Goal: Information Seeking & Learning: Learn about a topic

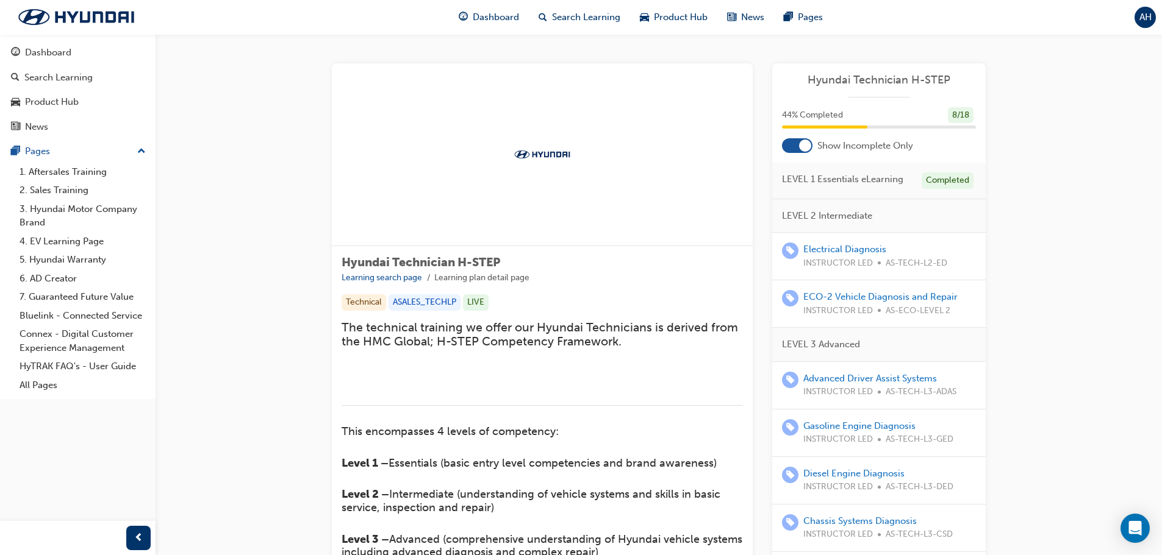
click at [598, 356] on div "The technical training we offer our Hyundai Technicians is derived from the HMC…" at bounding box center [541, 514] width 401 height 387
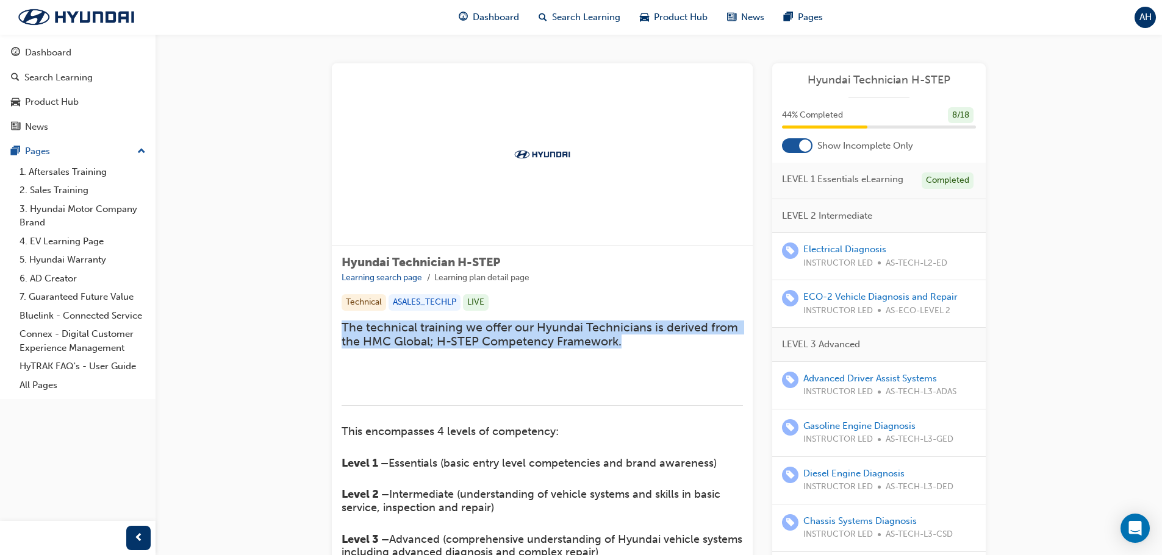
drag, startPoint x: 341, startPoint y: 326, endPoint x: 646, endPoint y: 337, distance: 304.5
click at [646, 337] on h3 "The technical training we offer our Hyundai Technicians is derived from the HMC…" at bounding box center [541, 335] width 401 height 29
drag, startPoint x: 615, startPoint y: 344, endPoint x: 331, endPoint y: 324, distance: 284.9
click at [331, 324] on div "Hyundai Technician H-STEP Learning search page Learning plan detail page Hyunda…" at bounding box center [658, 446] width 693 height 766
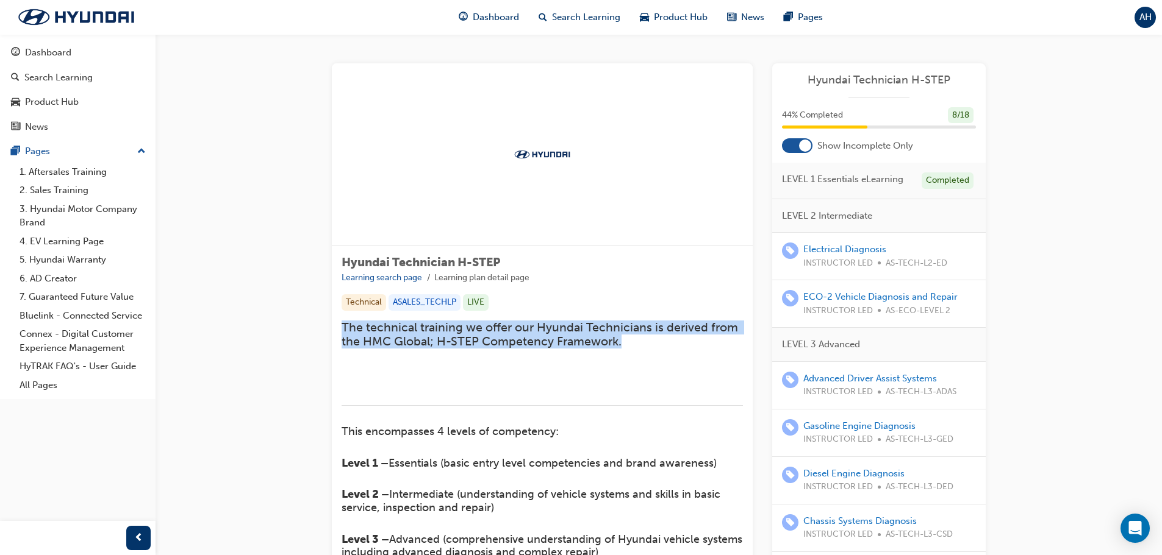
click at [332, 323] on div "Hyundai Technician H-STEP Learning search page Learning plan detail page Techni…" at bounding box center [542, 490] width 421 height 488
drag, startPoint x: 342, startPoint y: 326, endPoint x: 646, endPoint y: 335, distance: 304.4
click at [646, 335] on h3 "The technical training we offer our Hyundai Technicians is derived from the HMC…" at bounding box center [541, 335] width 401 height 29
click at [646, 337] on h3 "The technical training we offer our Hyundai Technicians is derived from the HMC…" at bounding box center [541, 335] width 401 height 29
drag, startPoint x: 620, startPoint y: 344, endPoint x: 337, endPoint y: 323, distance: 284.3
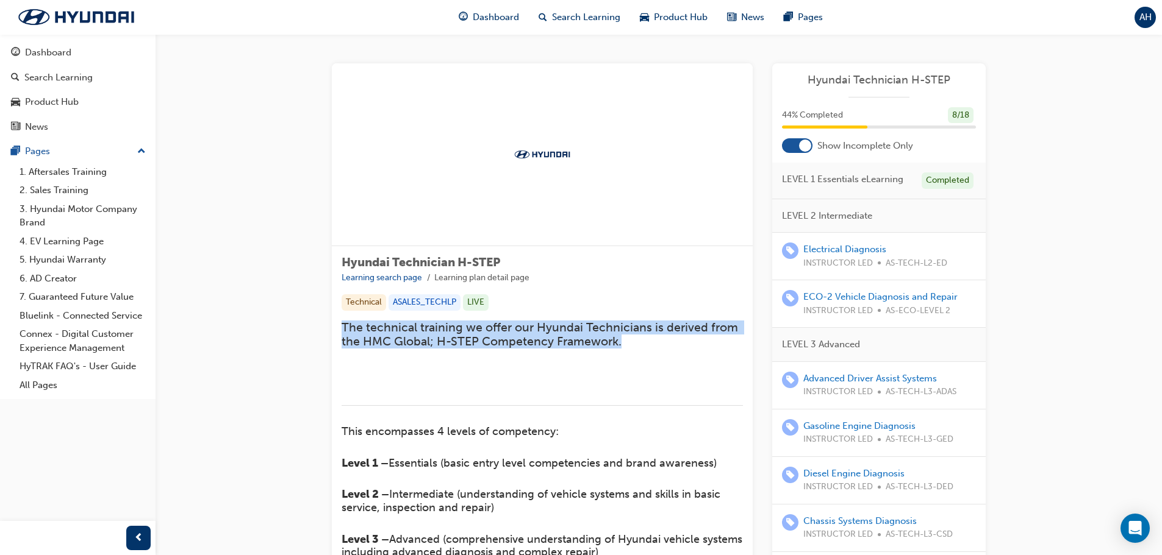
click at [337, 323] on div "Hyundai Technician H-STEP Learning search page Learning plan detail page Techni…" at bounding box center [542, 490] width 421 height 488
click at [343, 323] on span "The technical training we offer our Hyundai Technicians is derived from the HMC…" at bounding box center [540, 335] width 399 height 28
click at [343, 327] on span "The technical training we offer our Hyundai Technicians is derived from the HMC…" at bounding box center [540, 335] width 399 height 28
drag, startPoint x: 519, startPoint y: 326, endPoint x: 658, endPoint y: 345, distance: 139.8
click at [658, 345] on h3 "The technical training we offer our Hyundai Technicians is derived from the HMC…" at bounding box center [541, 335] width 401 height 29
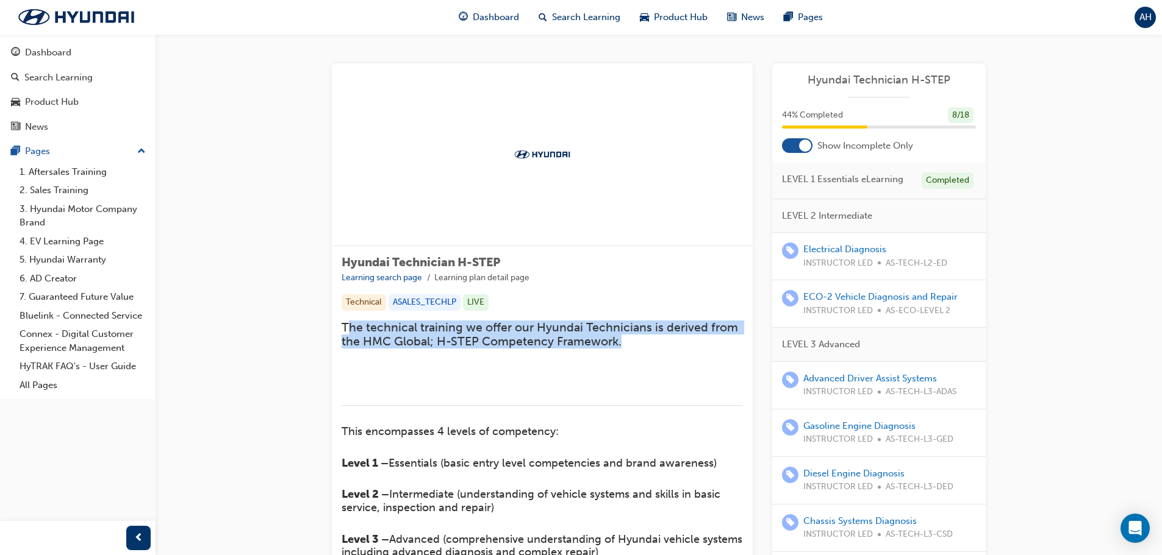
click at [657, 345] on h3 "The technical training we offer our Hyundai Technicians is derived from the HMC…" at bounding box center [541, 335] width 401 height 29
click at [627, 343] on h3 "The technical training we offer our Hyundai Technicians is derived from the HMC…" at bounding box center [541, 335] width 401 height 29
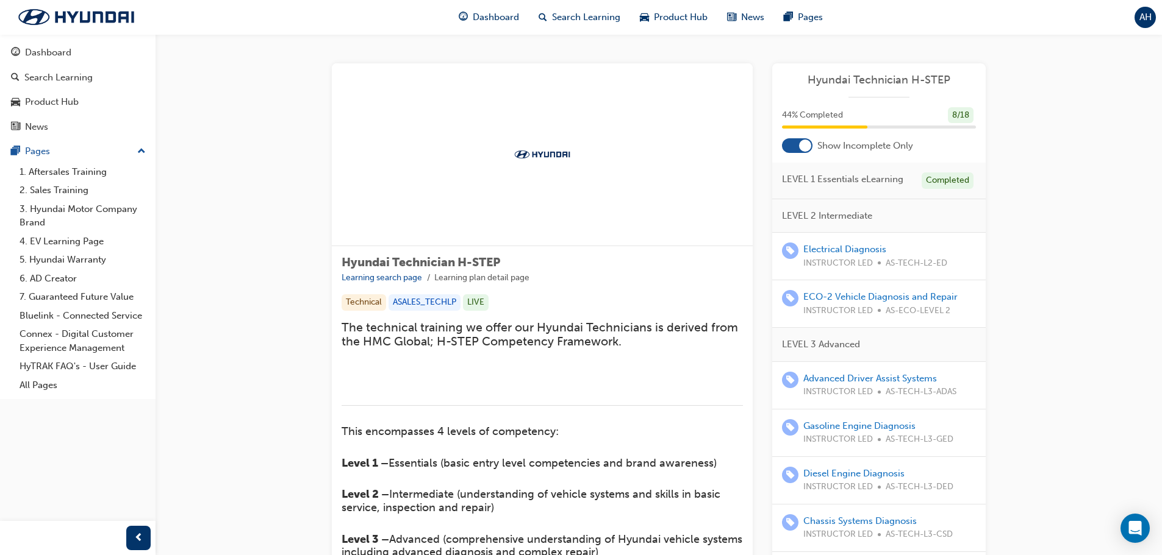
click at [801, 141] on div at bounding box center [805, 146] width 12 height 12
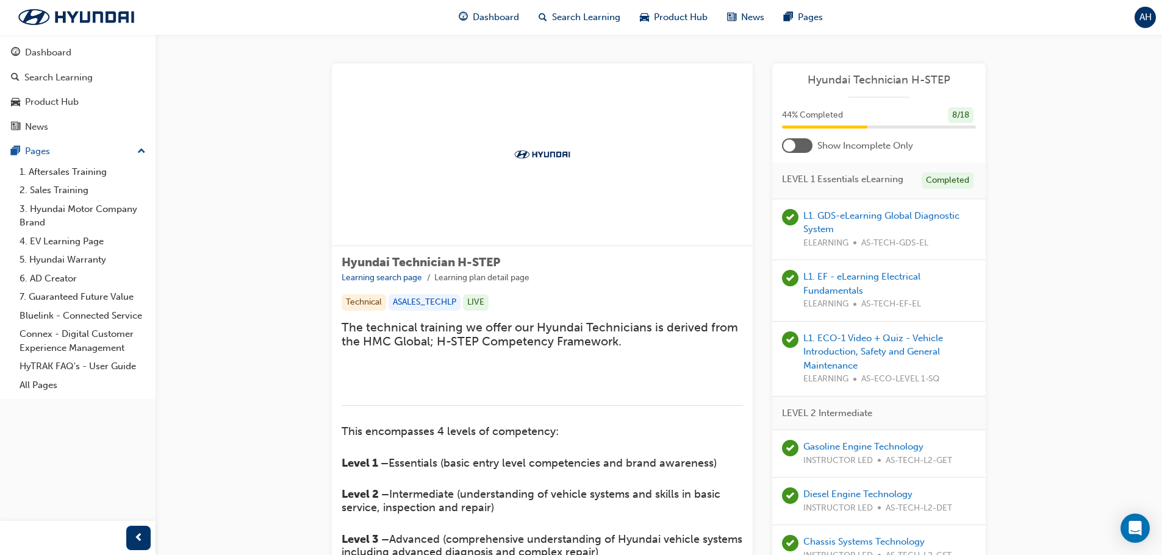
click at [809, 138] on div at bounding box center [797, 145] width 30 height 15
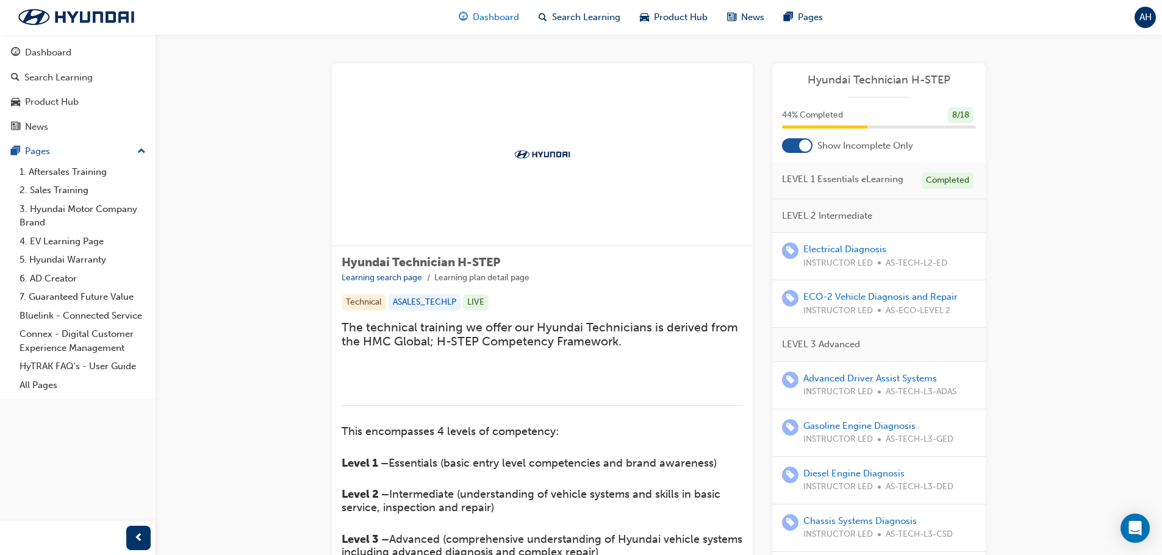
click at [488, 21] on span "Dashboard" at bounding box center [496, 17] width 46 height 14
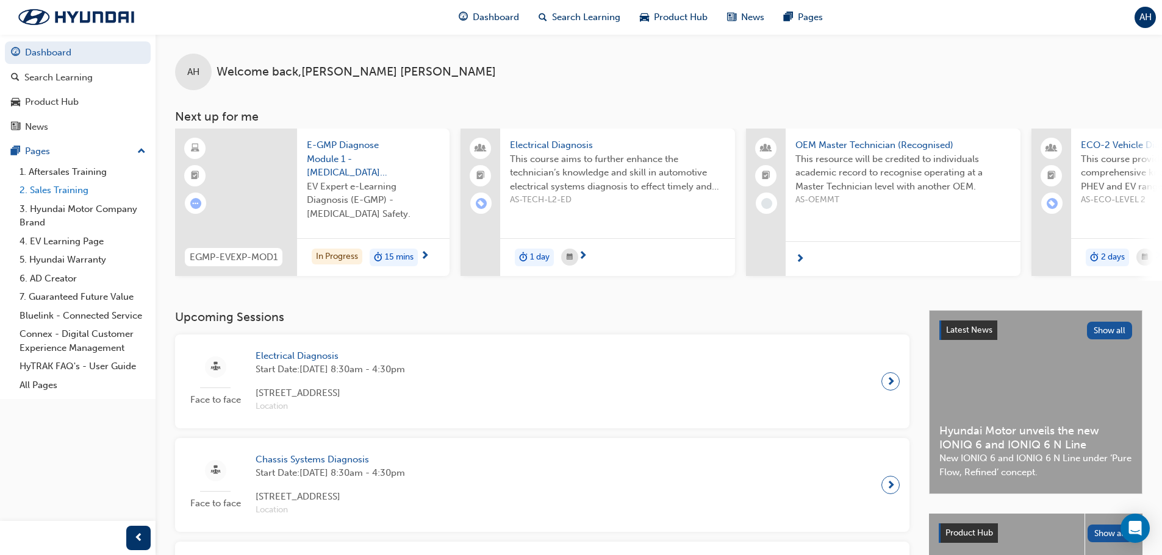
click at [73, 198] on link "2. Sales Training" at bounding box center [83, 190] width 136 height 19
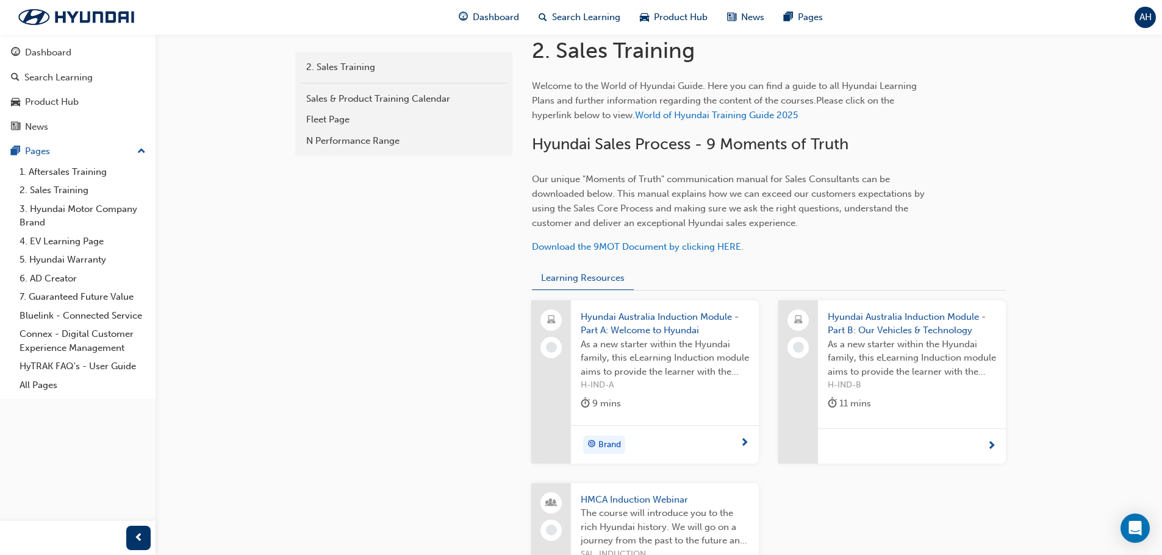
scroll to position [45, 0]
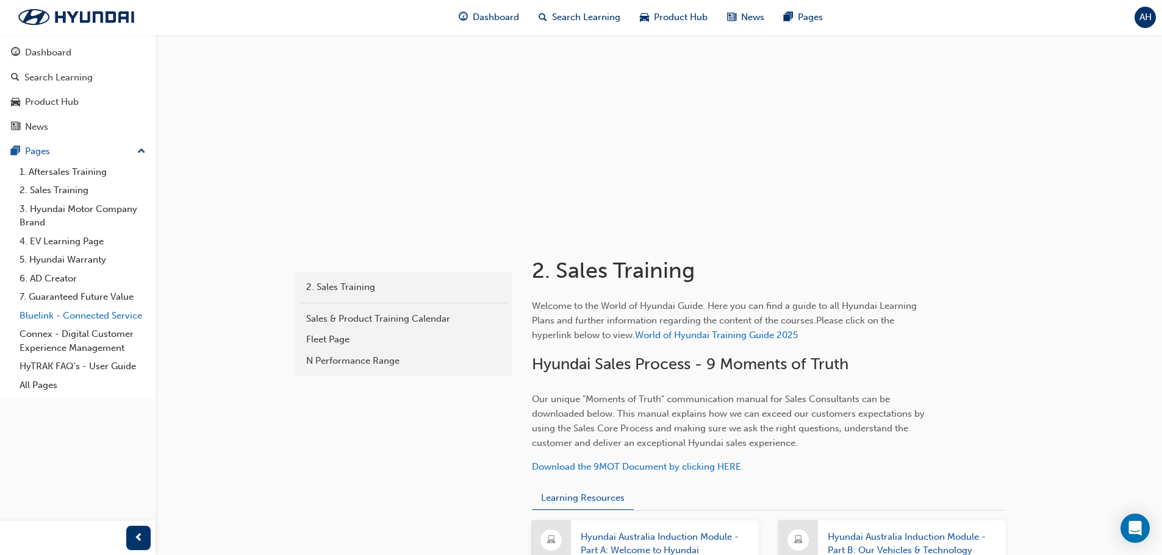
click at [57, 316] on link "Bluelink - Connected Service" at bounding box center [83, 316] width 136 height 19
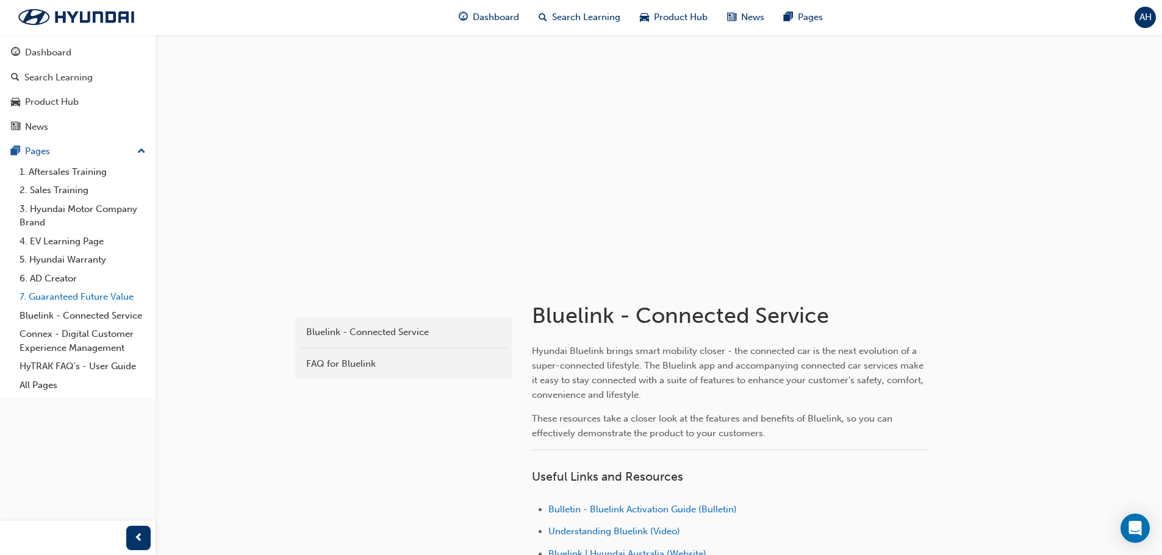
click at [88, 297] on link "7. Guaranteed Future Value" at bounding box center [83, 297] width 136 height 19
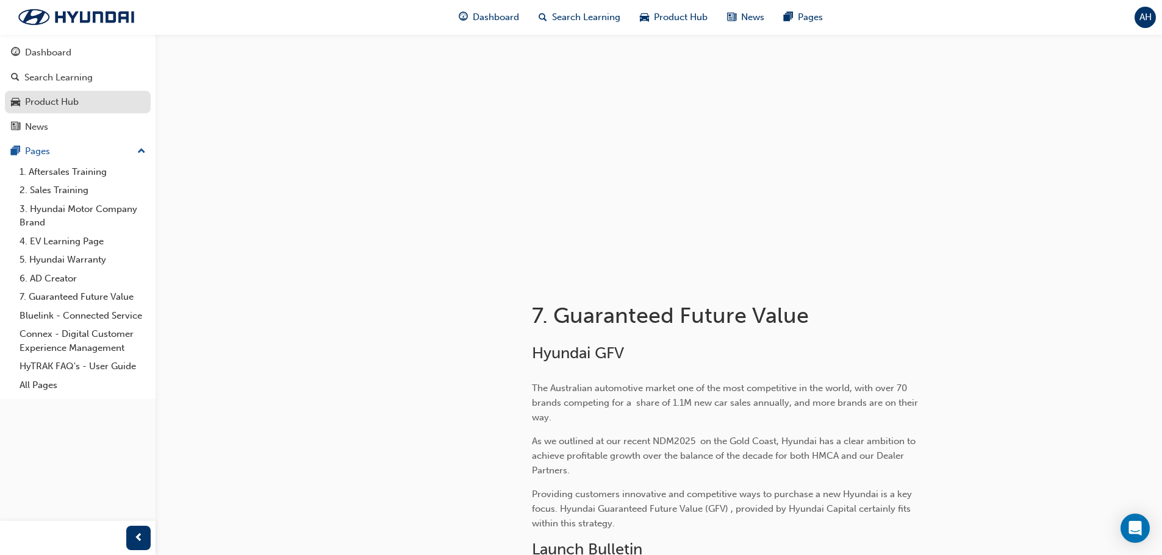
click at [81, 99] on div "Product Hub" at bounding box center [78, 102] width 134 height 15
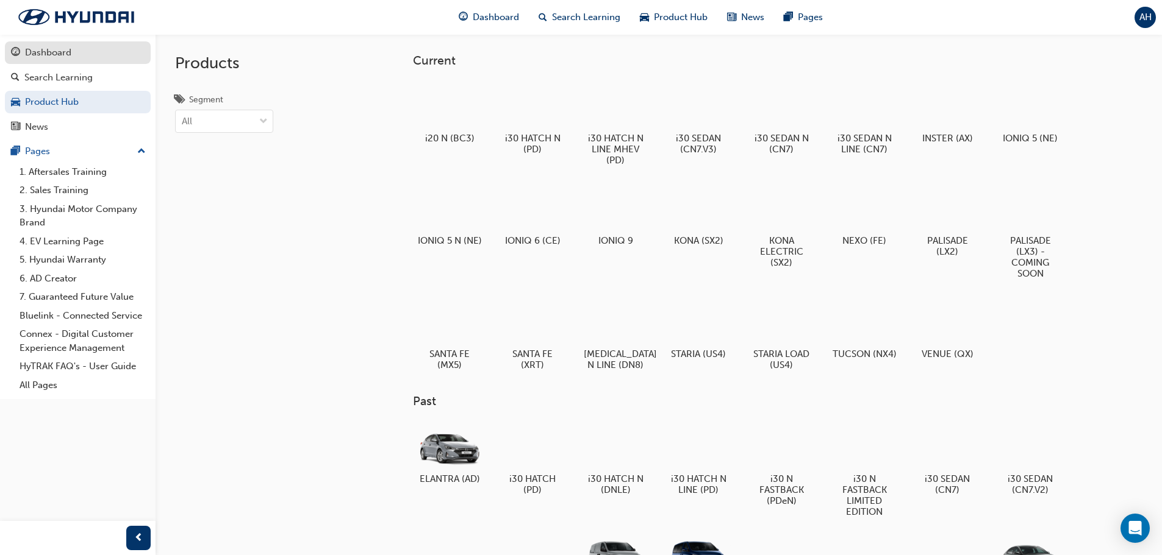
click at [74, 58] on div "Dashboard" at bounding box center [78, 52] width 134 height 15
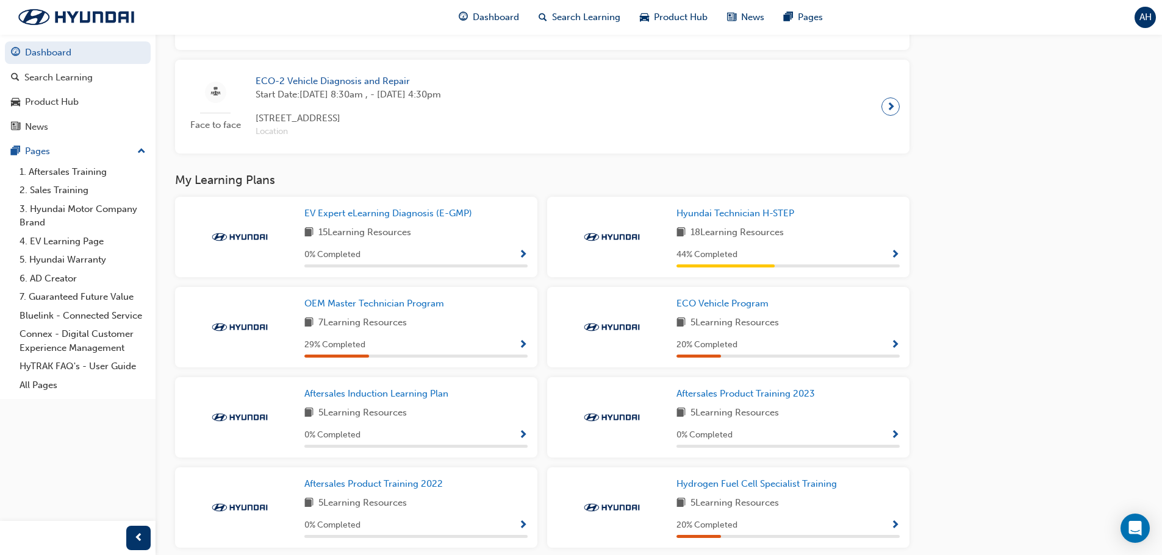
scroll to position [851, 0]
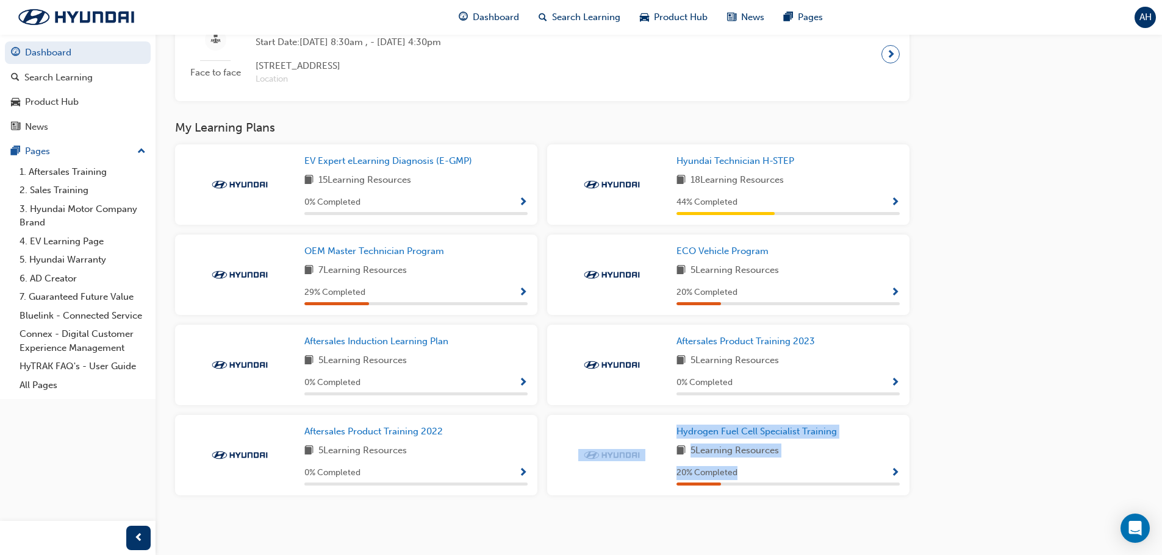
drag, startPoint x: 668, startPoint y: 432, endPoint x: 830, endPoint y: 463, distance: 165.3
click at [830, 463] on div "Hydrogen Fuel Cell Specialist Training 5 Learning Resources 20 % Completed" at bounding box center [728, 455] width 362 height 80
click at [825, 460] on div "Hydrogen Fuel Cell Specialist Training 5 Learning Resources 20 % Completed" at bounding box center [787, 455] width 223 height 61
drag, startPoint x: 671, startPoint y: 431, endPoint x: 818, endPoint y: 459, distance: 149.5
click at [818, 459] on div "Hydrogen Fuel Cell Specialist Training 5 Learning Resources 20 % Completed" at bounding box center [728, 455] width 362 height 80
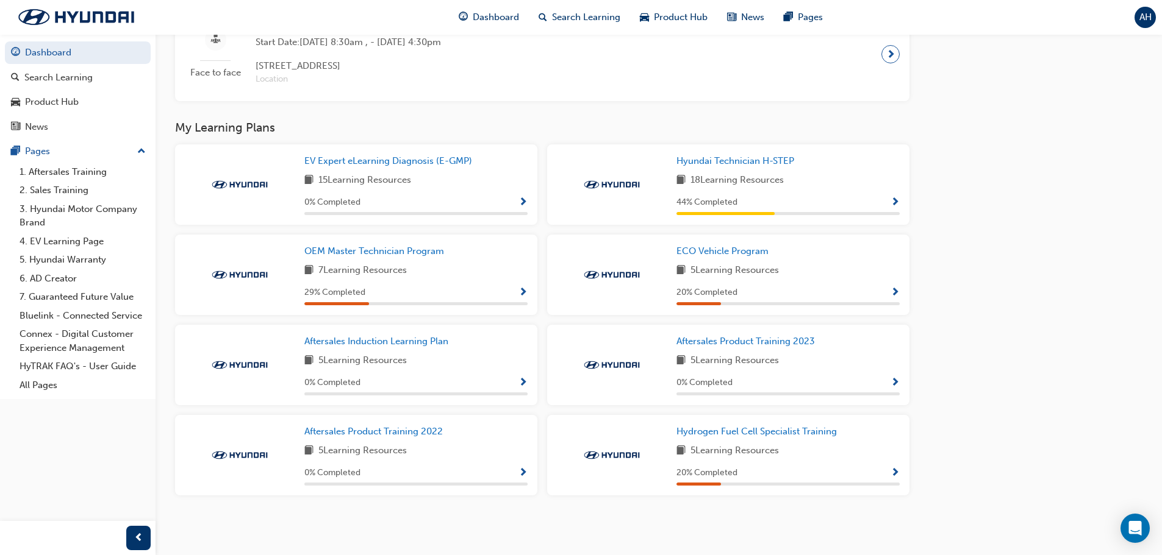
click at [818, 459] on div "5 Learning Resources" at bounding box center [787, 451] width 223 height 15
drag, startPoint x: 723, startPoint y: 440, endPoint x: 805, endPoint y: 452, distance: 83.7
click at [805, 452] on div "Hydrogen Fuel Cell Specialist Training 5 Learning Resources 20 % Completed" at bounding box center [728, 455] width 362 height 80
click at [805, 452] on div "5 Learning Resources" at bounding box center [787, 451] width 223 height 15
drag, startPoint x: 748, startPoint y: 447, endPoint x: 815, endPoint y: 460, distance: 68.9
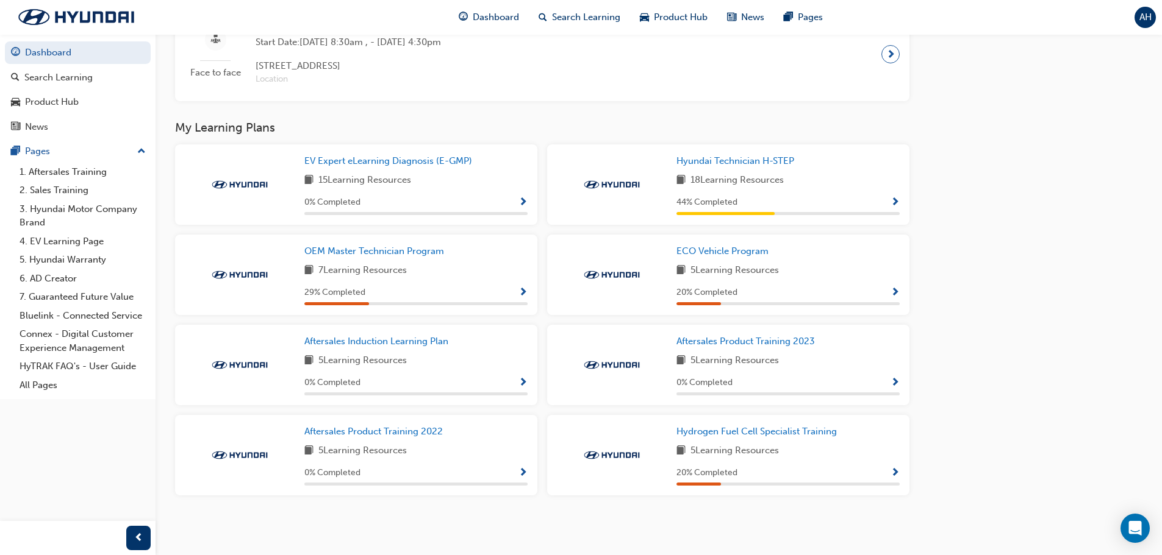
click at [815, 460] on div "Hydrogen Fuel Cell Specialist Training 5 Learning Resources 20 % Completed" at bounding box center [728, 455] width 362 height 80
click at [815, 460] on div "Hydrogen Fuel Cell Specialist Training 5 Learning Resources 20 % Completed" at bounding box center [787, 455] width 223 height 61
drag, startPoint x: 698, startPoint y: 436, endPoint x: 820, endPoint y: 458, distance: 123.9
click at [820, 458] on div "Hydrogen Fuel Cell Specialist Training 5 Learning Resources 20 % Completed" at bounding box center [728, 455] width 362 height 80
click at [820, 458] on div "5 Learning Resources" at bounding box center [787, 451] width 223 height 15
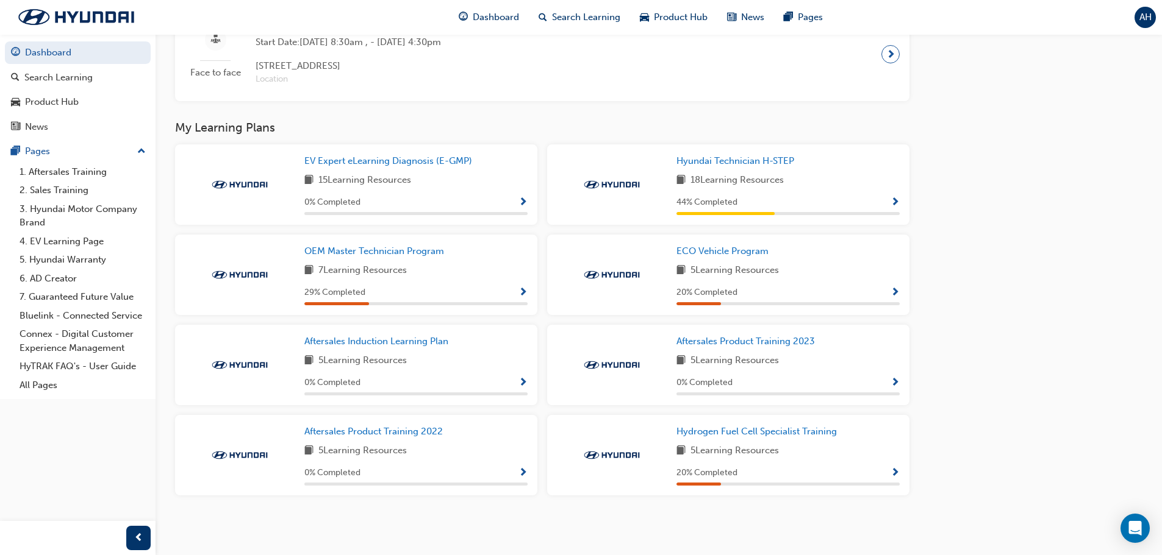
drag, startPoint x: 659, startPoint y: 426, endPoint x: 812, endPoint y: 456, distance: 155.5
click at [812, 456] on div "Hydrogen Fuel Cell Specialist Training 5 Learning Resources 20 % Completed" at bounding box center [728, 455] width 362 height 80
click at [812, 456] on div "5 Learning Resources" at bounding box center [787, 451] width 223 height 15
click at [371, 340] on span "Aftersales Induction Learning Plan" at bounding box center [376, 341] width 144 height 11
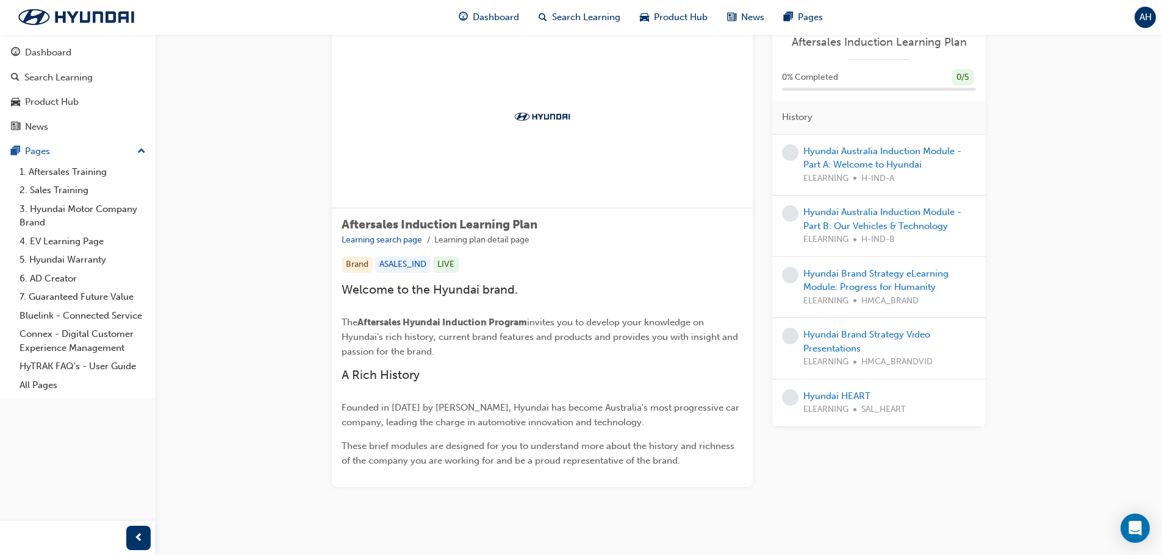
scroll to position [59, 0]
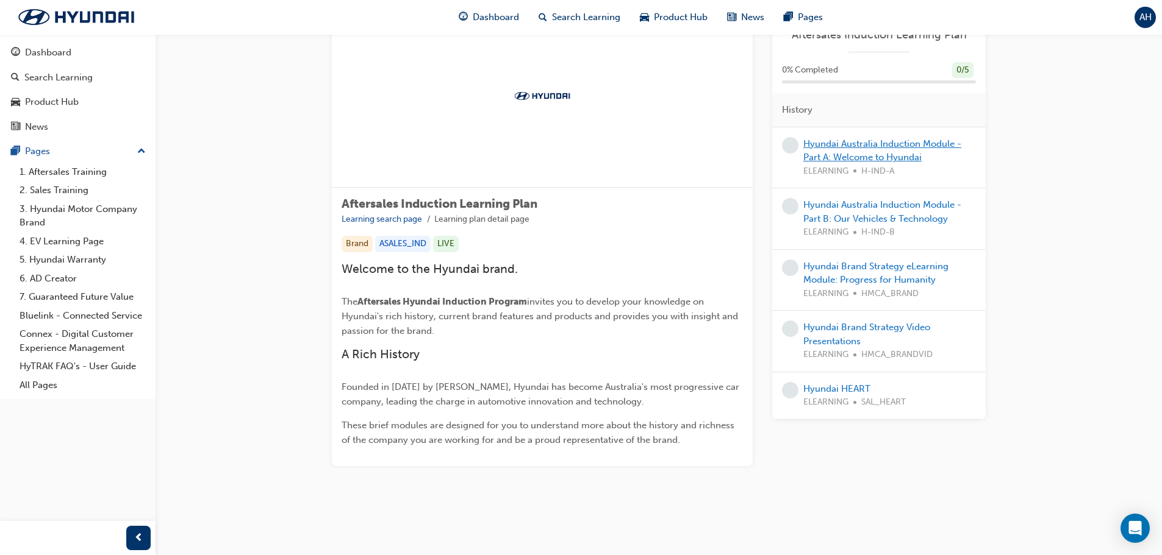
click at [883, 145] on link "Hyundai Australia Induction Module - Part A: Welcome to Hyundai" at bounding box center [882, 150] width 158 height 25
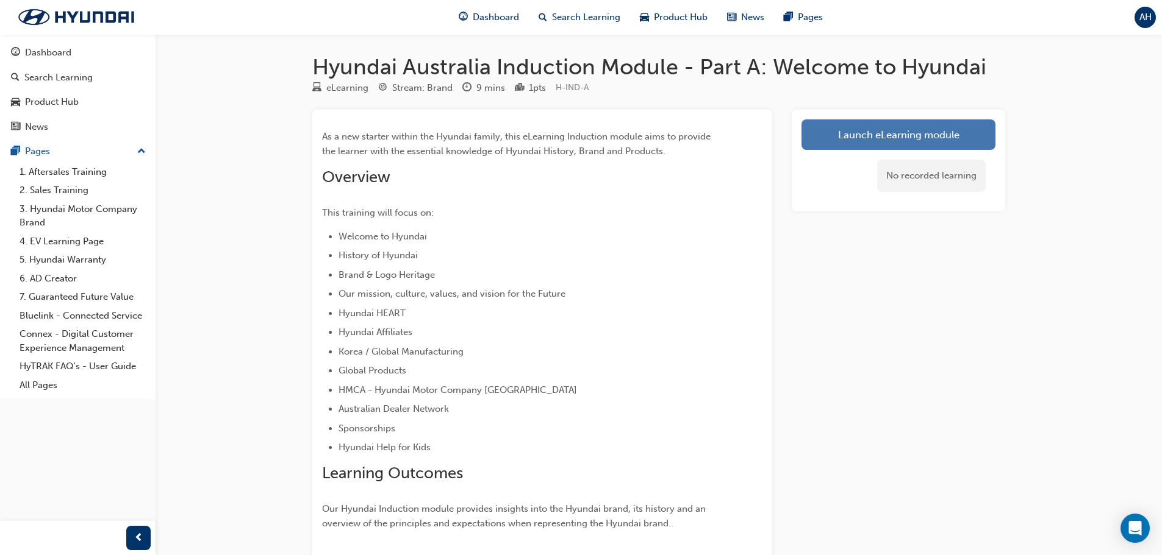
click at [869, 132] on link "Launch eLearning module" at bounding box center [898, 135] width 194 height 30
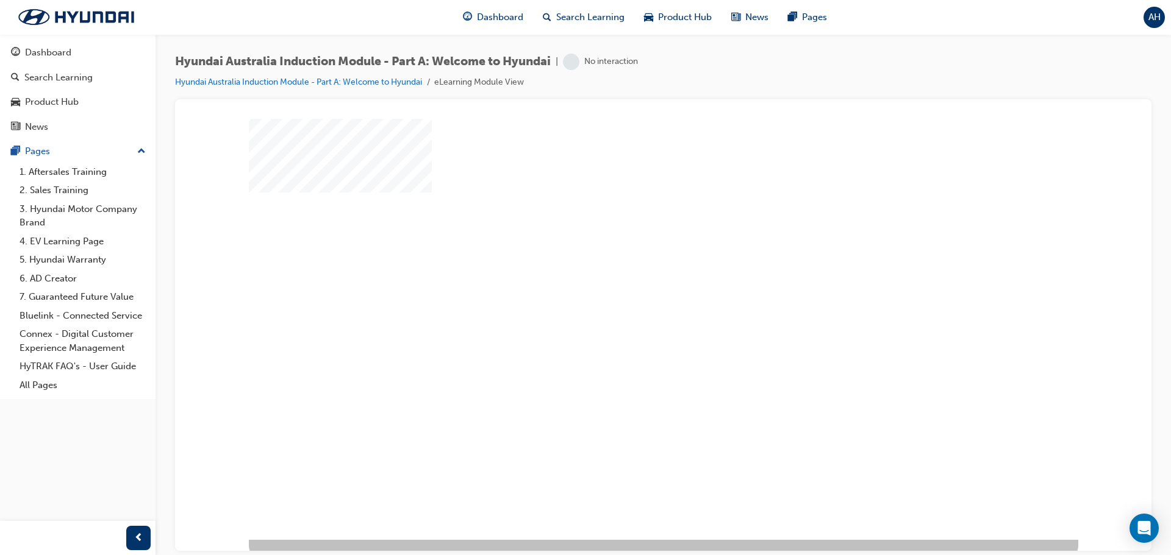
scroll to position [25, 0]
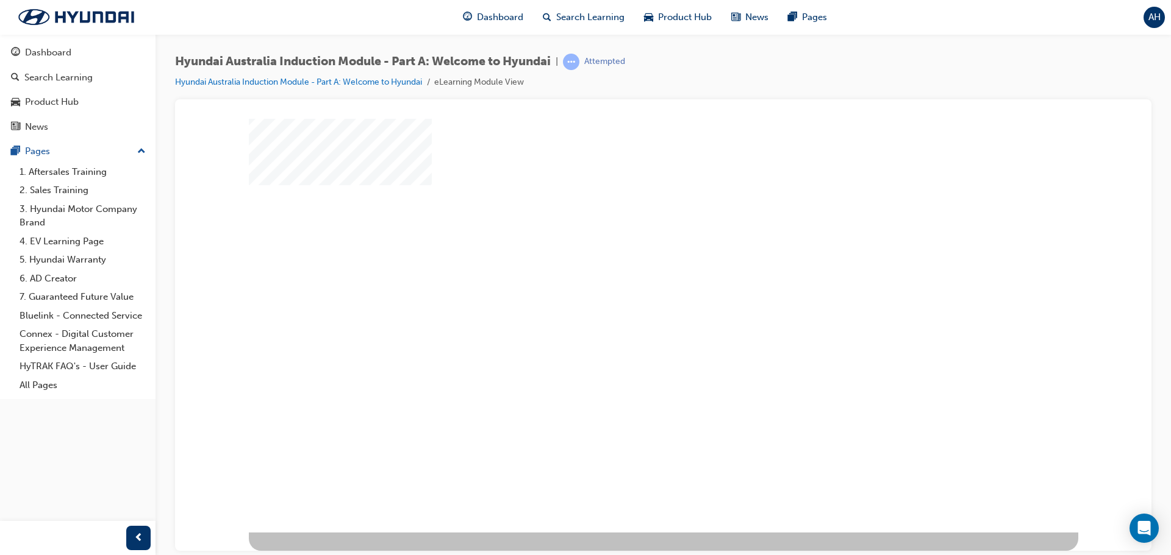
click at [628, 274] on div "play" at bounding box center [628, 274] width 0 height 0
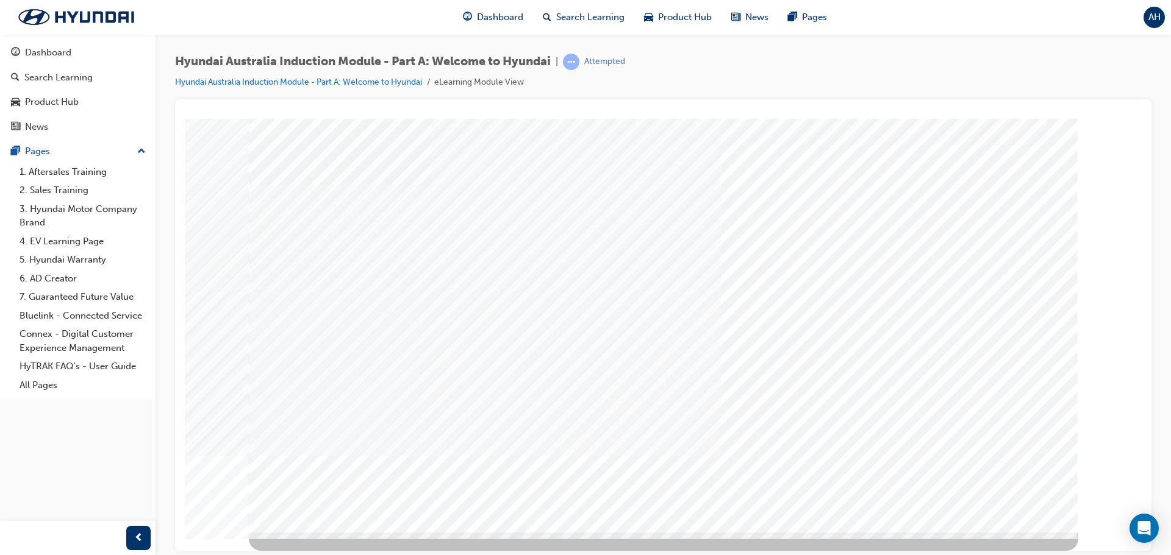
scroll to position [0, 0]
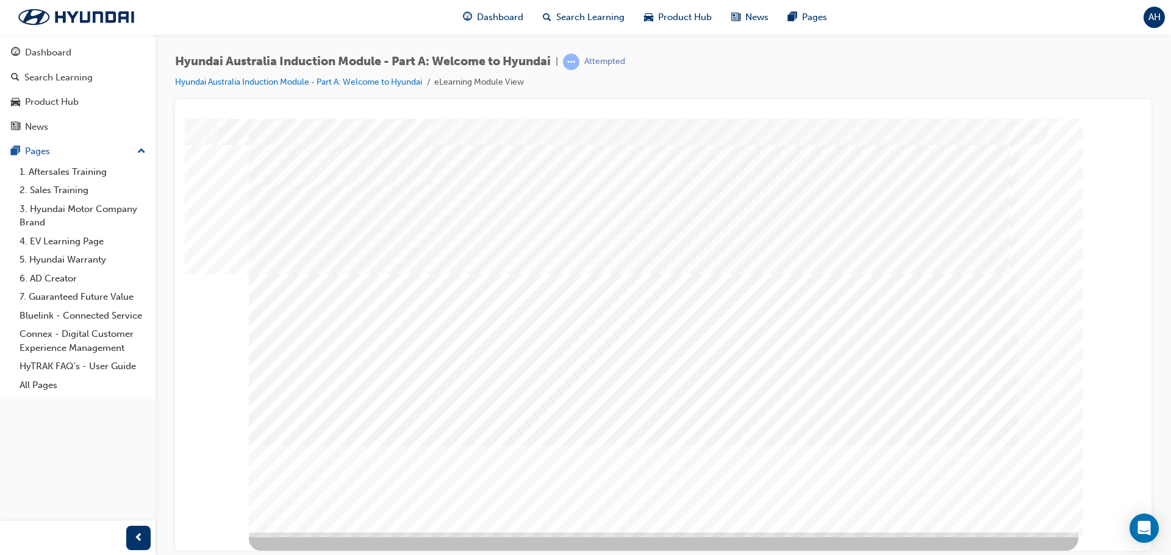
scroll to position [0, 0]
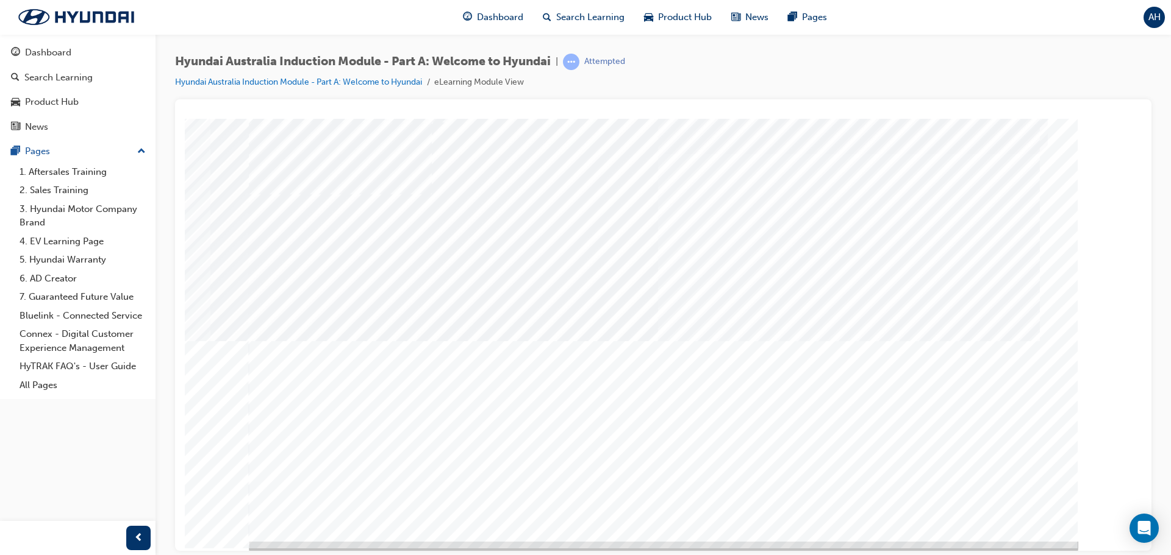
scroll to position [25, 0]
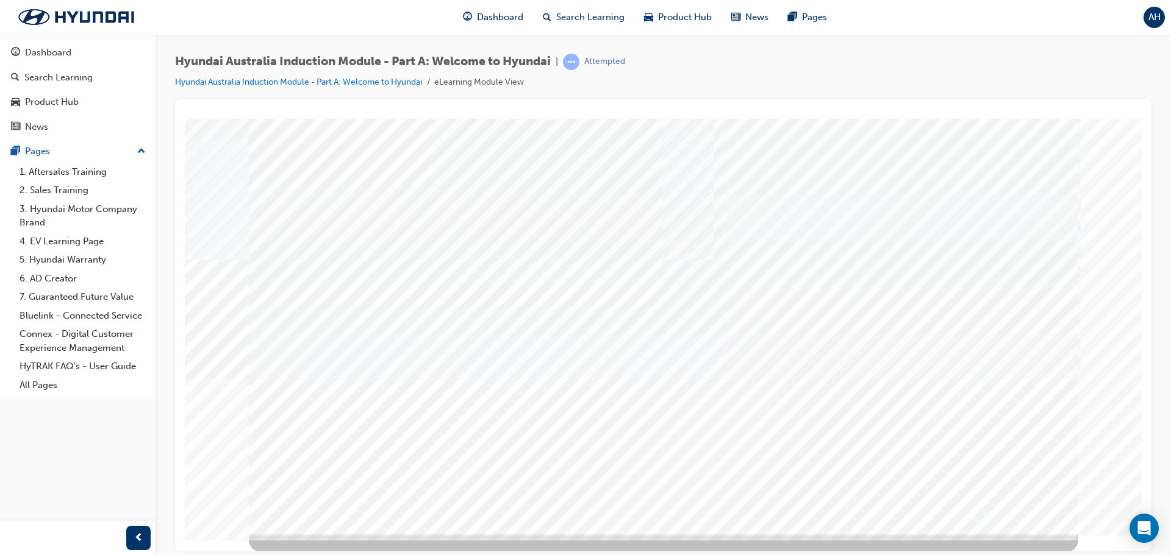
scroll to position [25, 0]
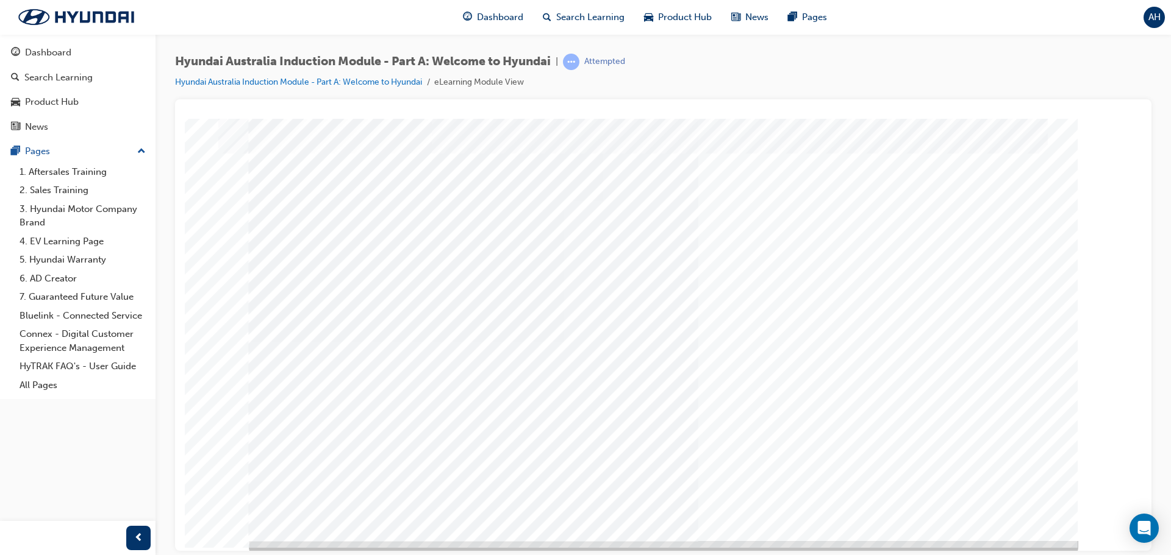
scroll to position [25, 0]
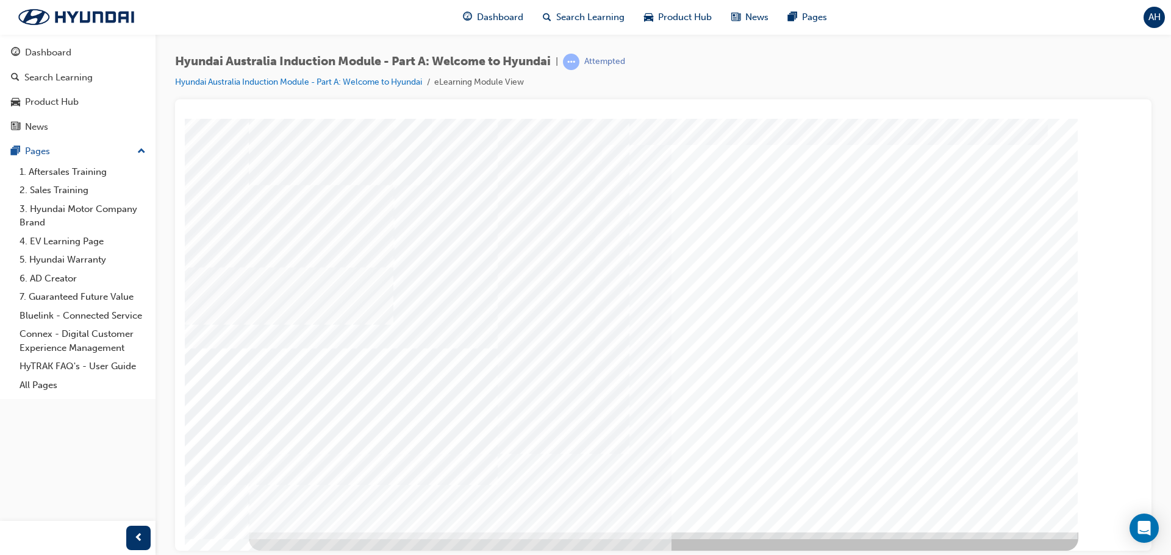
scroll to position [0, 0]
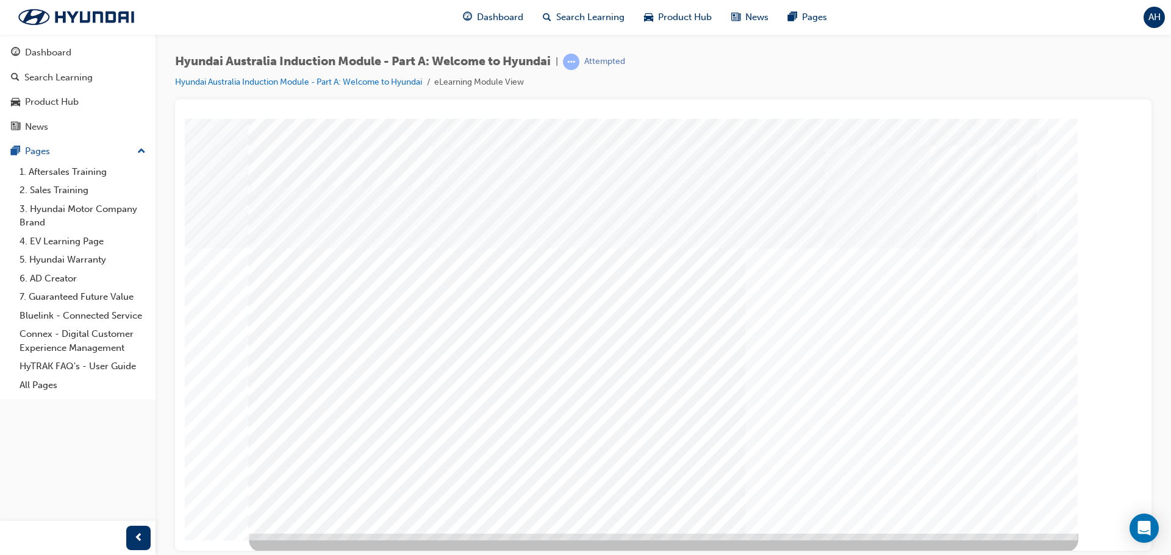
scroll to position [25, 0]
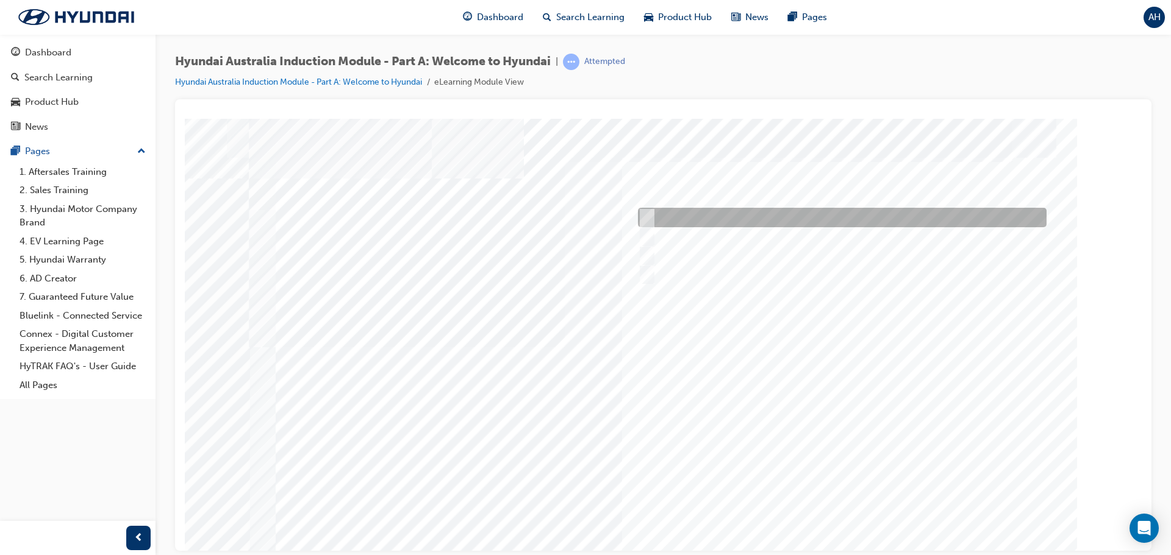
click at [653, 216] on div at bounding box center [839, 218] width 409 height 20
radio input "true"
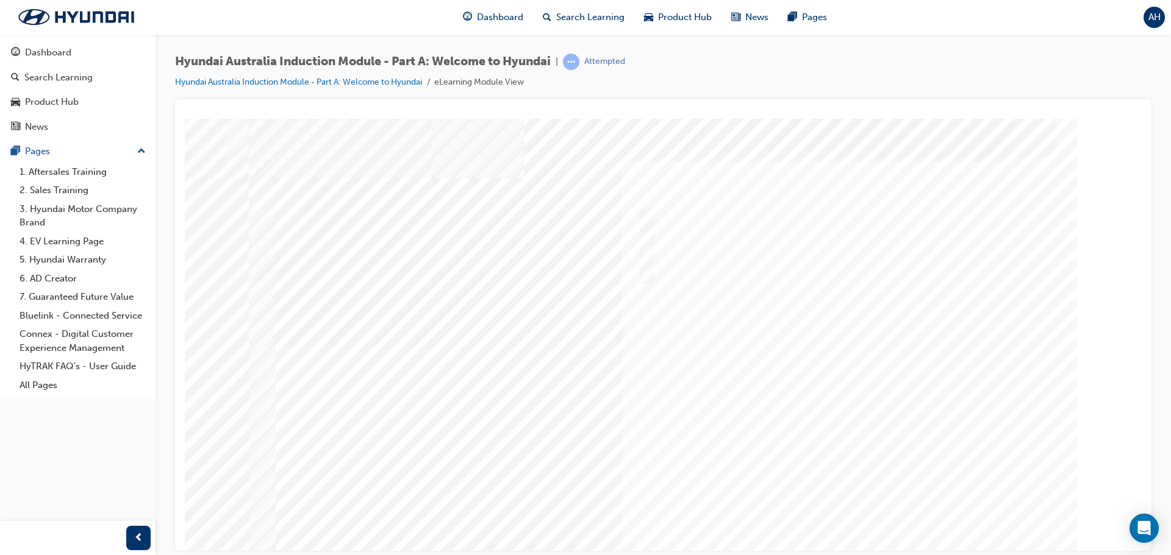
click at [654, 237] on div at bounding box center [663, 337] width 829 height 439
drag, startPoint x: 821, startPoint y: 254, endPoint x: 821, endPoint y: 215, distance: 38.4
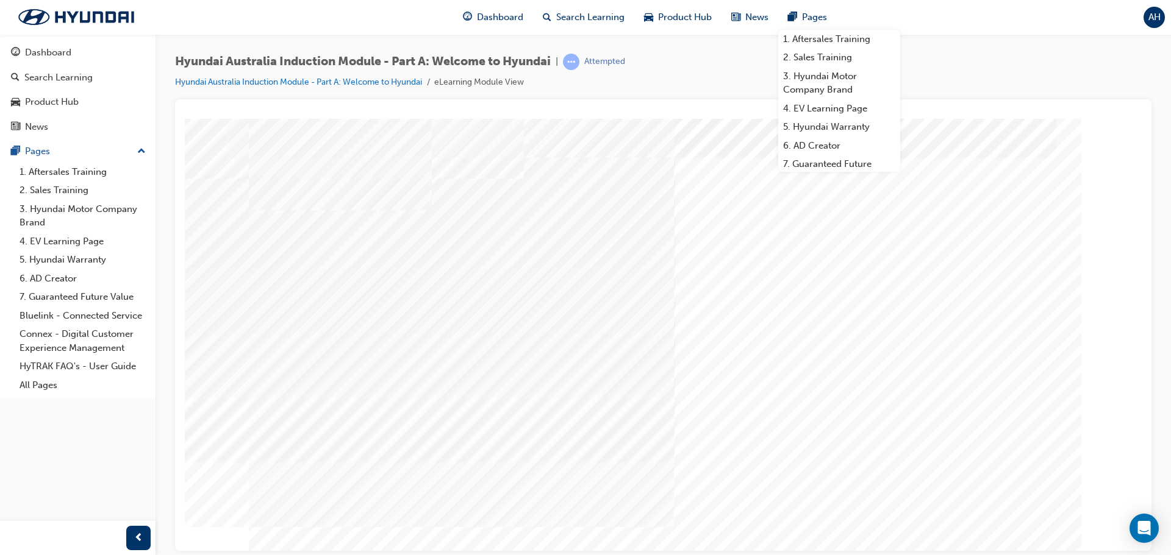
click at [718, 85] on div "Hyundai Australia Induction Module - Part A: Welcome to Hyundai | Attempted Hyu…" at bounding box center [663, 77] width 976 height 46
click at [996, 98] on div "Hyundai Australia Induction Module - Part A: Welcome to Hyundai | Attempted Hyu…" at bounding box center [663, 77] width 976 height 46
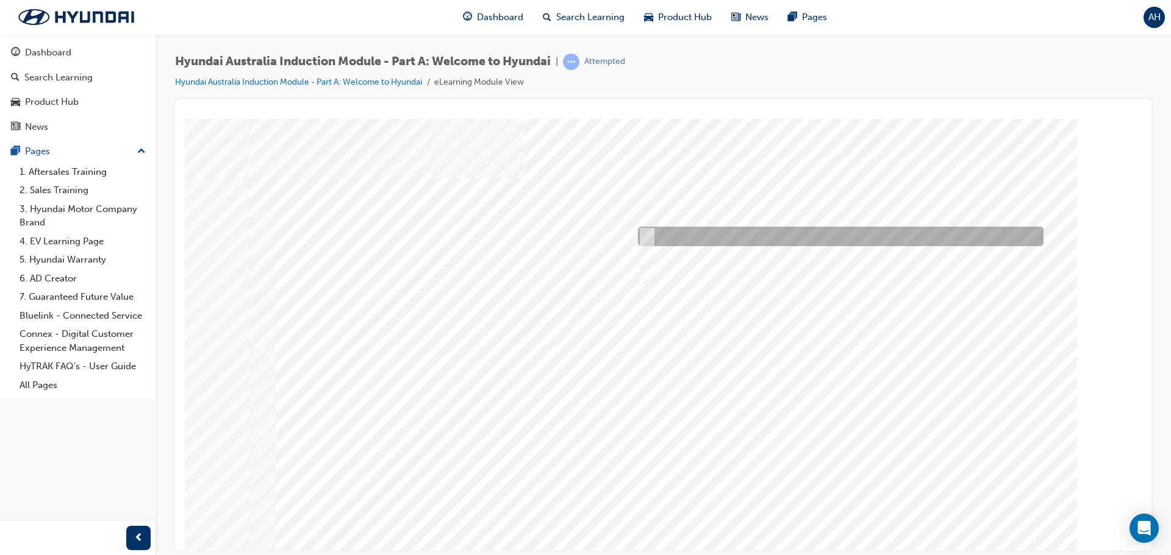
click at [646, 239] on input "Ulsan Plant, South Korea" at bounding box center [644, 236] width 13 height 13
radio input "true"
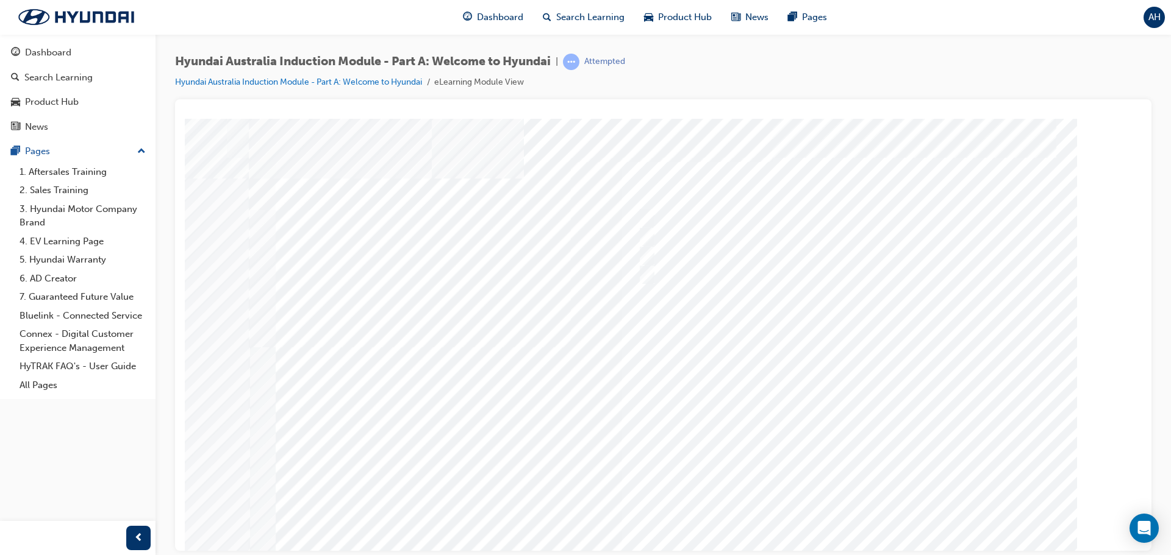
click at [743, 435] on div at bounding box center [663, 337] width 829 height 439
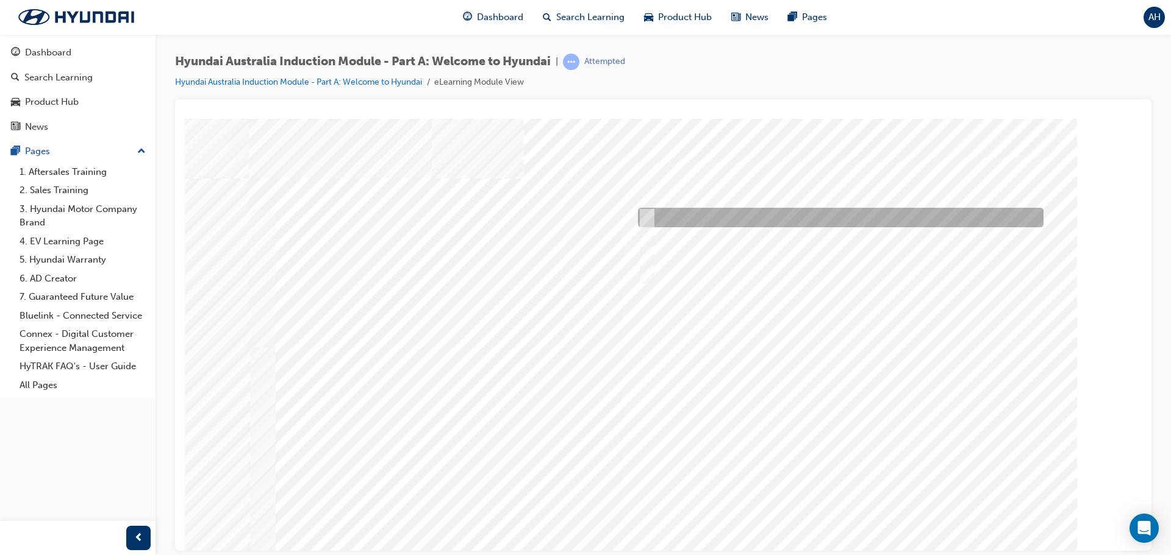
click at [647, 217] on input "A company representative" at bounding box center [643, 217] width 13 height 13
checkbox input "true"
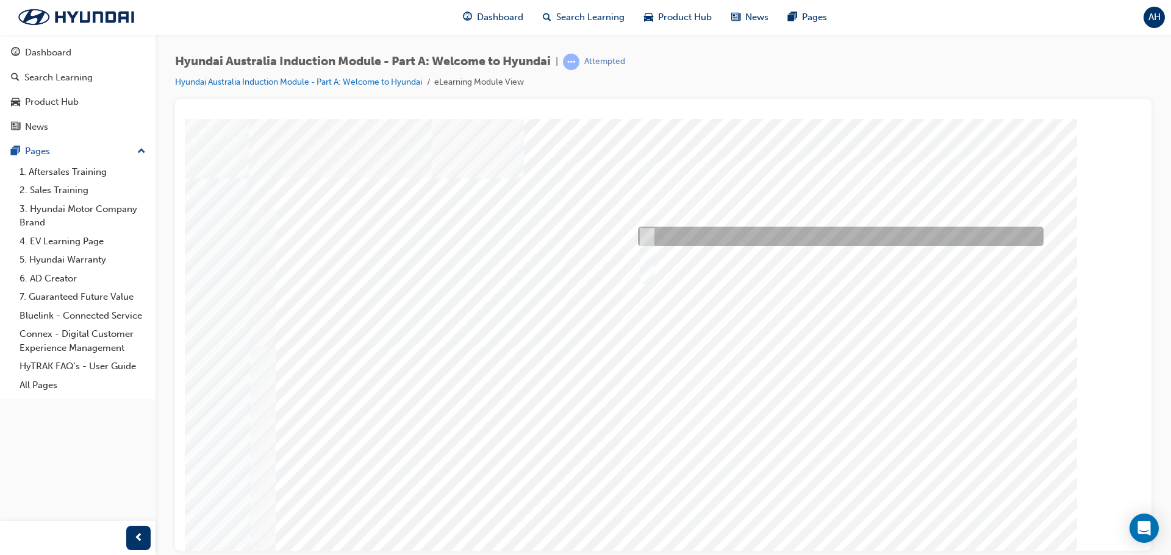
click at [646, 243] on div at bounding box center [837, 237] width 405 height 20
checkbox input "true"
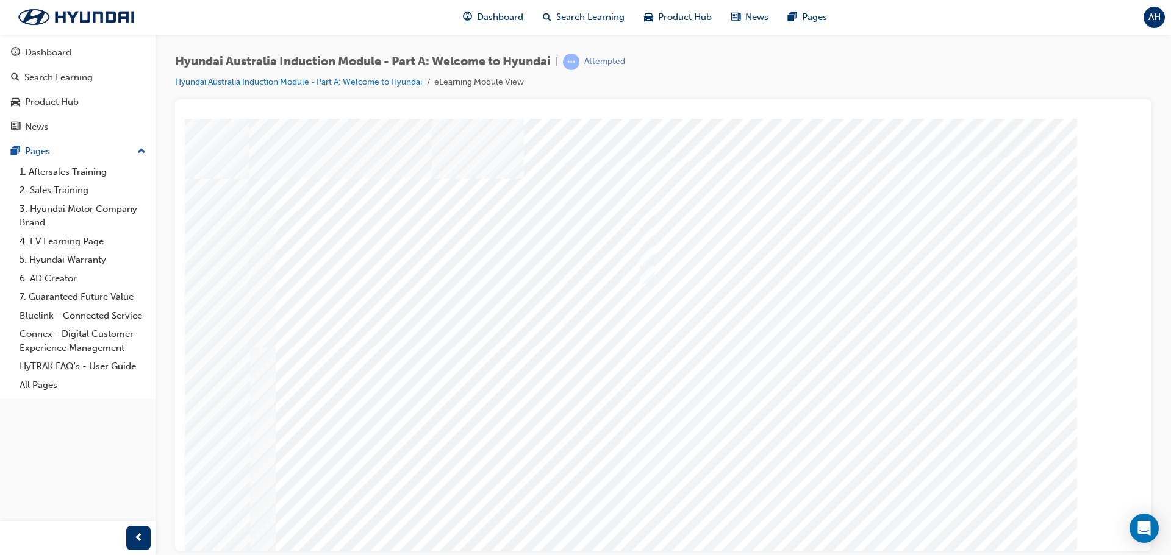
click at [743, 404] on div at bounding box center [663, 337] width 829 height 439
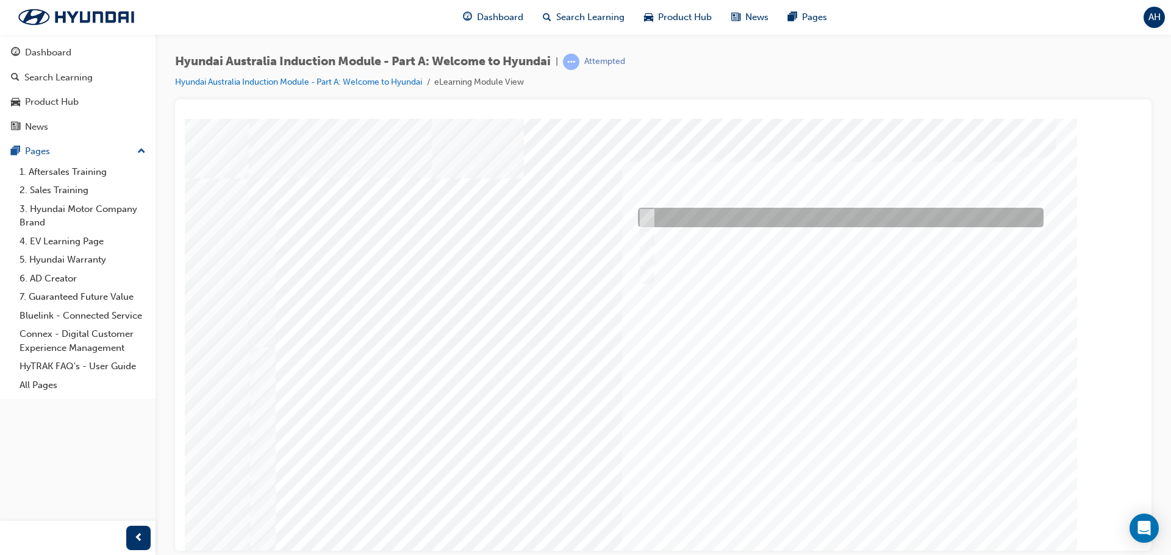
click at [654, 213] on div at bounding box center [837, 218] width 405 height 20
checkbox input "true"
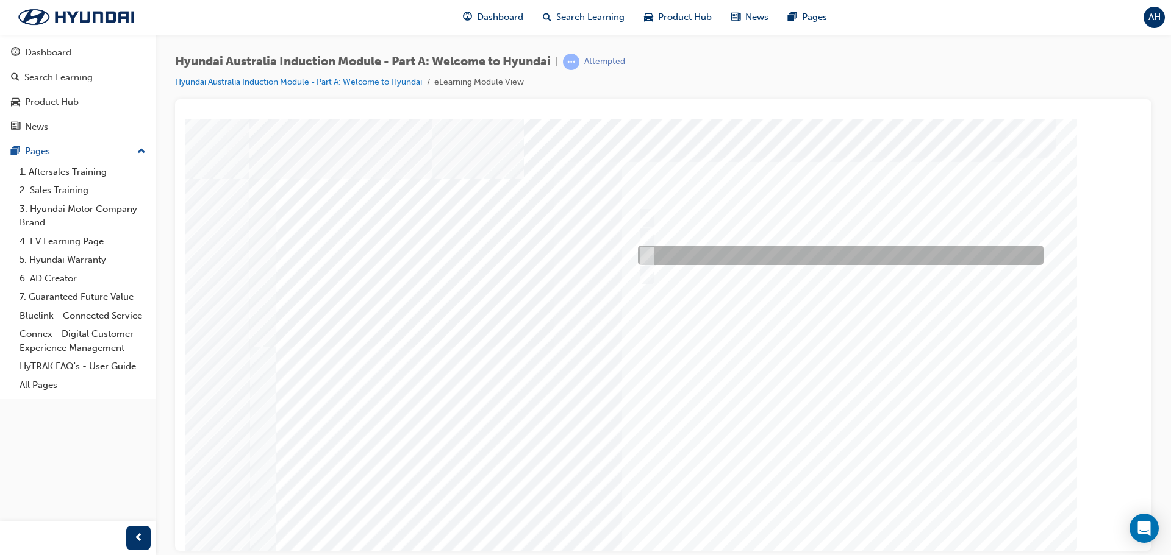
click at [652, 253] on div at bounding box center [837, 256] width 405 height 20
checkbox input "true"
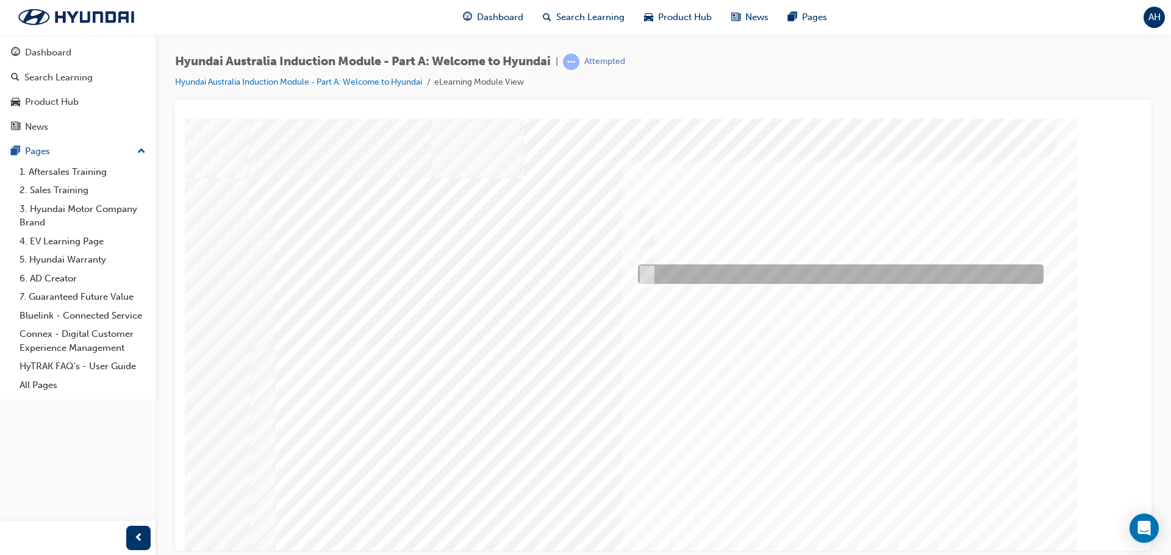
click at [650, 277] on input "Surfing Australia" at bounding box center [643, 274] width 13 height 13
checkbox input "true"
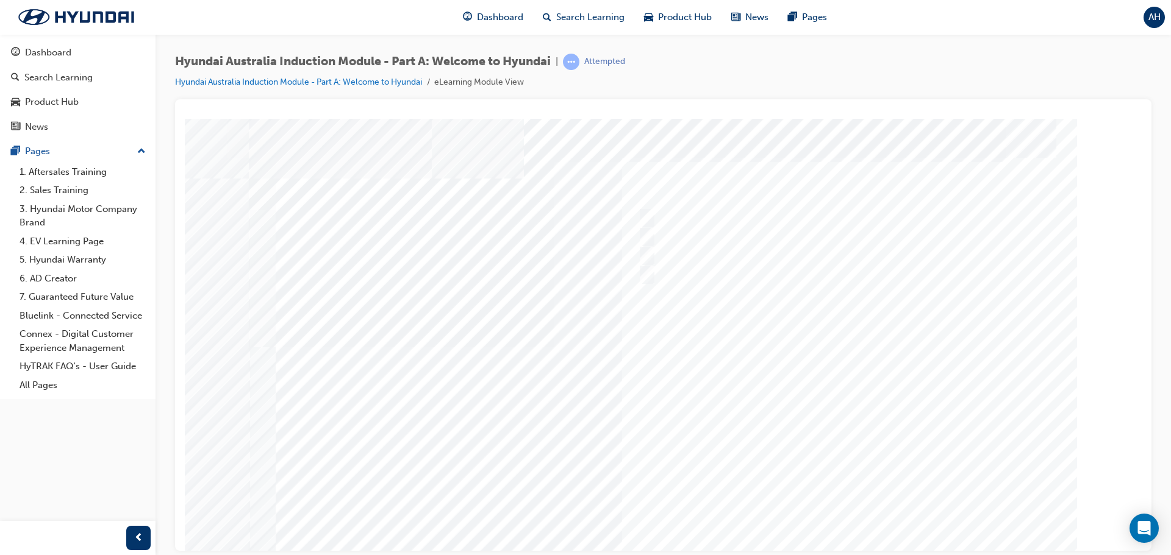
click at [718, 379] on div at bounding box center [663, 337] width 829 height 439
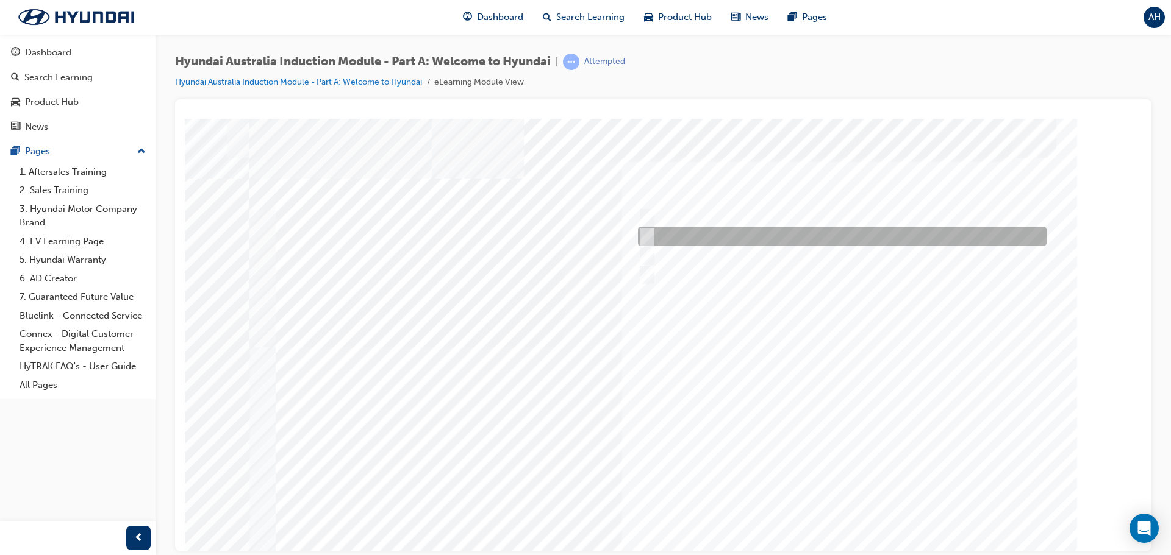
click at [648, 239] on input "1947" at bounding box center [644, 236] width 13 height 13
radio input "true"
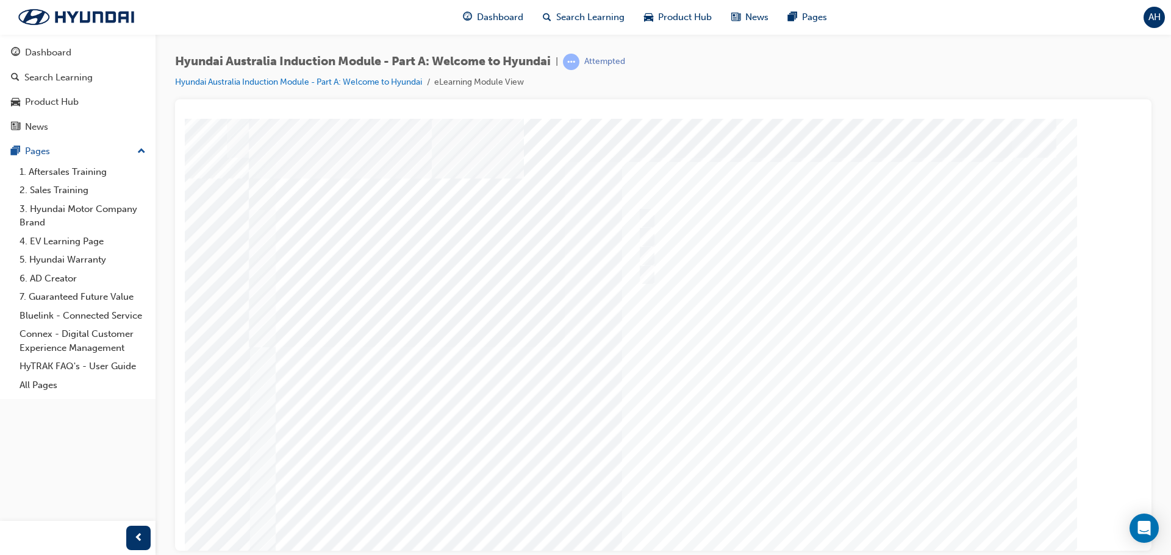
click at [785, 422] on div at bounding box center [663, 337] width 829 height 439
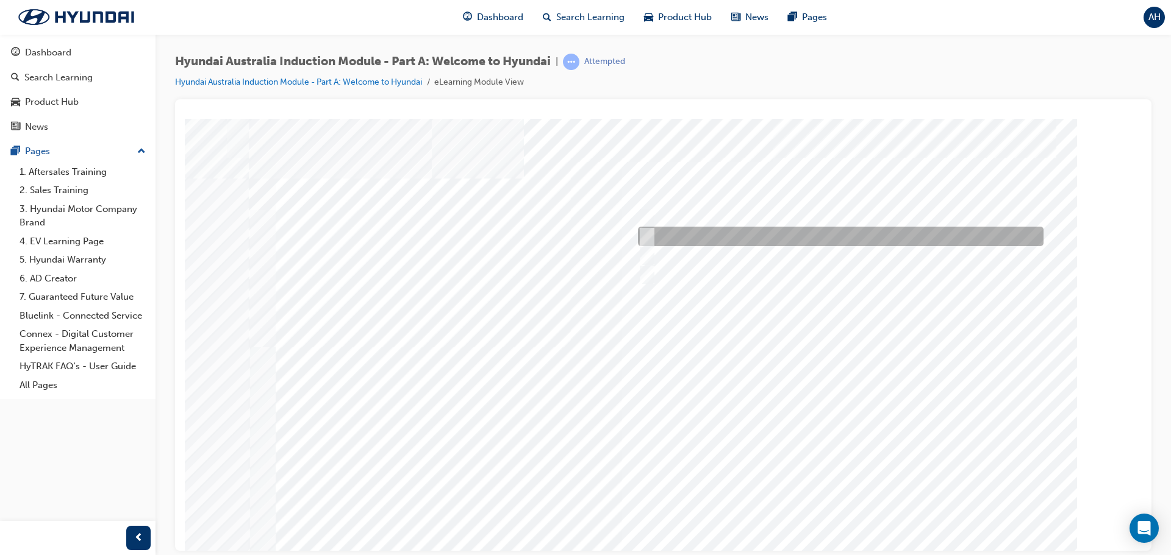
click at [647, 237] on input "Ulsan Plant, South Korea" at bounding box center [644, 236] width 13 height 13
radio input "true"
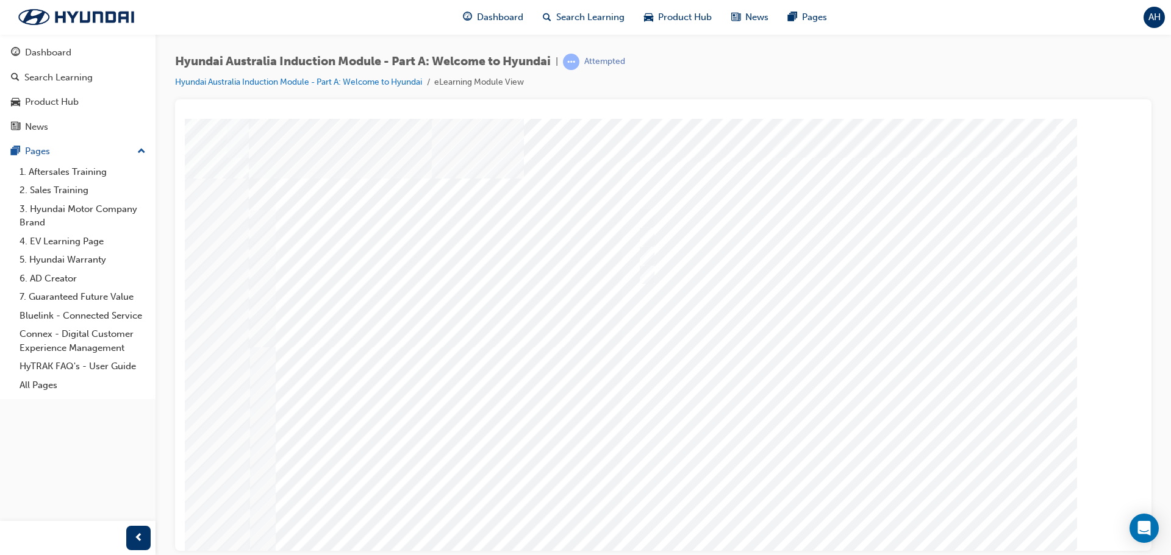
click at [784, 399] on div at bounding box center [663, 337] width 829 height 439
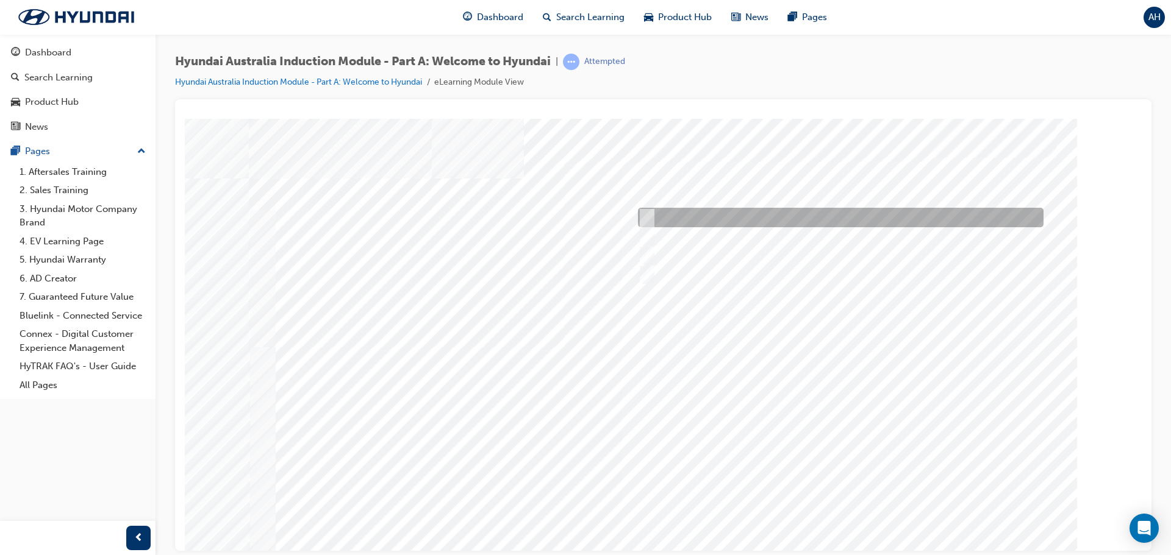
click at [657, 221] on div at bounding box center [837, 218] width 405 height 20
checkbox input "true"
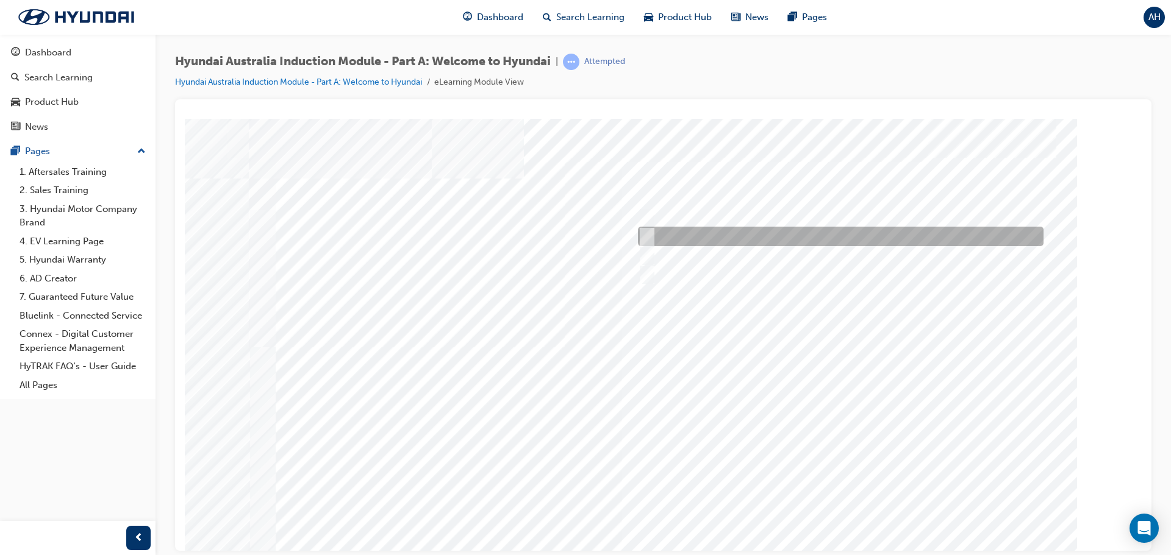
click at [651, 234] on div at bounding box center [837, 237] width 405 height 20
checkbox input "true"
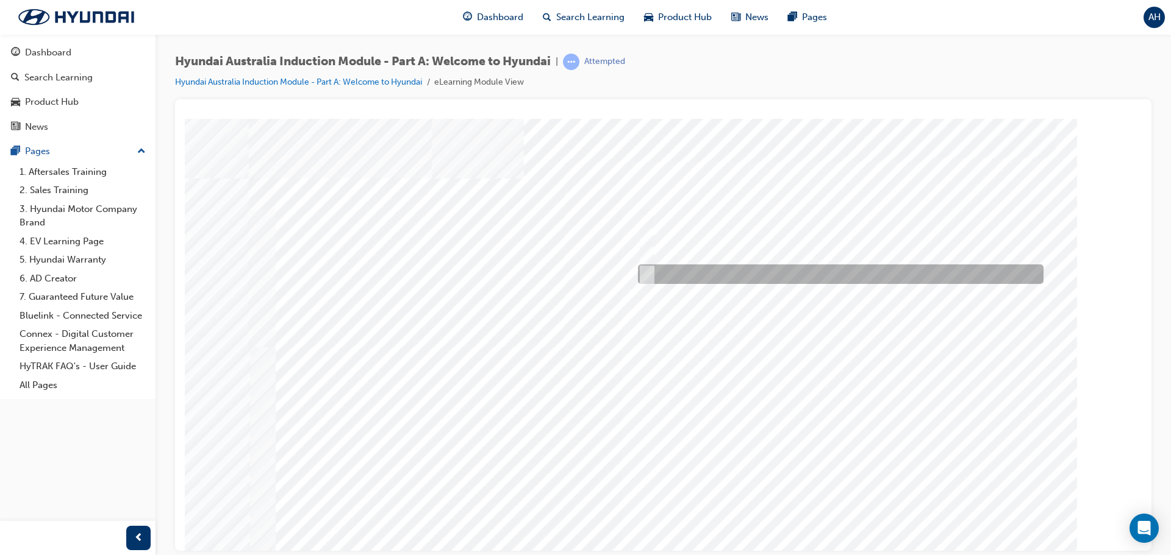
click at [652, 277] on div at bounding box center [837, 275] width 405 height 20
checkbox input "true"
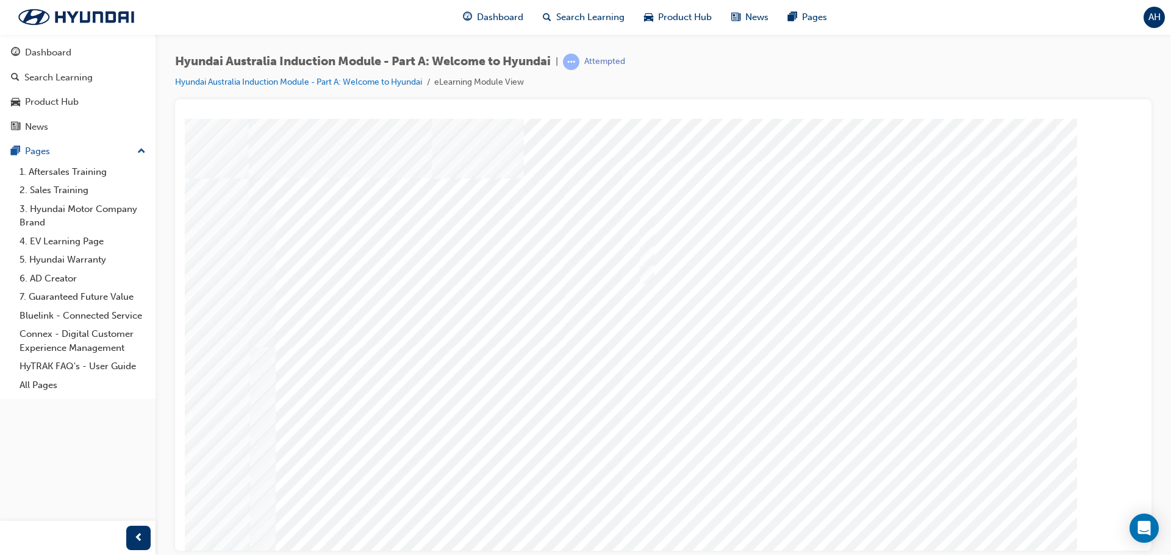
click at [769, 440] on div at bounding box center [663, 337] width 829 height 439
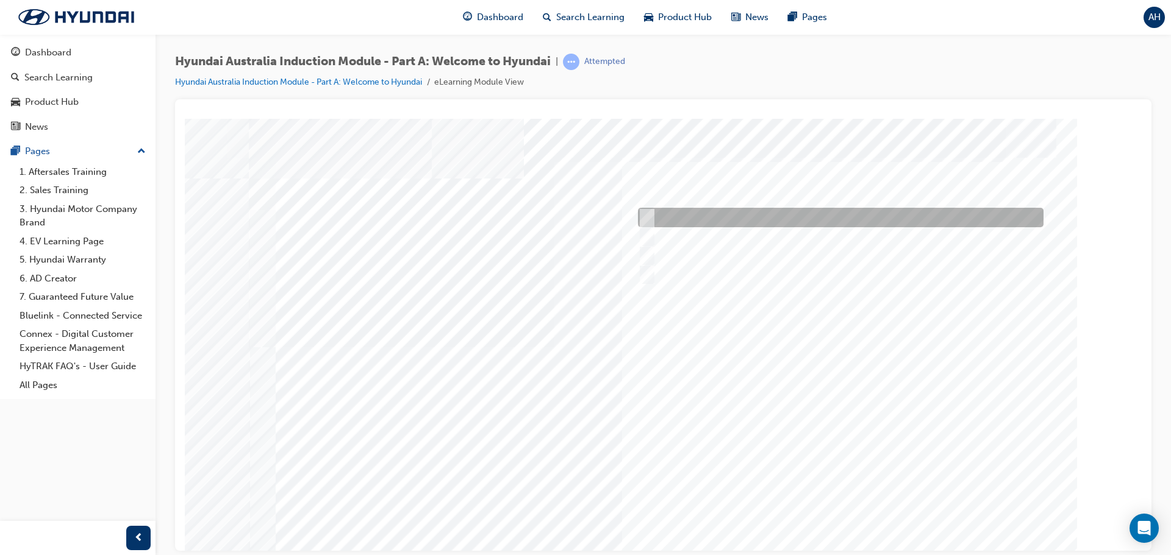
click at [650, 212] on input "Brisbane Lions Football Club" at bounding box center [643, 217] width 13 height 13
checkbox input "true"
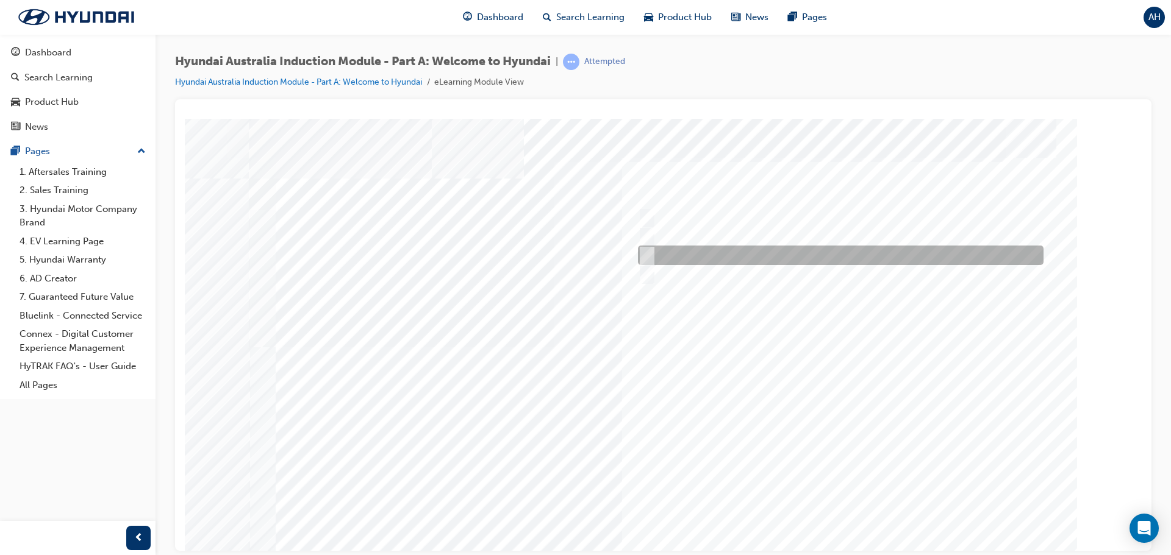
click at [643, 252] on input "Carlton Football Club" at bounding box center [643, 255] width 13 height 13
checkbox input "true"
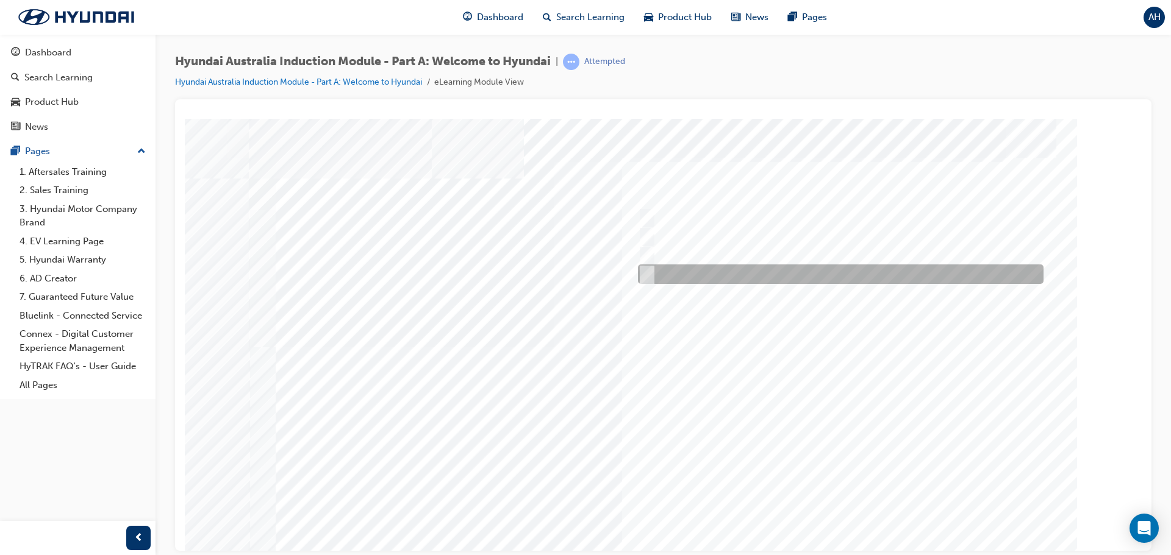
drag, startPoint x: 644, startPoint y: 274, endPoint x: 648, endPoint y: 280, distance: 7.4
click at [646, 276] on input "Surfing Australia" at bounding box center [643, 274] width 13 height 13
checkbox input "true"
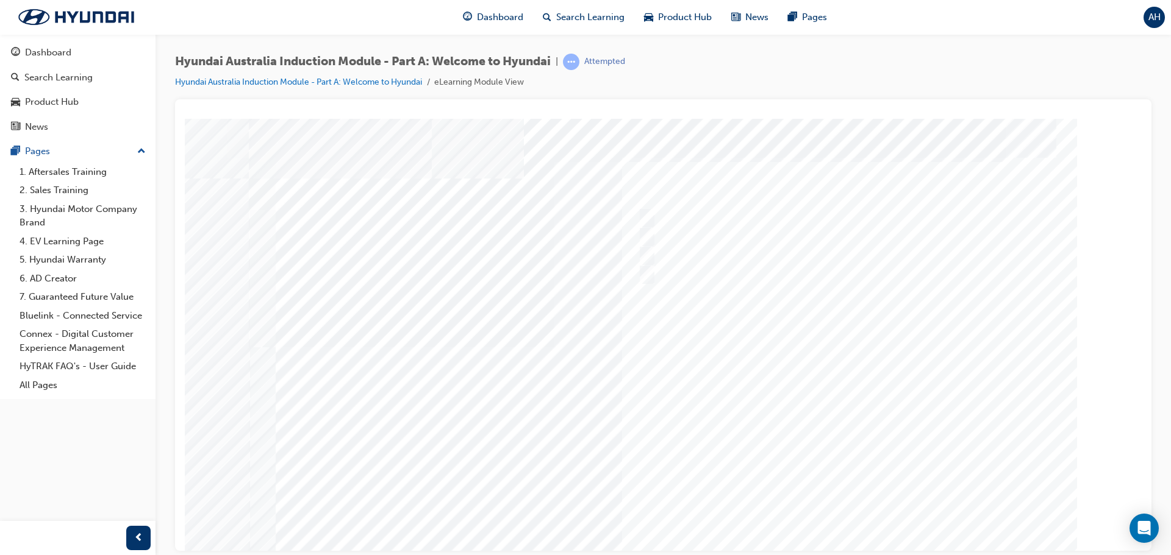
click at [793, 452] on div at bounding box center [663, 337] width 829 height 439
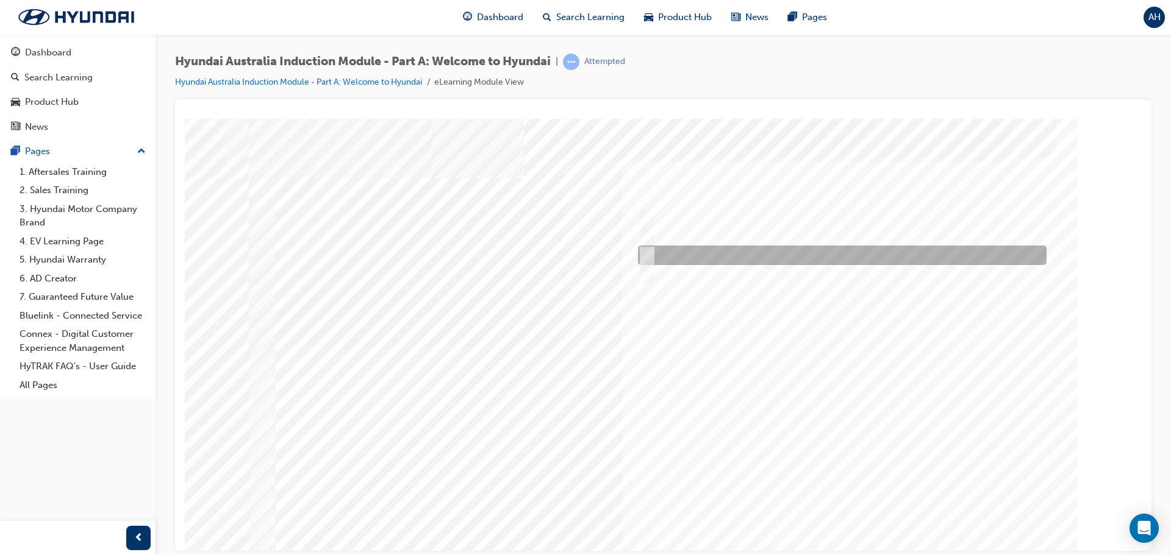
click at [653, 253] on div at bounding box center [839, 256] width 409 height 20
radio input "true"
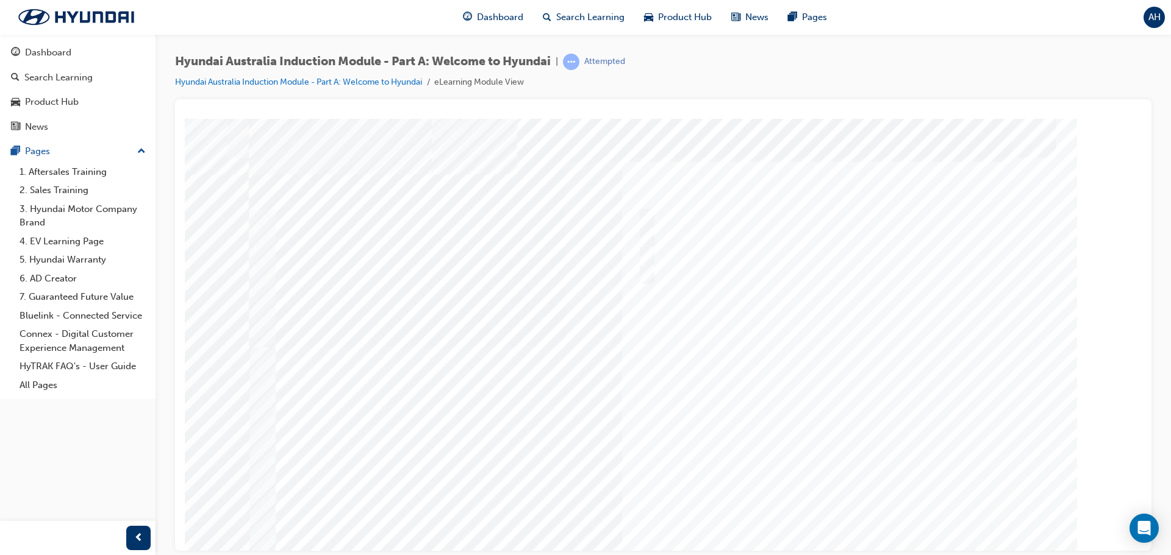
click at [816, 440] on div at bounding box center [663, 337] width 829 height 439
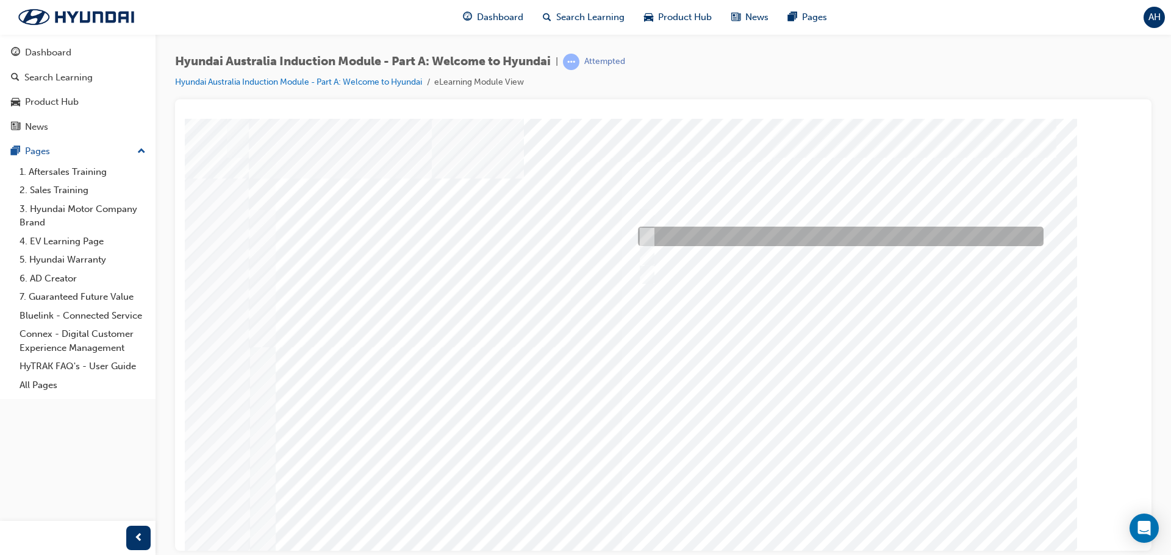
click at [646, 237] on input "Ulsan Plant, South Korea" at bounding box center [644, 236] width 13 height 13
radio input "true"
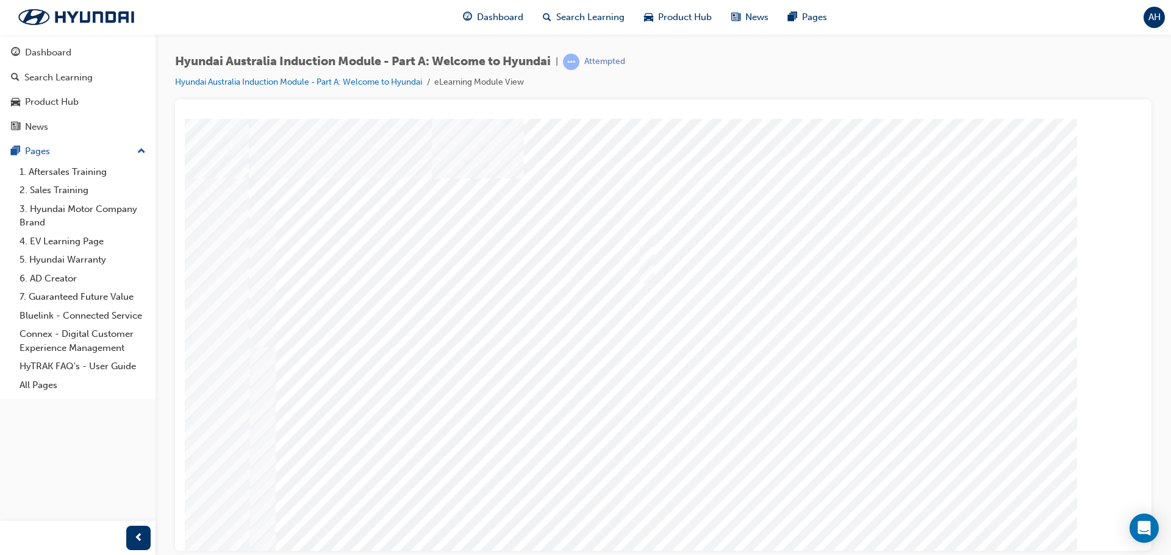
click at [788, 427] on div at bounding box center [663, 337] width 829 height 439
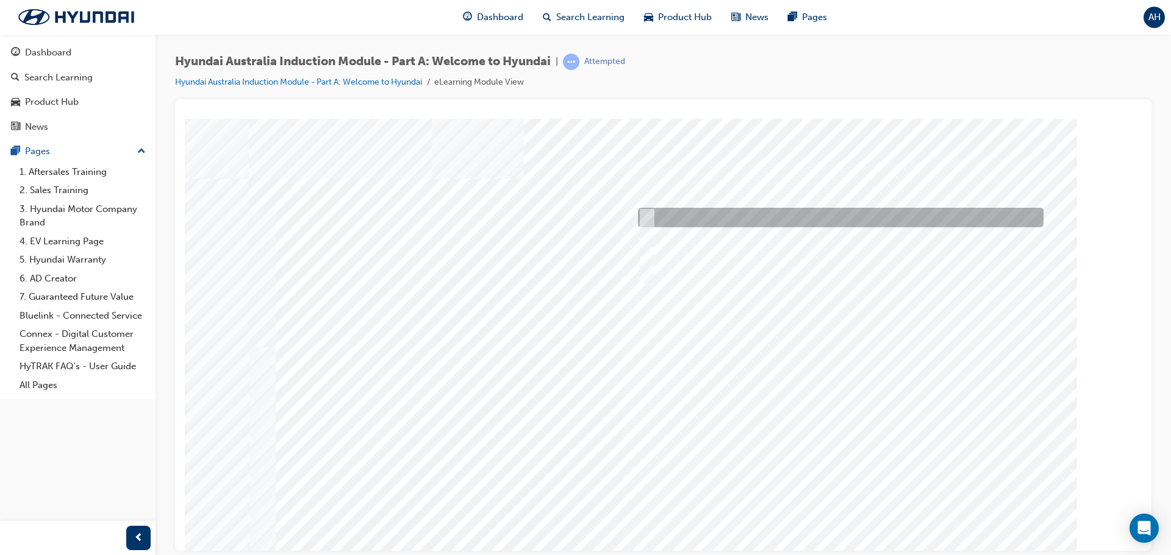
click at [647, 212] on input "A company representative" at bounding box center [643, 217] width 13 height 13
checkbox input "true"
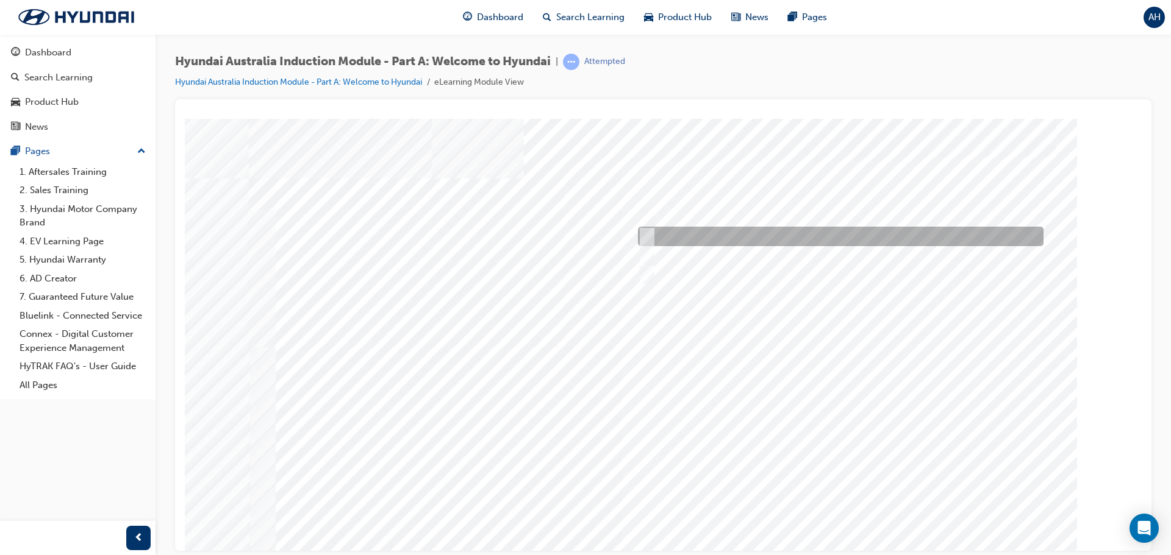
click at [645, 232] on input "A satisfied customer" at bounding box center [643, 236] width 13 height 13
checkbox input "true"
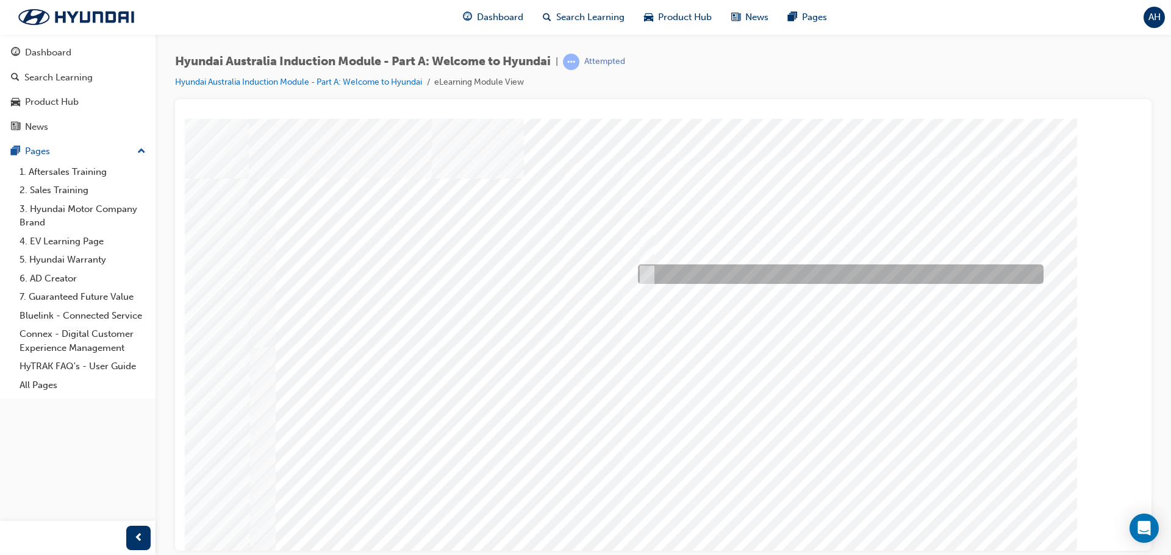
click at [648, 270] on input "Global expansion" at bounding box center [643, 274] width 13 height 13
checkbox input "true"
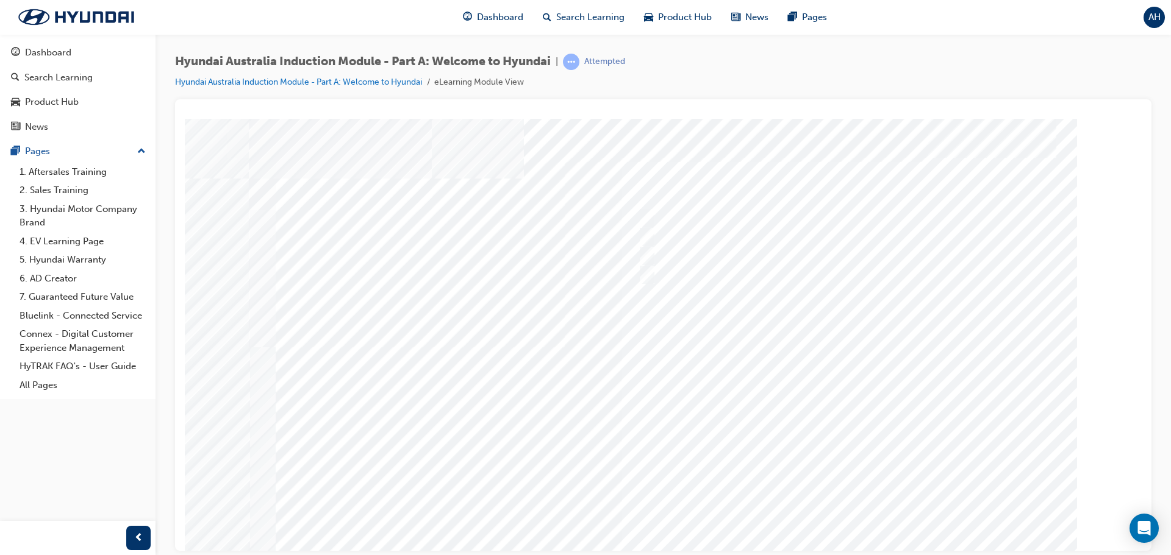
click at [758, 435] on div at bounding box center [663, 337] width 829 height 439
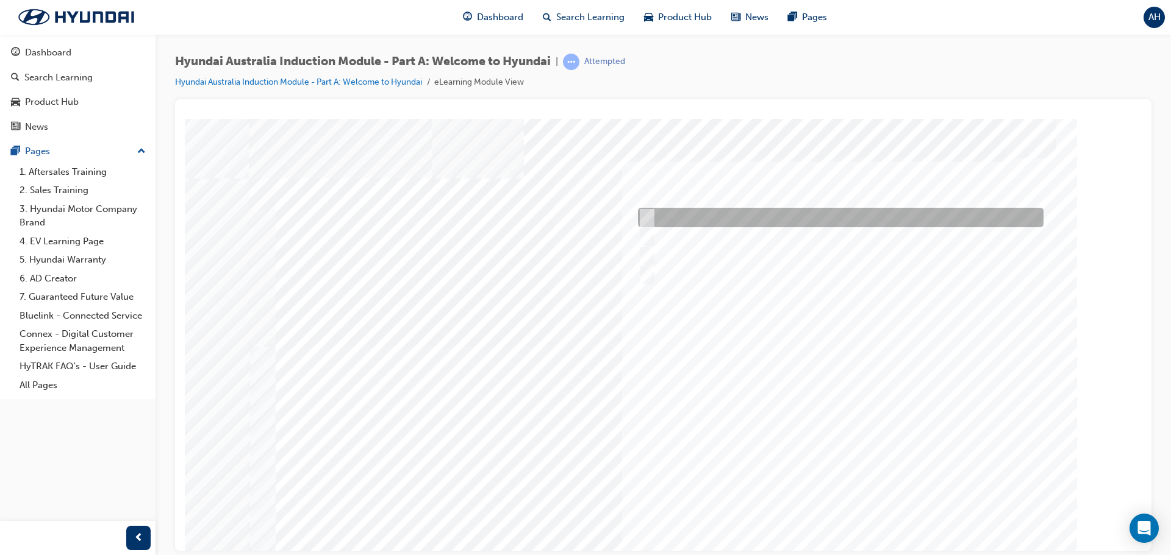
click at [643, 212] on input "Brisbane Lions Football Club" at bounding box center [643, 217] width 13 height 13
checkbox input "true"
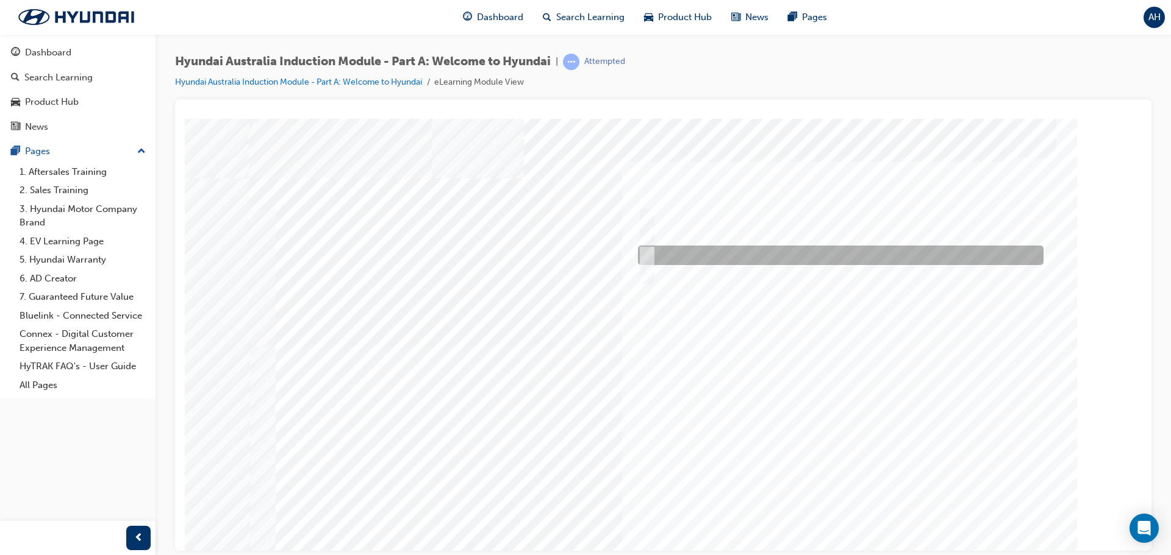
click at [648, 251] on input "Carlton Football Club" at bounding box center [643, 255] width 13 height 13
checkbox input "true"
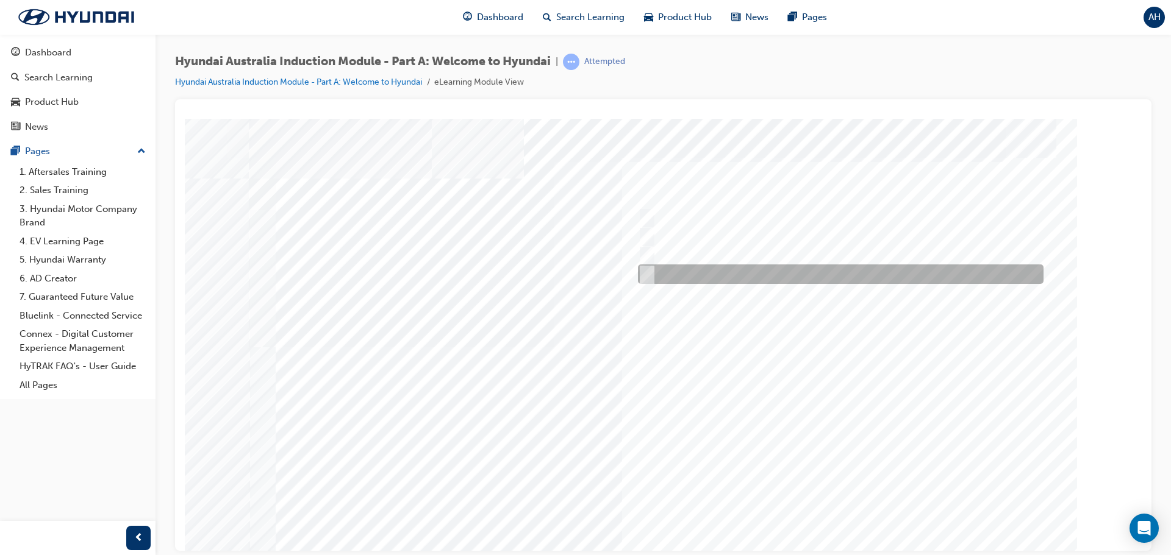
click at [647, 276] on input "Surfing Australia" at bounding box center [643, 274] width 13 height 13
checkbox input "true"
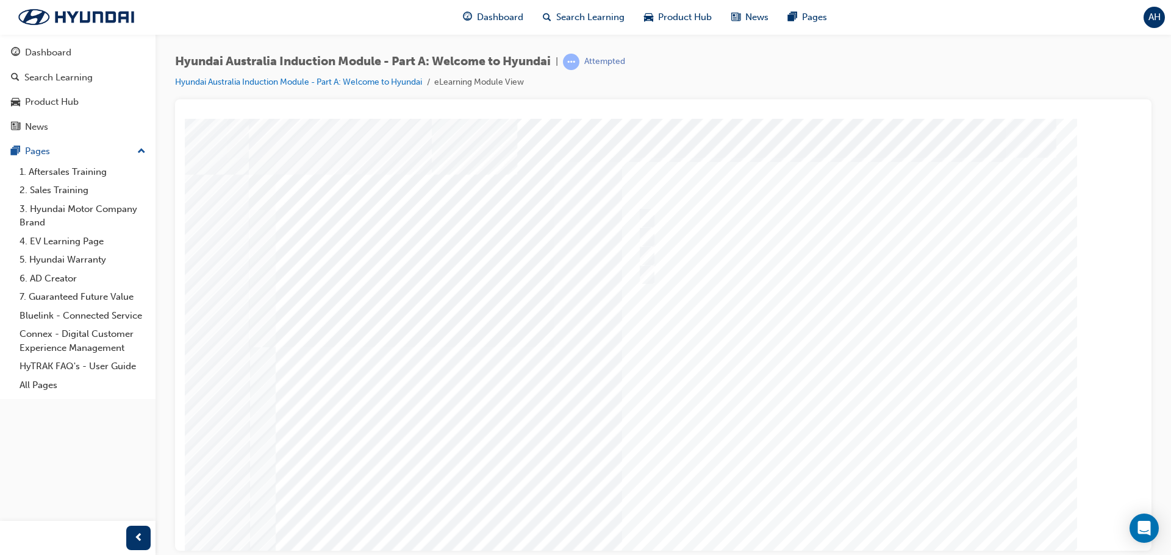
click at [754, 388] on div at bounding box center [663, 337] width 829 height 439
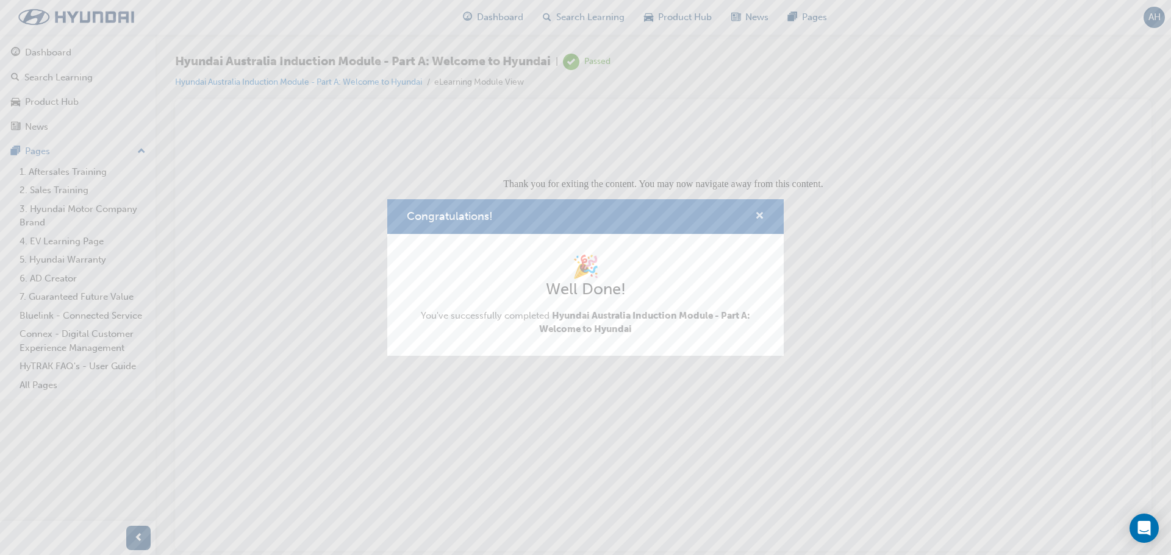
click at [760, 215] on span "cross-icon" at bounding box center [759, 217] width 9 height 11
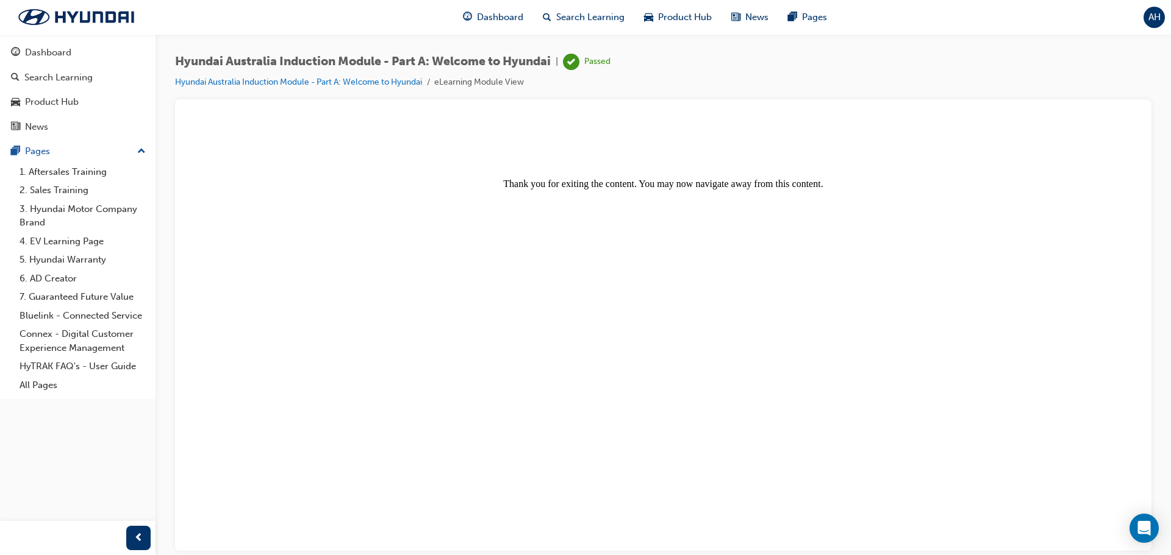
drag, startPoint x: 560, startPoint y: 137, endPoint x: 562, endPoint y: 124, distance: 12.3
click at [560, 137] on center "Thank you for exiting the content. You may now navigate away from this content." at bounding box center [663, 156] width 947 height 66
click at [305, 82] on link "Hyundai Australia Induction Module - Part A: Welcome to Hyundai" at bounding box center [298, 82] width 247 height 10
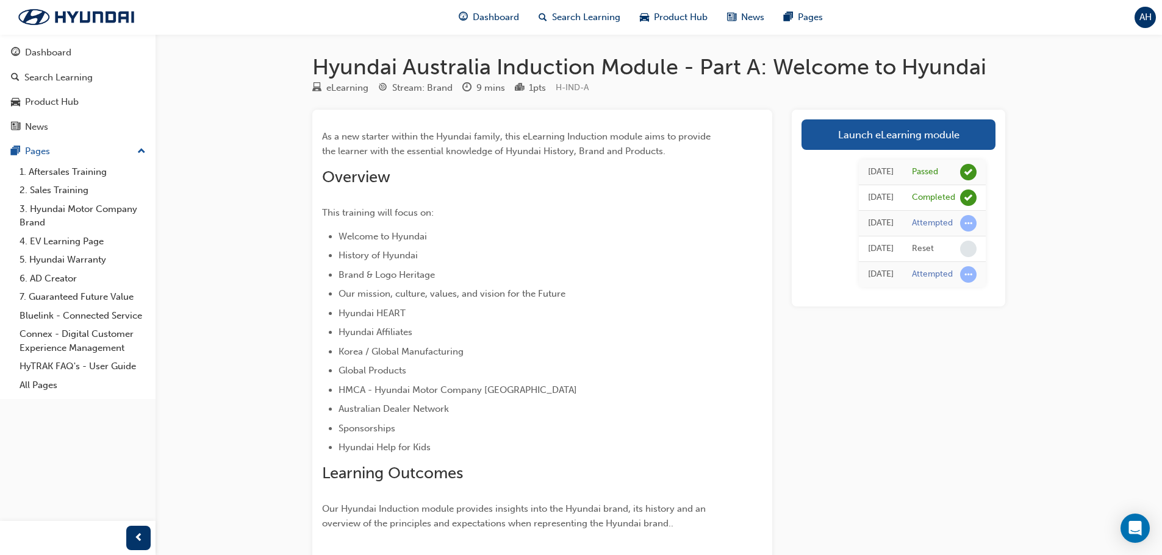
click at [407, 214] on span "This training will focus on:" at bounding box center [378, 212] width 112 height 11
click at [502, 9] on div "Dashboard" at bounding box center [489, 17] width 80 height 25
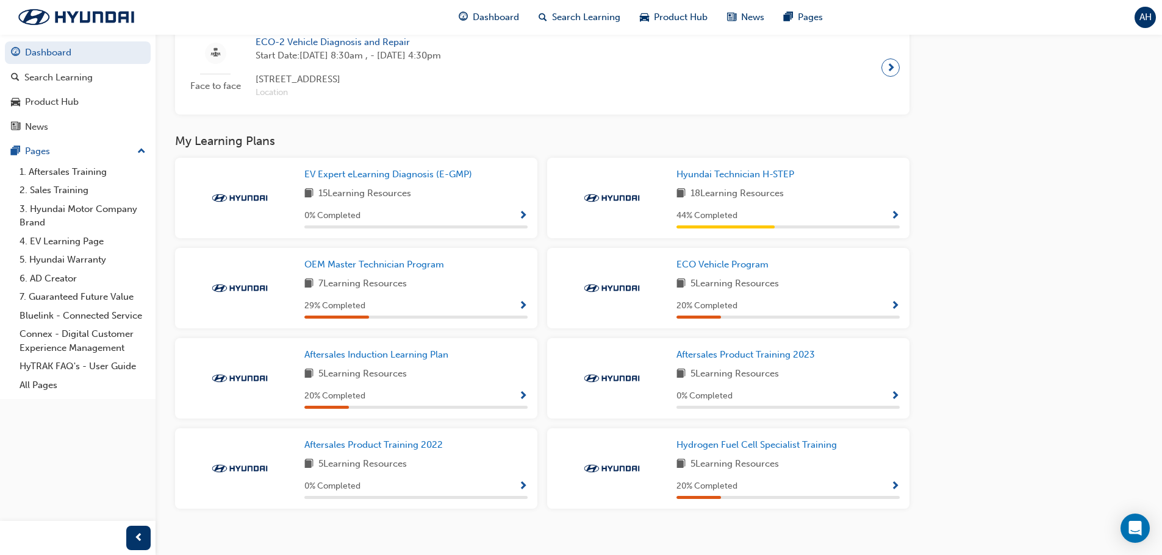
scroll to position [851, 0]
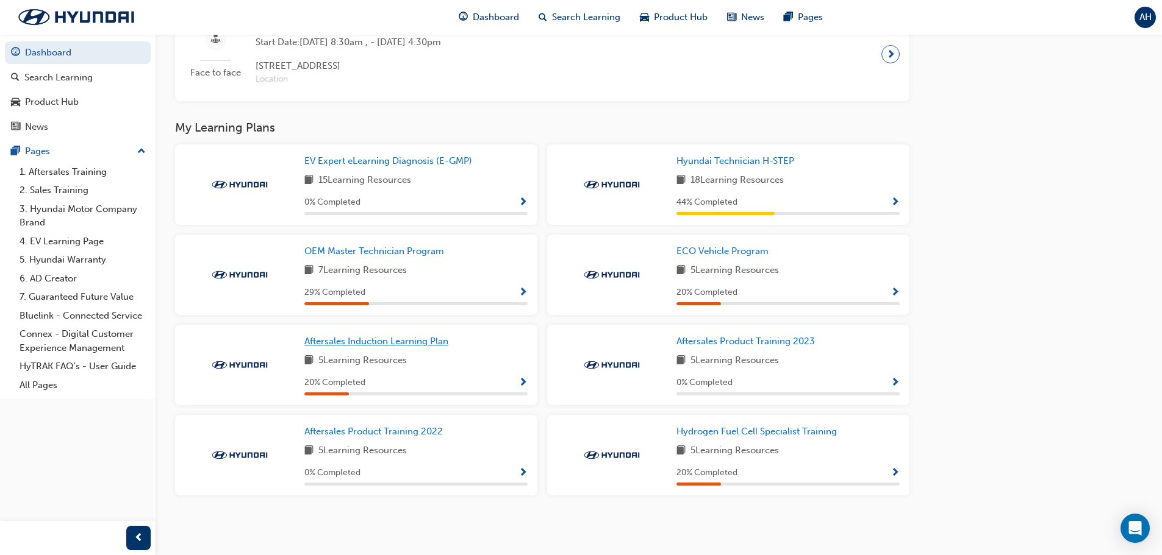
click at [421, 343] on span "Aftersales Induction Learning Plan" at bounding box center [376, 341] width 144 height 11
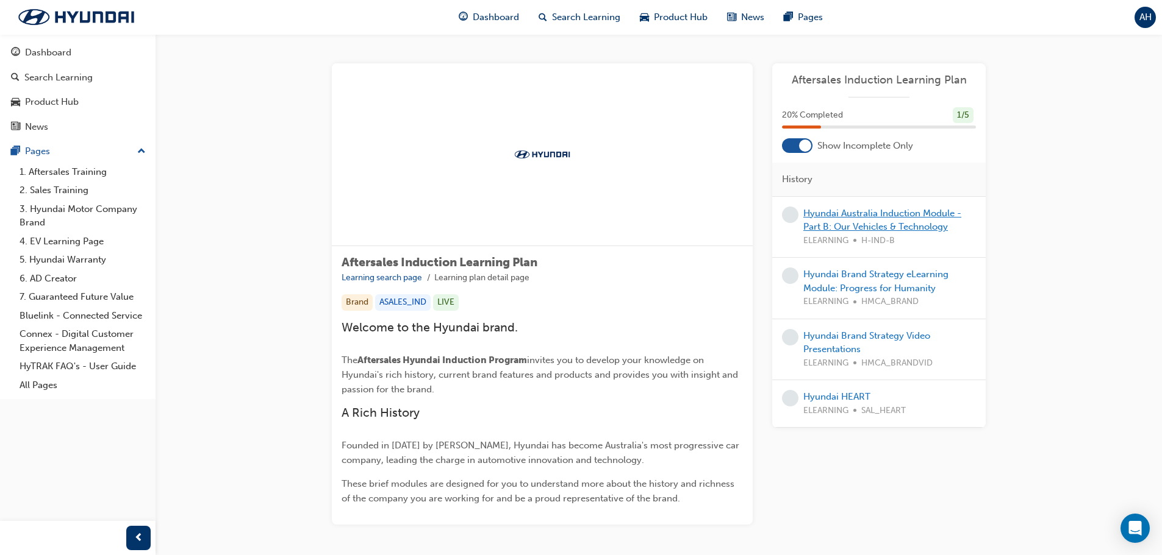
click at [853, 224] on link "Hyundai Australia Induction Module - Part B: Our Vehicles & Technology" at bounding box center [882, 220] width 158 height 25
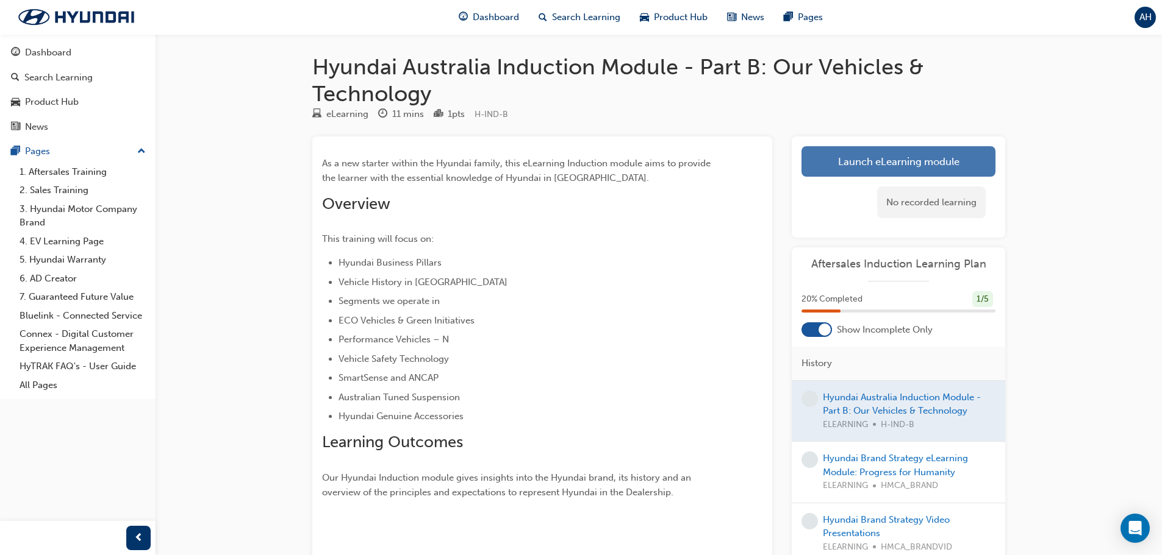
click at [847, 162] on link "Launch eLearning module" at bounding box center [898, 161] width 194 height 30
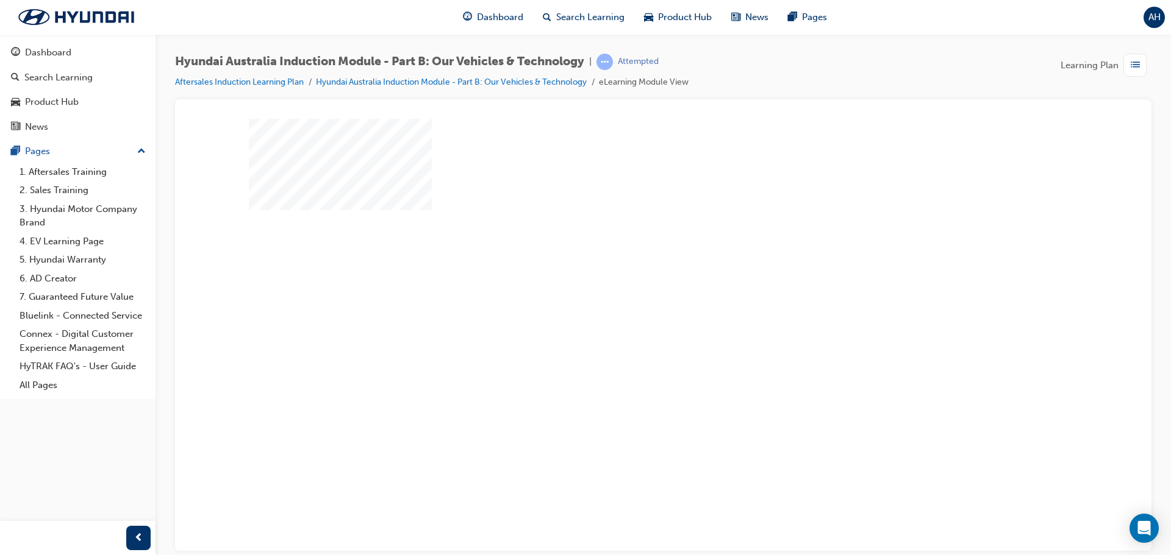
click at [621, 315] on div at bounding box center [663, 337] width 829 height 439
drag, startPoint x: 675, startPoint y: 340, endPoint x: 670, endPoint y: 344, distance: 6.9
click at [628, 299] on div "play" at bounding box center [628, 299] width 0 height 0
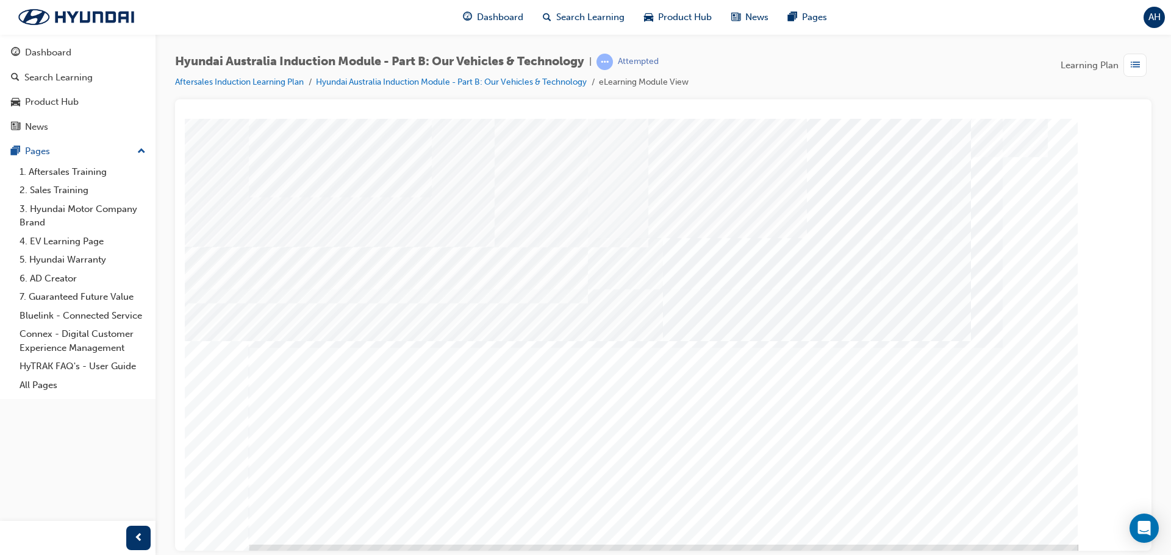
scroll to position [25, 0]
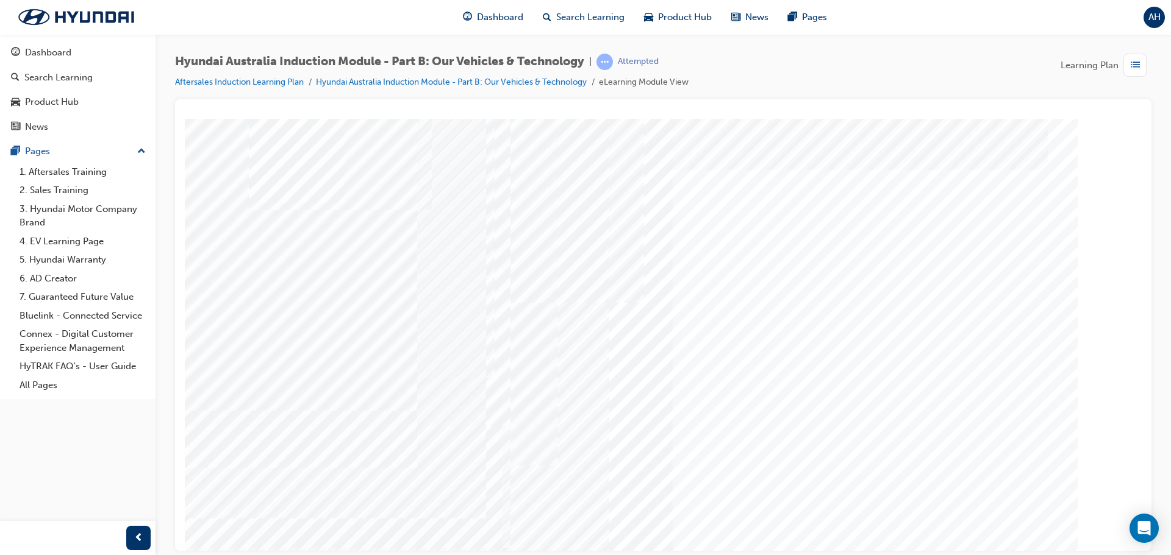
drag, startPoint x: 859, startPoint y: 326, endPoint x: 813, endPoint y: 298, distance: 53.6
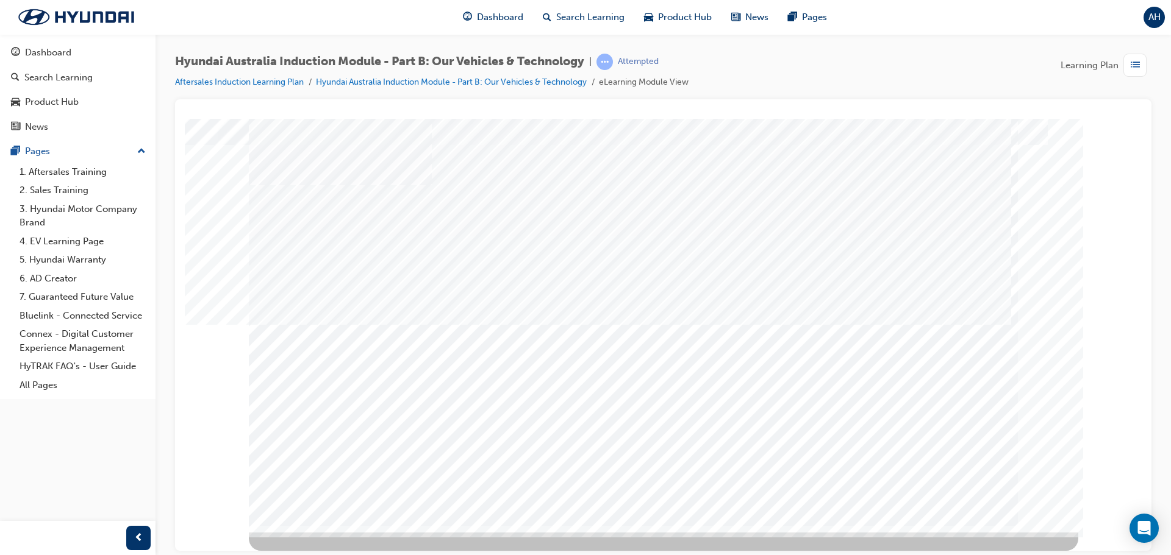
scroll to position [0, 0]
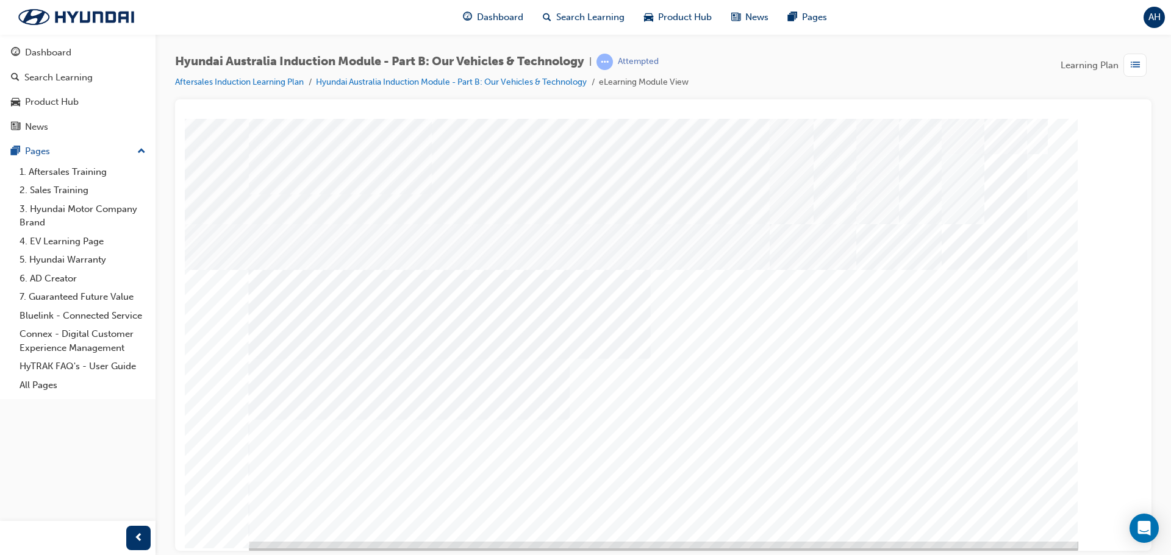
scroll to position [25, 0]
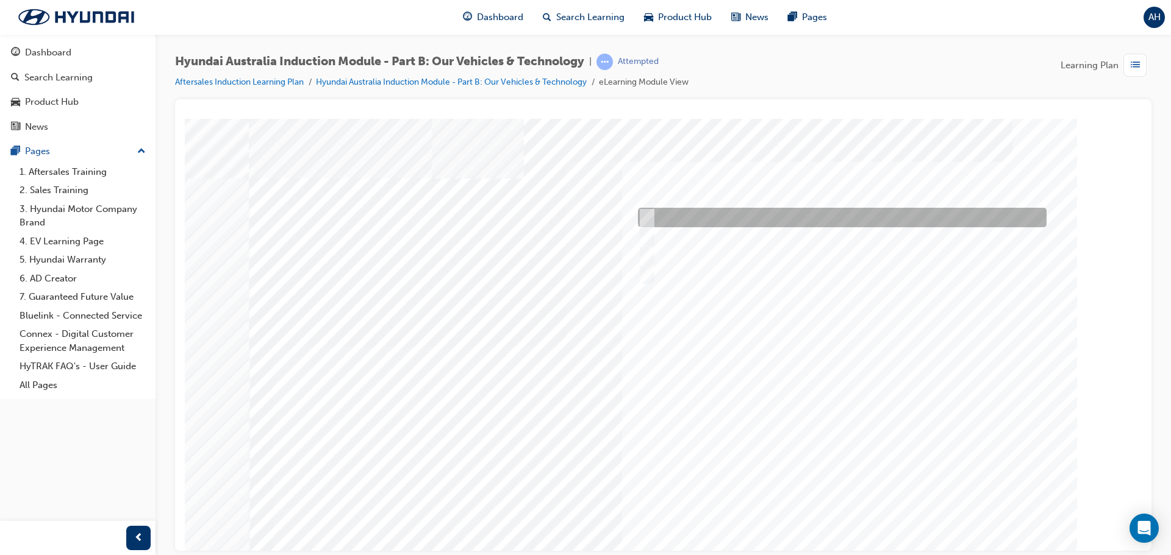
click at [655, 214] on div at bounding box center [839, 218] width 409 height 20
checkbox input "true"
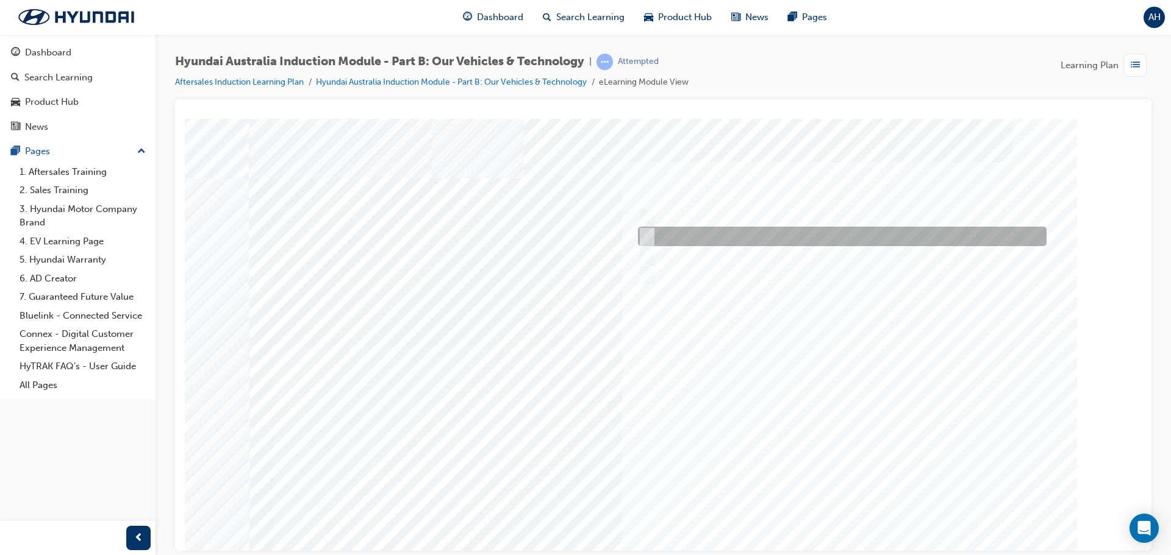
click at [649, 235] on input "Electrification" at bounding box center [643, 236] width 13 height 13
checkbox input "true"
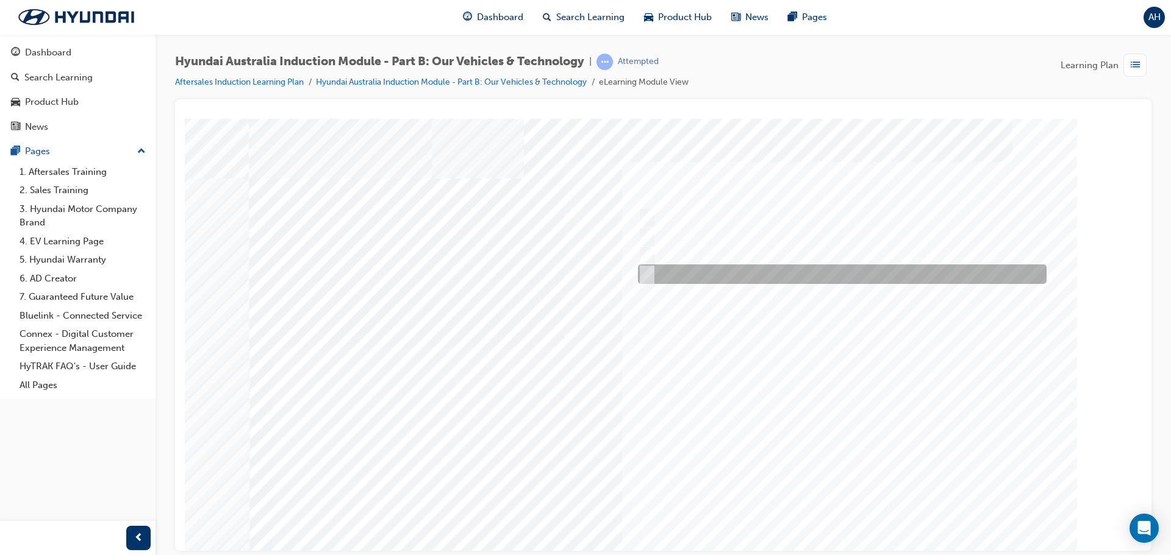
click at [661, 273] on div at bounding box center [839, 275] width 409 height 20
checkbox input "true"
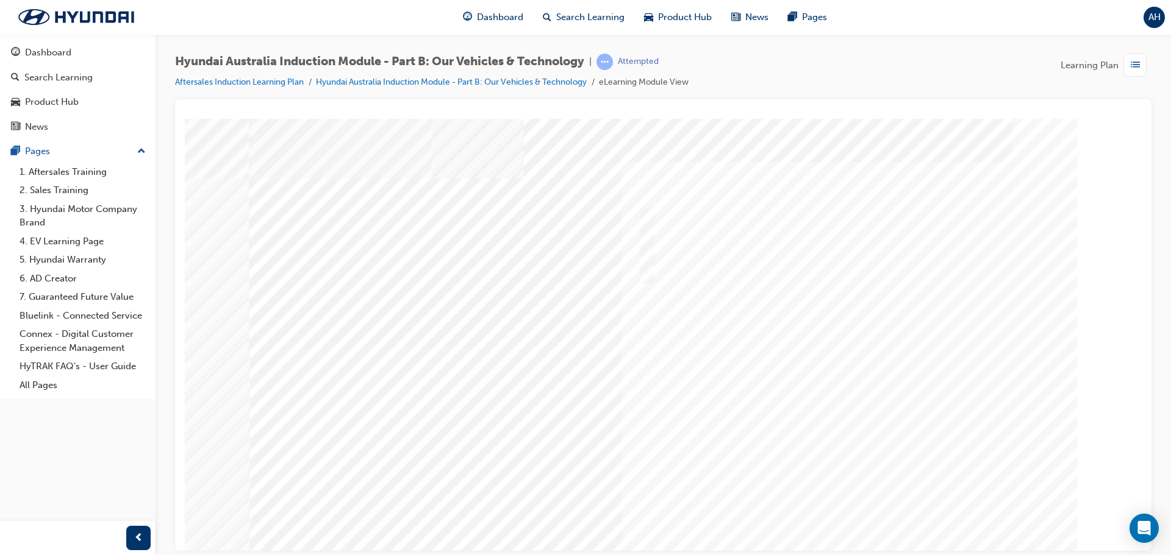
click at [841, 377] on div at bounding box center [663, 337] width 829 height 439
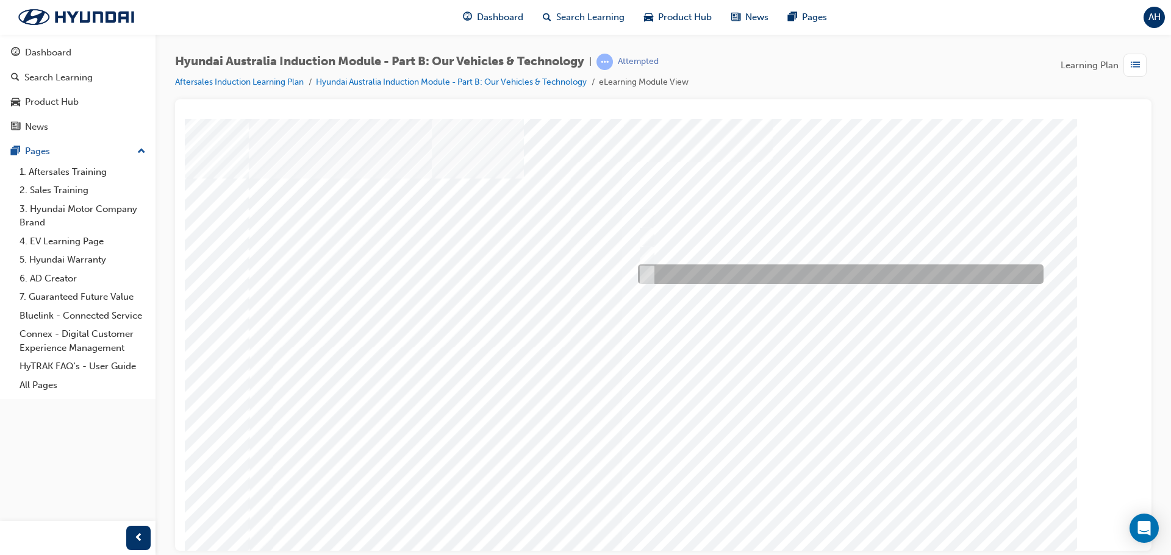
click at [644, 274] on input "5 years" at bounding box center [644, 274] width 13 height 13
radio input "true"
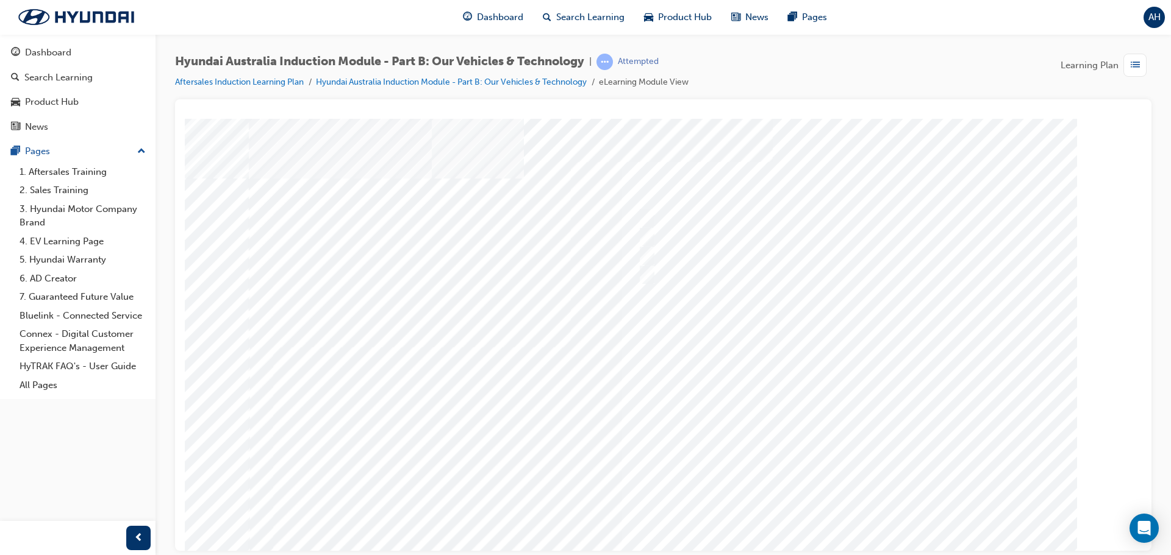
click at [810, 377] on div at bounding box center [663, 337] width 829 height 439
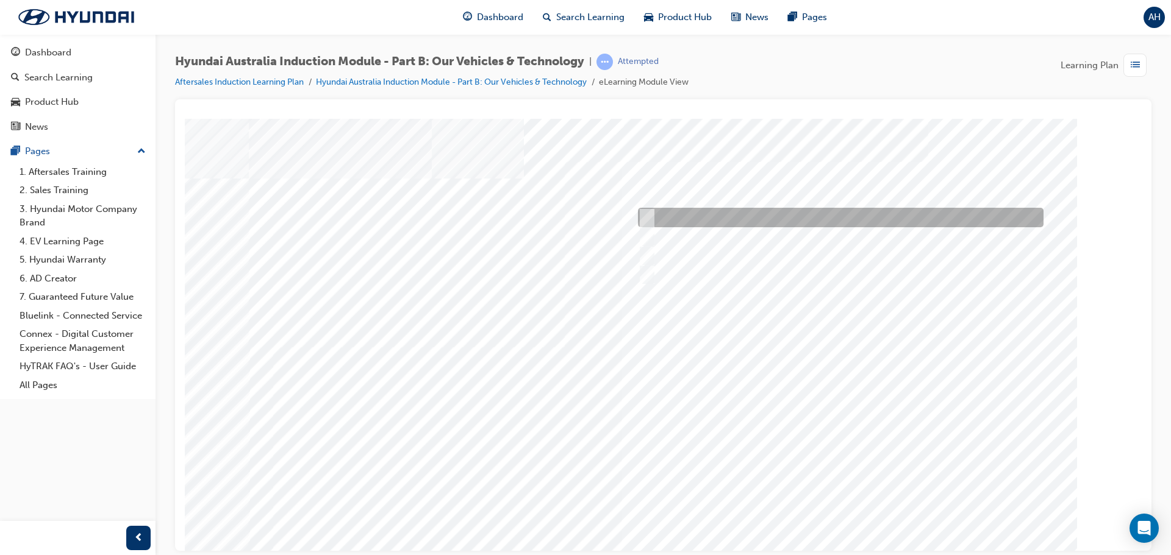
click at [741, 217] on div at bounding box center [837, 218] width 405 height 20
checkbox input "true"
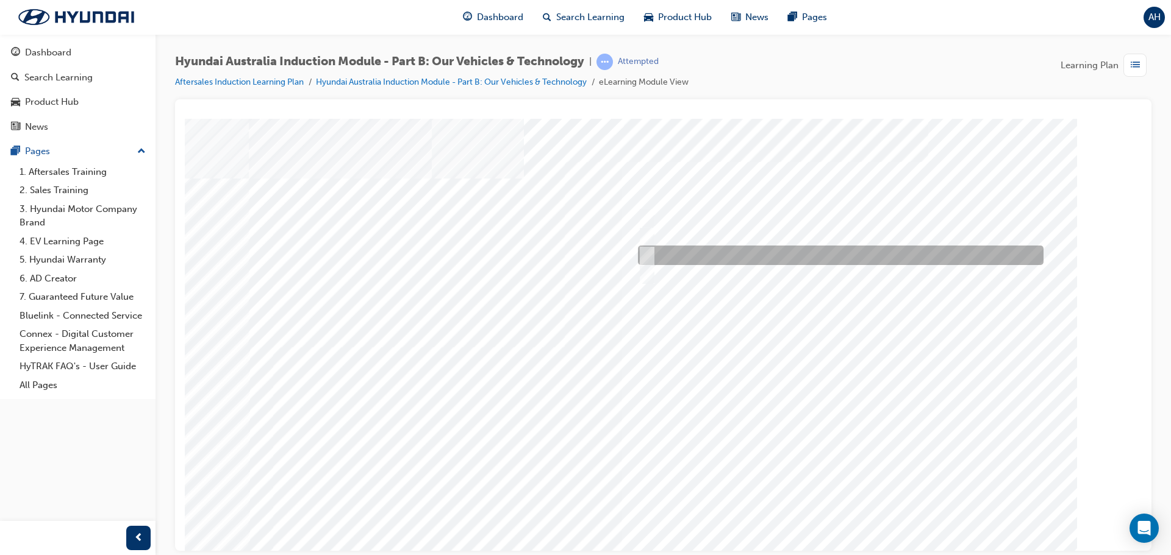
click at [748, 250] on div at bounding box center [837, 256] width 405 height 20
checkbox input "true"
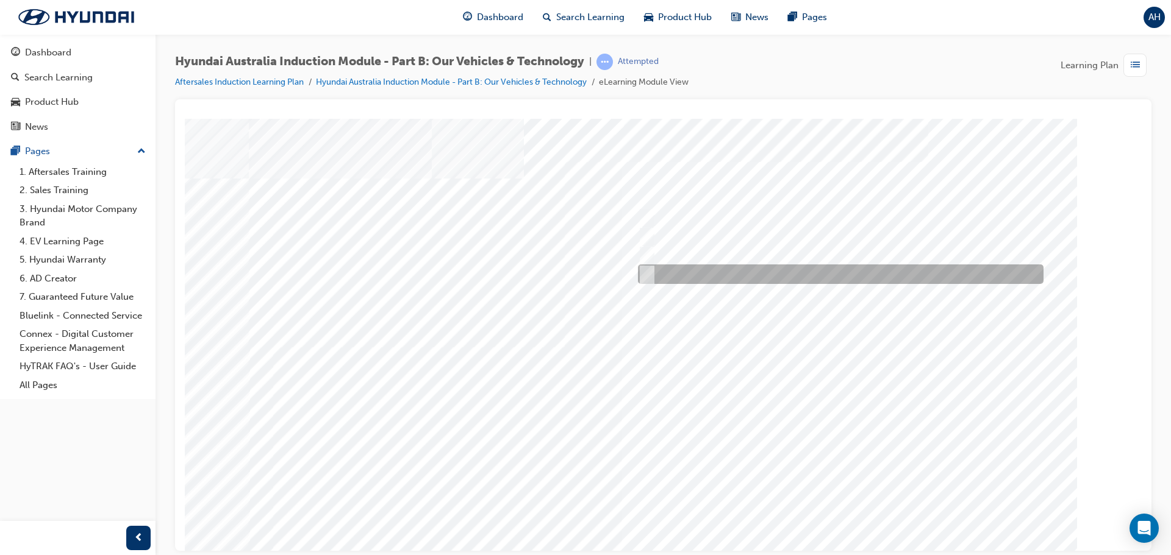
drag, startPoint x: 710, startPoint y: 265, endPoint x: 709, endPoint y: 282, distance: 17.2
click at [710, 265] on div at bounding box center [837, 275] width 405 height 20
checkbox input "true"
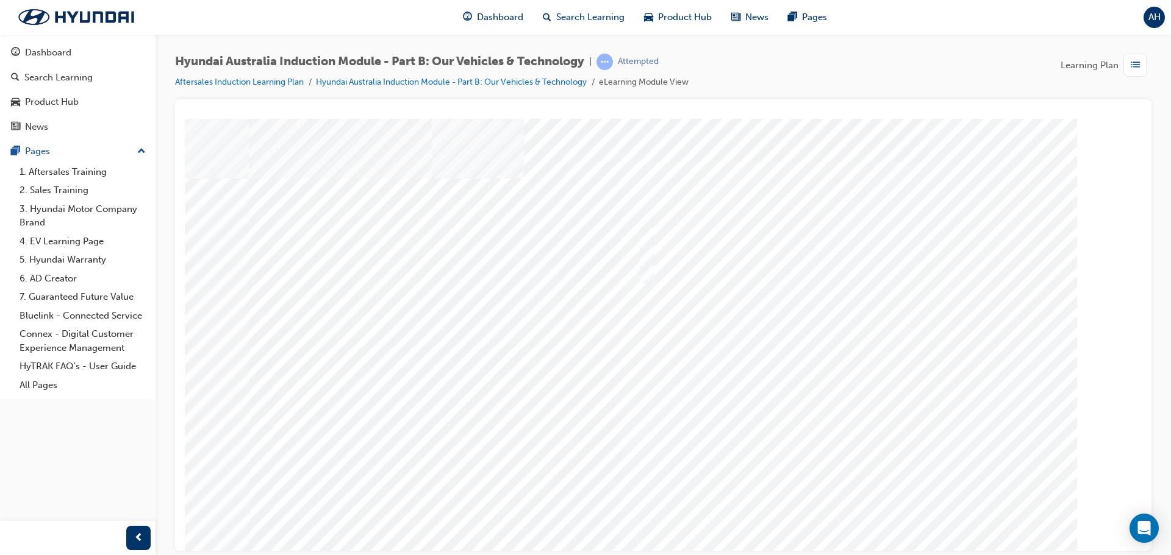
click at [717, 321] on div at bounding box center [663, 337] width 829 height 439
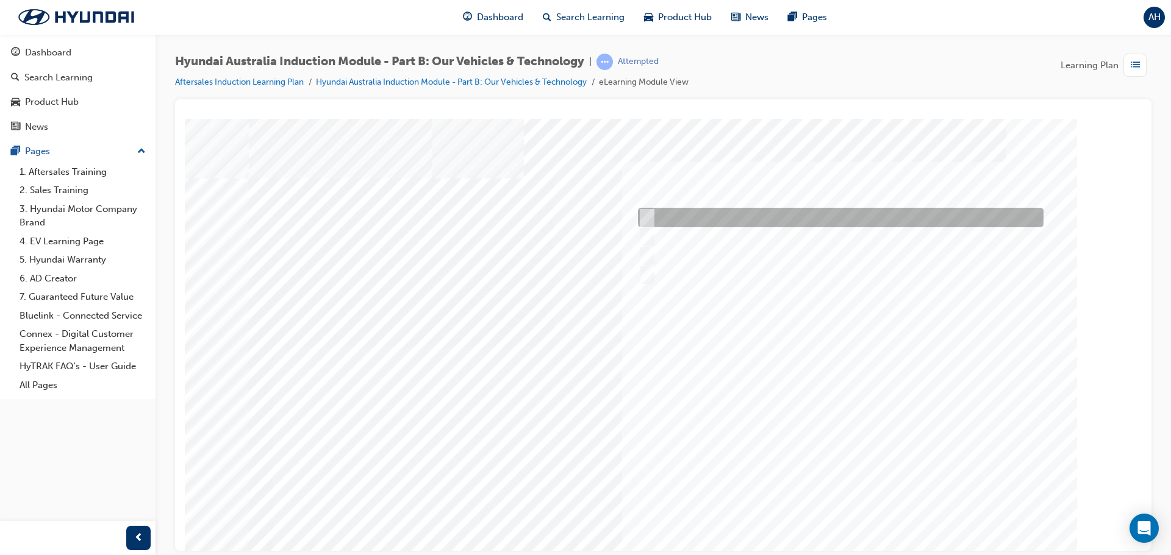
click at [652, 216] on div at bounding box center [837, 218] width 405 height 20
checkbox input "true"
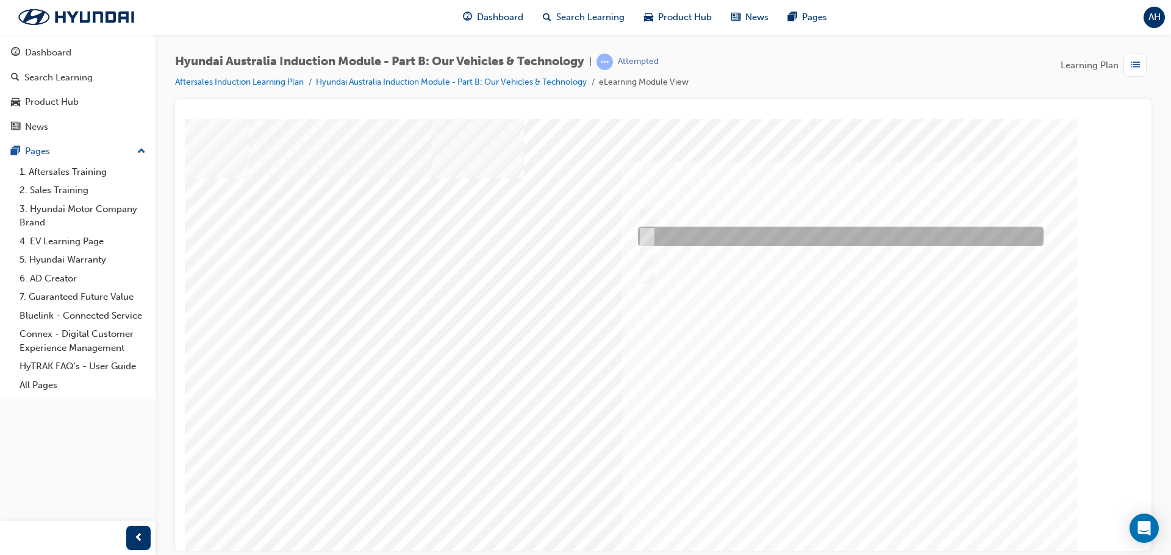
click at [640, 240] on input "Hybrid" at bounding box center [643, 236] width 13 height 13
checkbox input "true"
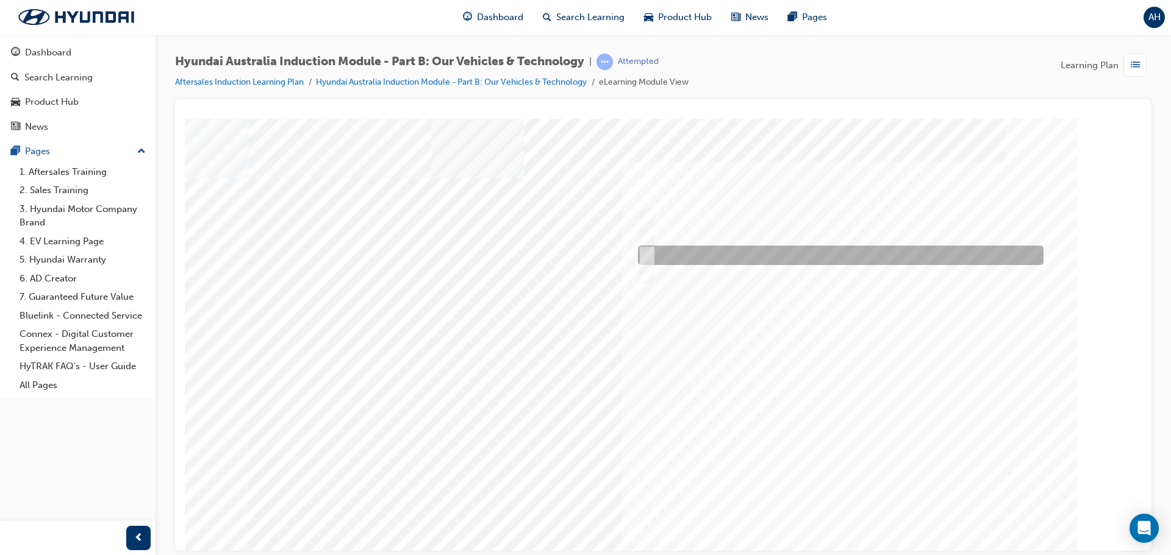
click at [646, 260] on input "Plug-in Hybrid" at bounding box center [643, 255] width 13 height 13
checkbox input "true"
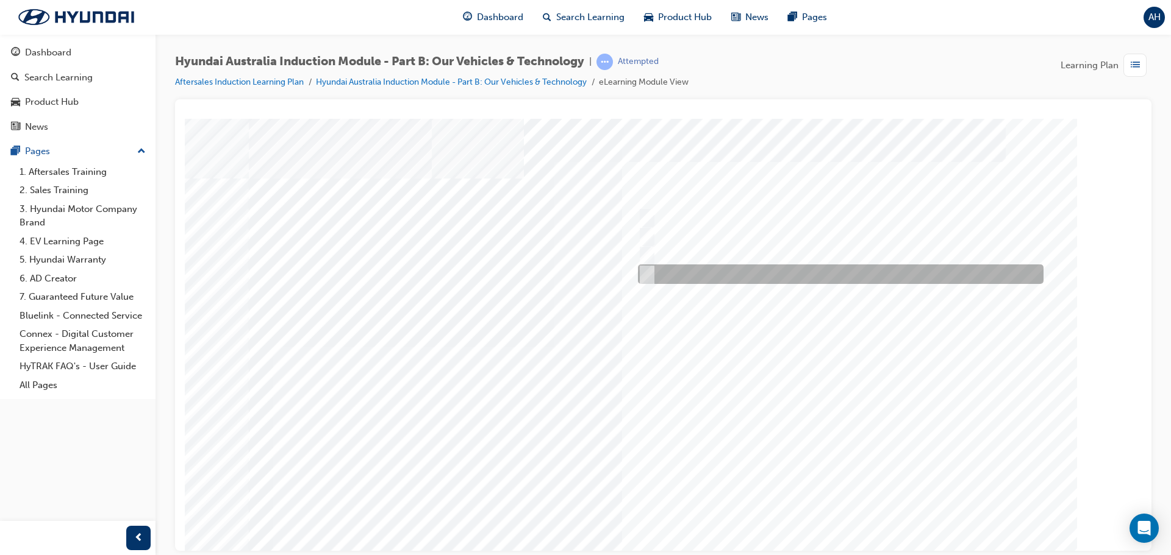
click at [647, 278] on input "Hydrogen Fuel Cell" at bounding box center [643, 274] width 13 height 13
checkbox input "true"
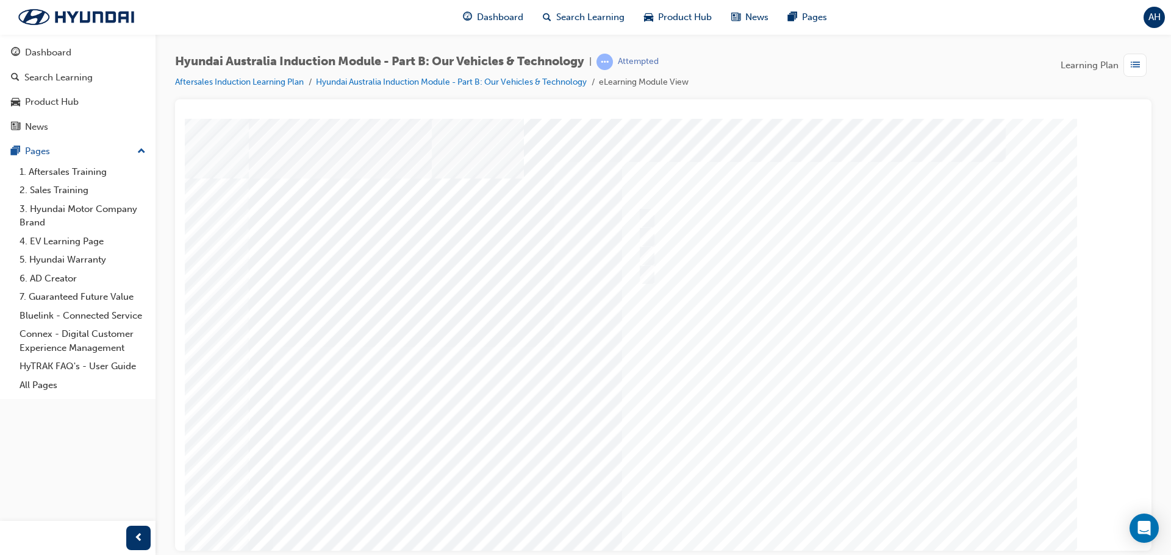
click at [807, 371] on div at bounding box center [663, 337] width 829 height 439
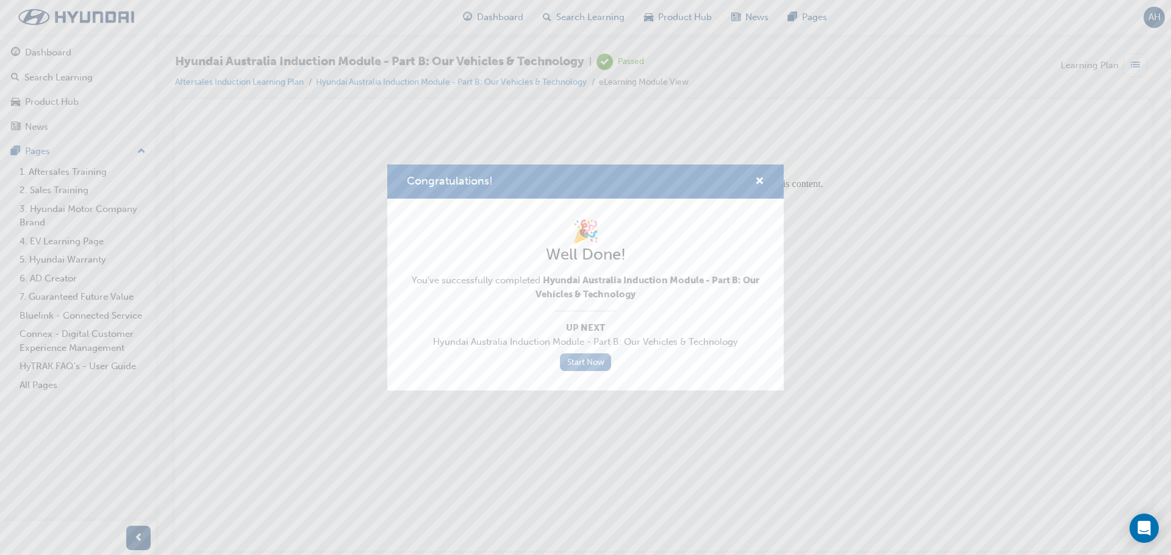
click at [593, 361] on link "Start Now" at bounding box center [585, 363] width 51 height 18
click at [601, 363] on link "Start Now" at bounding box center [585, 363] width 51 height 18
click at [592, 360] on link "Start Now" at bounding box center [585, 363] width 51 height 18
click at [758, 179] on span "cross-icon" at bounding box center [759, 182] width 9 height 11
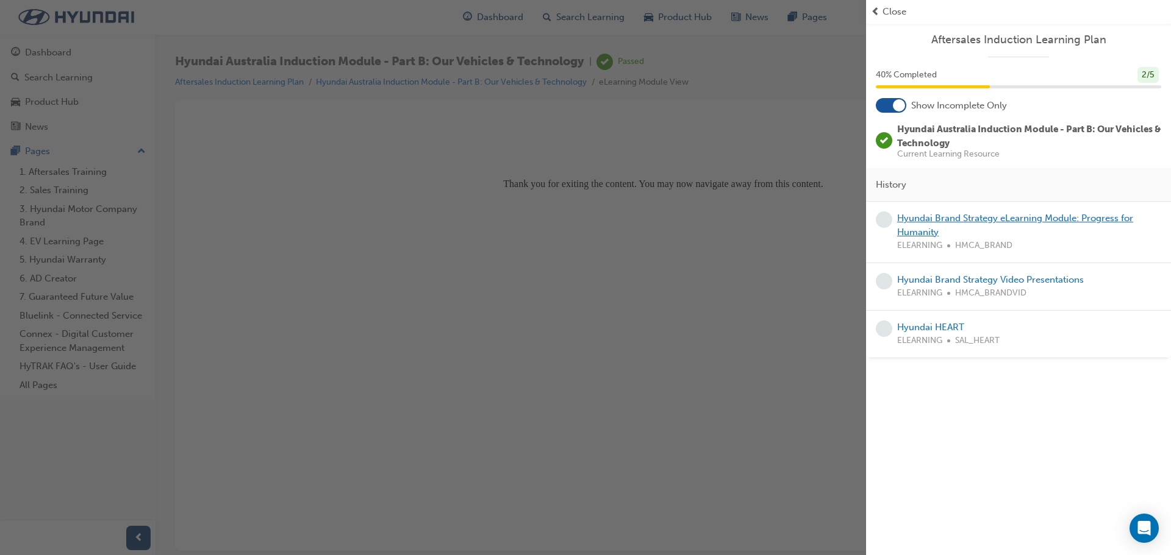
click at [927, 218] on link "Hyundai Brand Strategy eLearning Module: Progress for Humanity" at bounding box center [1015, 225] width 236 height 25
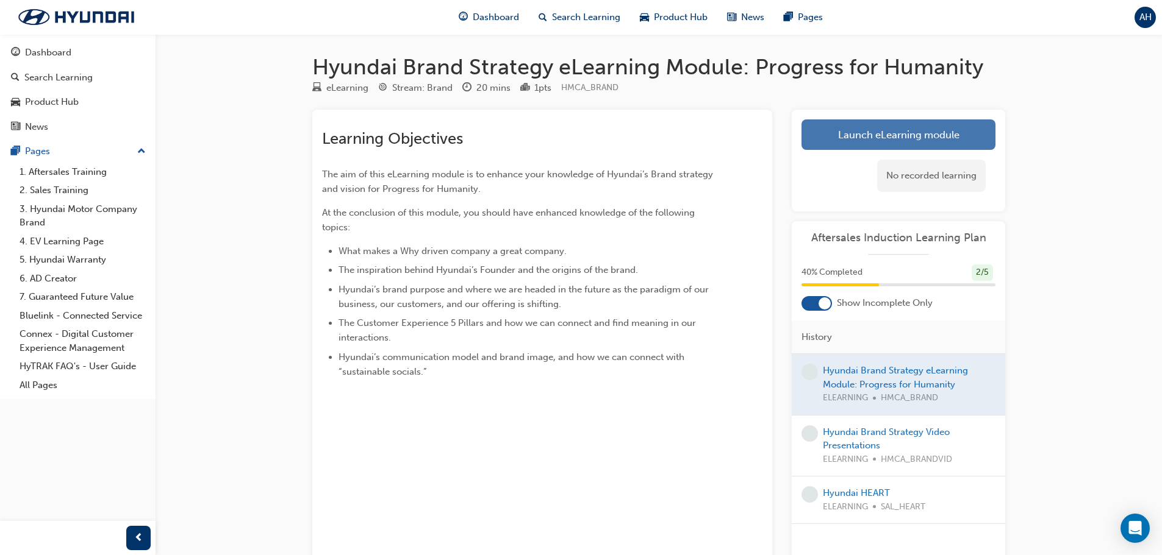
click at [871, 137] on link "Launch eLearning module" at bounding box center [898, 135] width 194 height 30
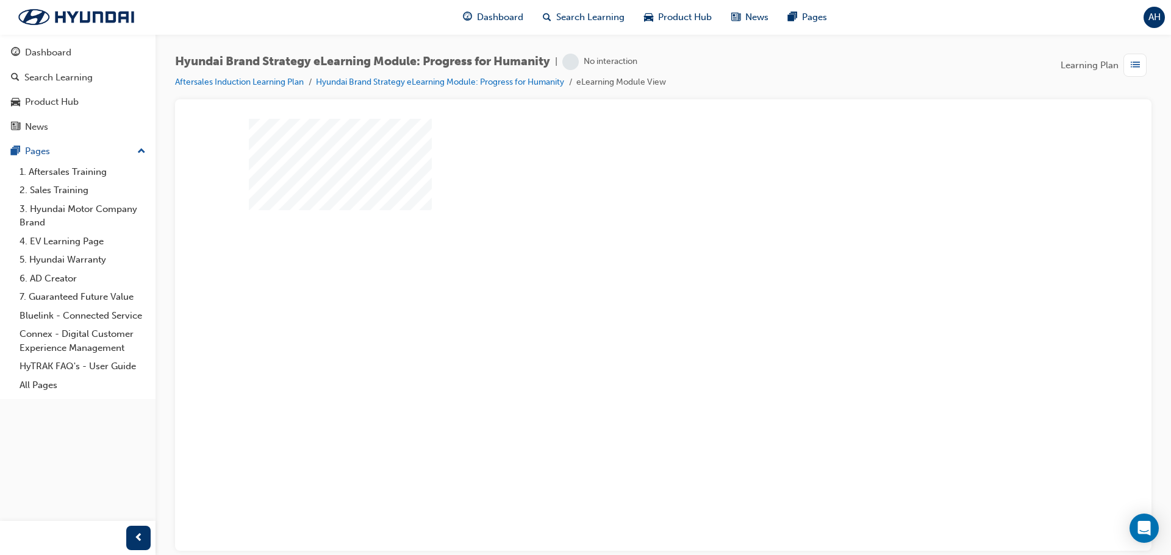
click at [628, 299] on div "play" at bounding box center [628, 299] width 0 height 0
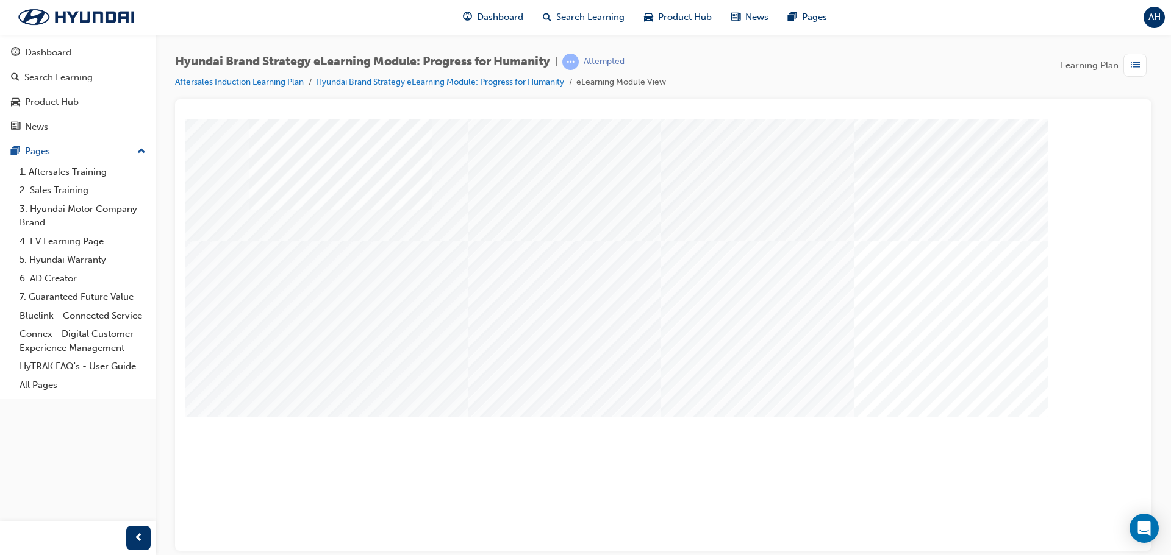
drag, startPoint x: 757, startPoint y: 466, endPoint x: 929, endPoint y: 465, distance: 172.6
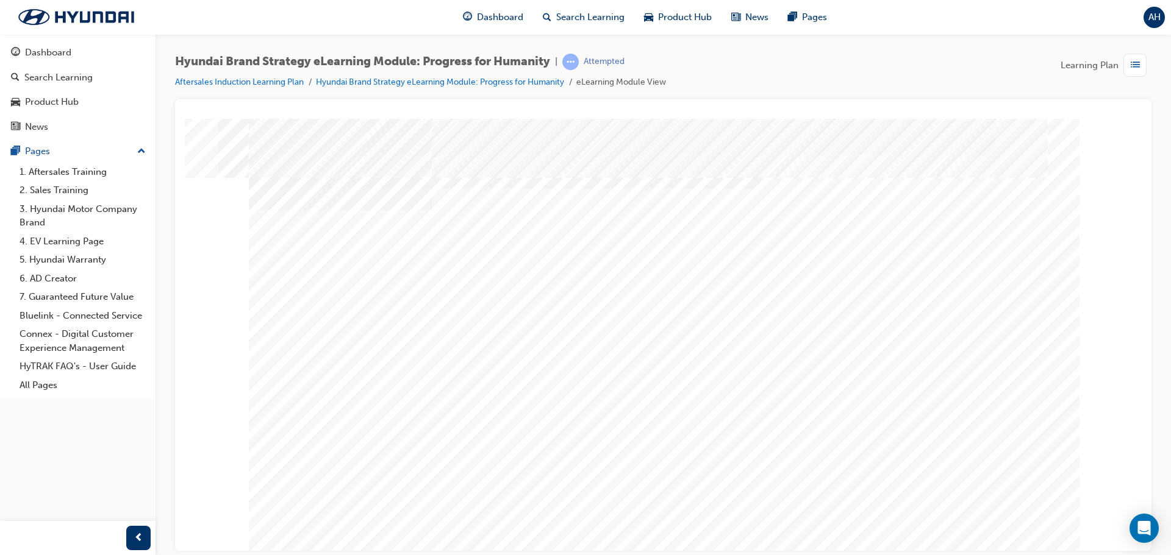
drag, startPoint x: 687, startPoint y: 276, endPoint x: 674, endPoint y: 293, distance: 20.9
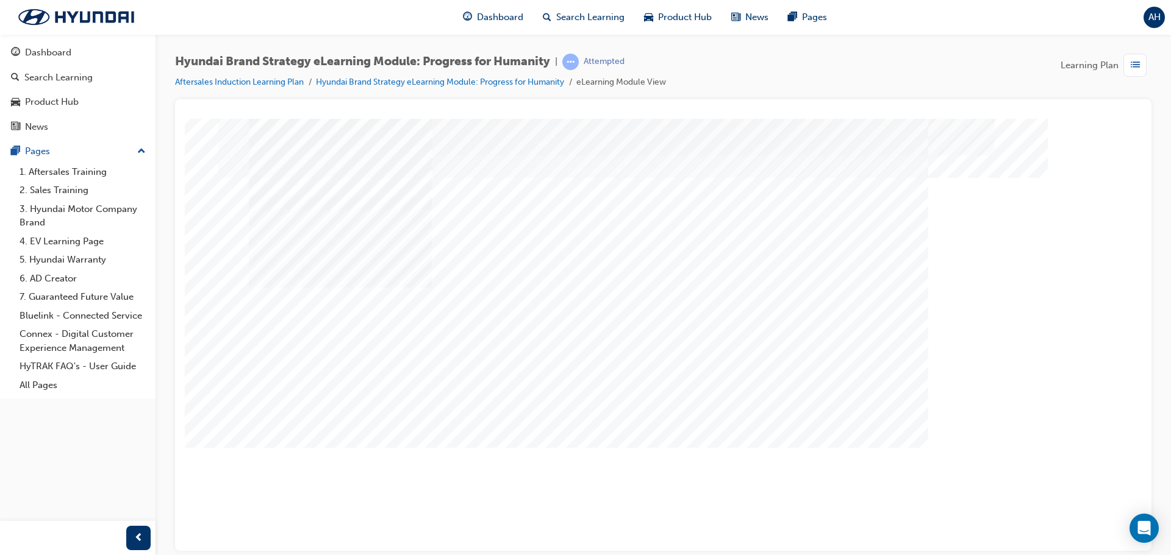
click at [641, 435] on div "Content Image Right" at bounding box center [663, 337] width 829 height 439
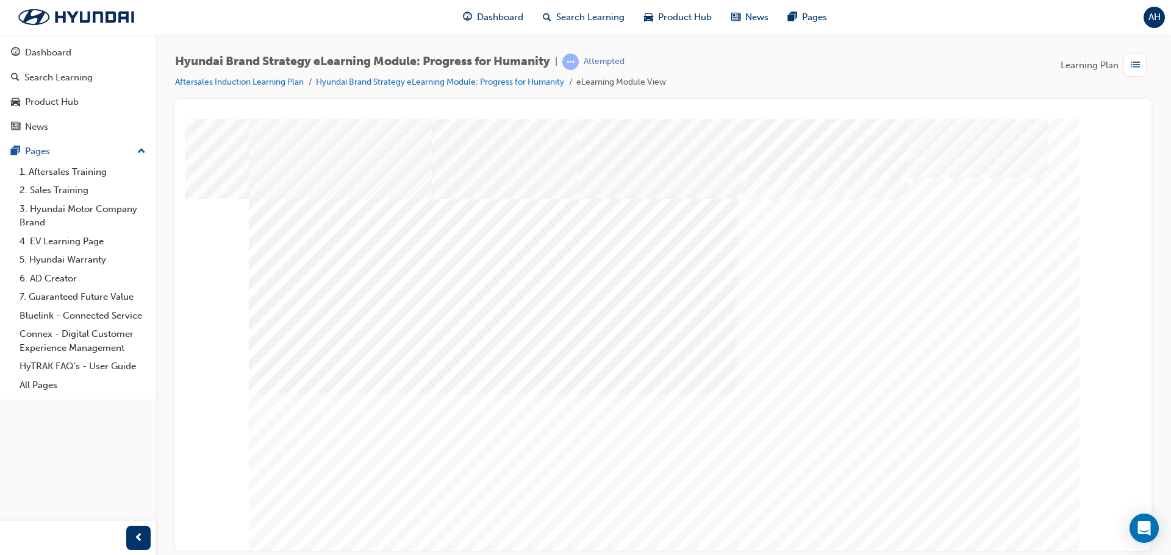
drag, startPoint x: 684, startPoint y: 491, endPoint x: 804, endPoint y: 491, distance: 120.7
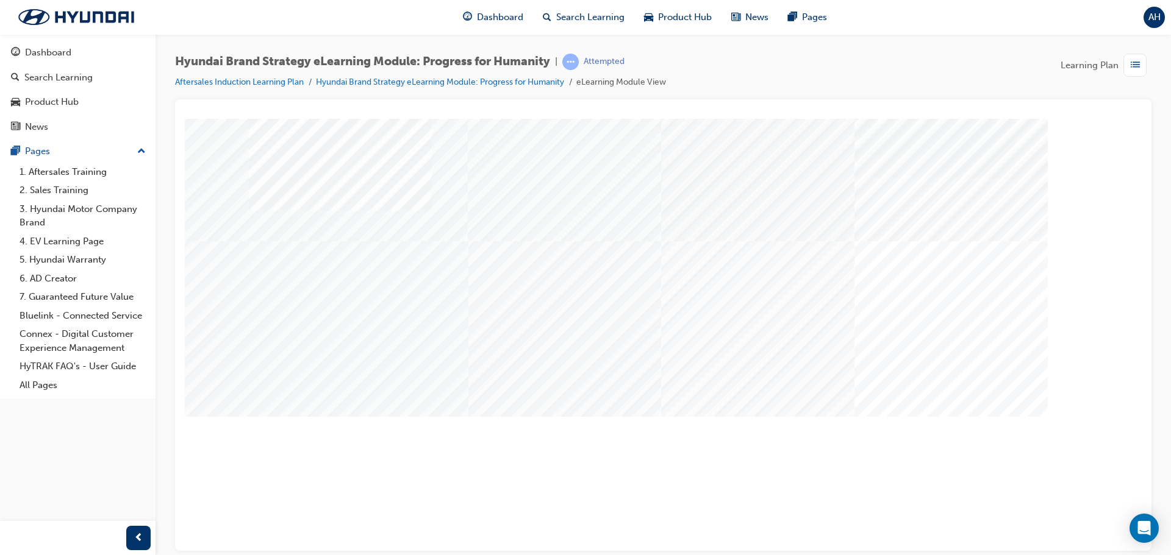
drag, startPoint x: 702, startPoint y: 461, endPoint x: 762, endPoint y: 461, distance: 59.8
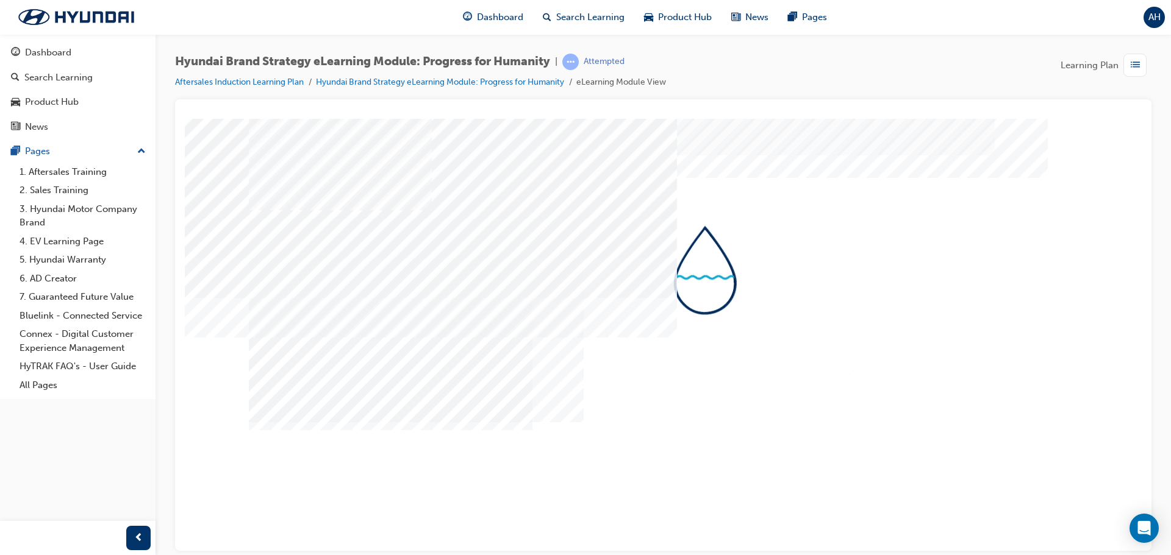
drag, startPoint x: 712, startPoint y: 387, endPoint x: 709, endPoint y: 418, distance: 31.2
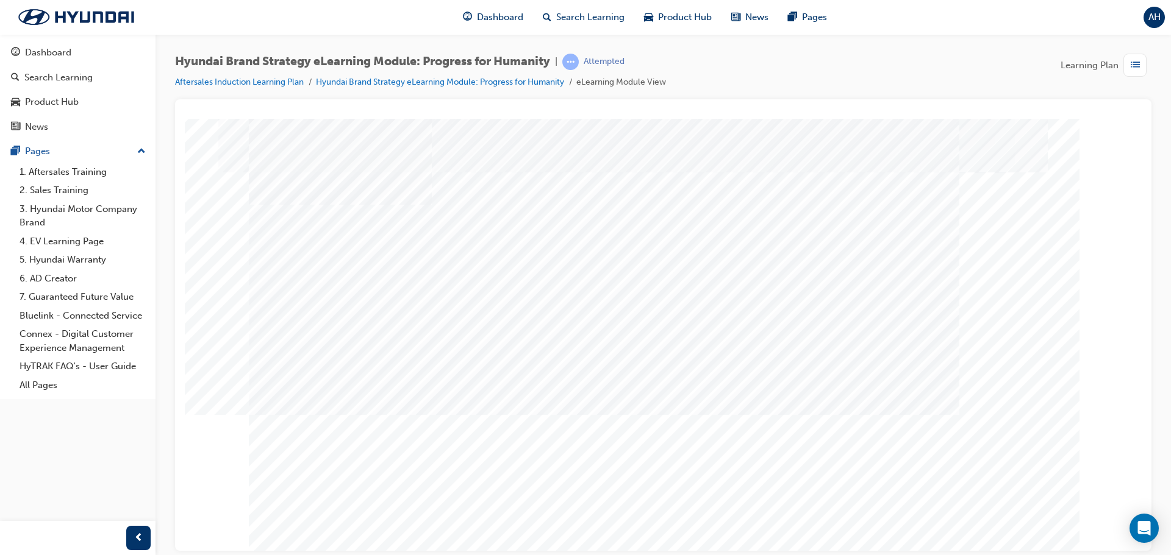
scroll to position [7, 0]
drag, startPoint x: 489, startPoint y: 431, endPoint x: 553, endPoint y: 428, distance: 64.1
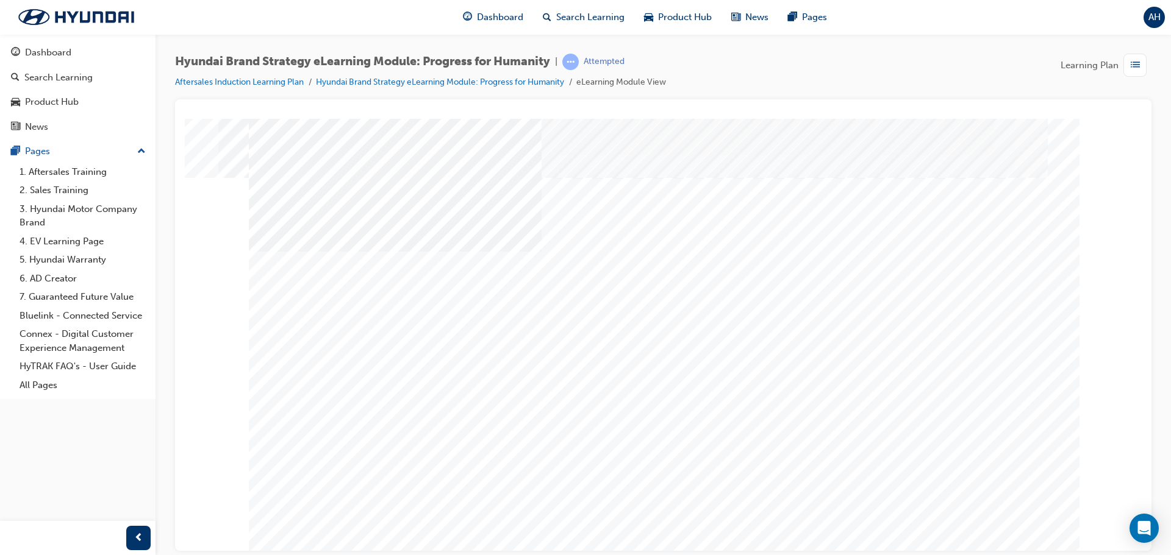
drag, startPoint x: 846, startPoint y: 363, endPoint x: 538, endPoint y: 335, distance: 309.2
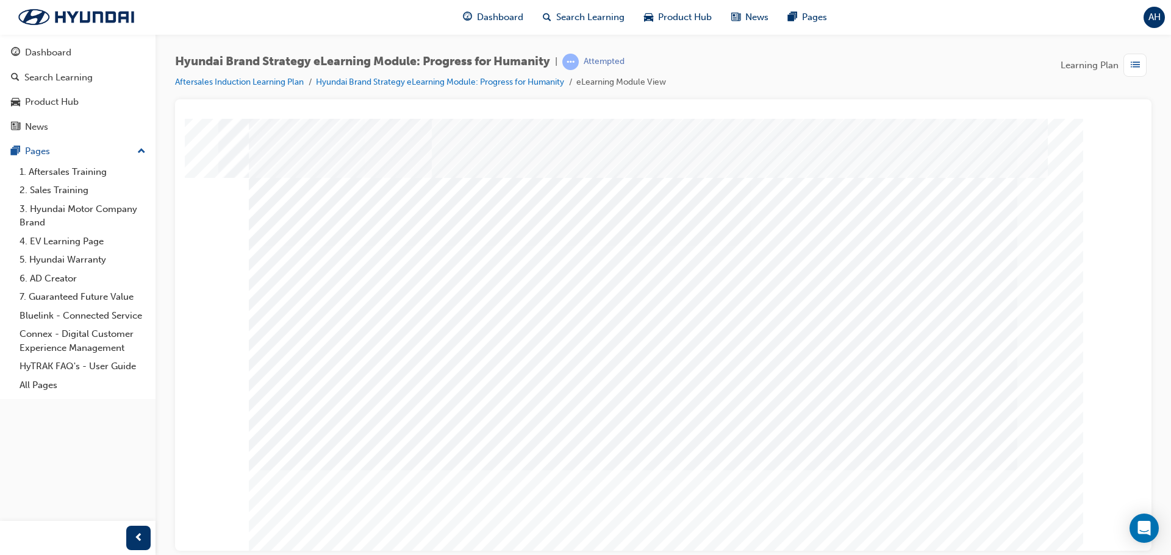
drag, startPoint x: 546, startPoint y: 496, endPoint x: 590, endPoint y: 502, distance: 43.6
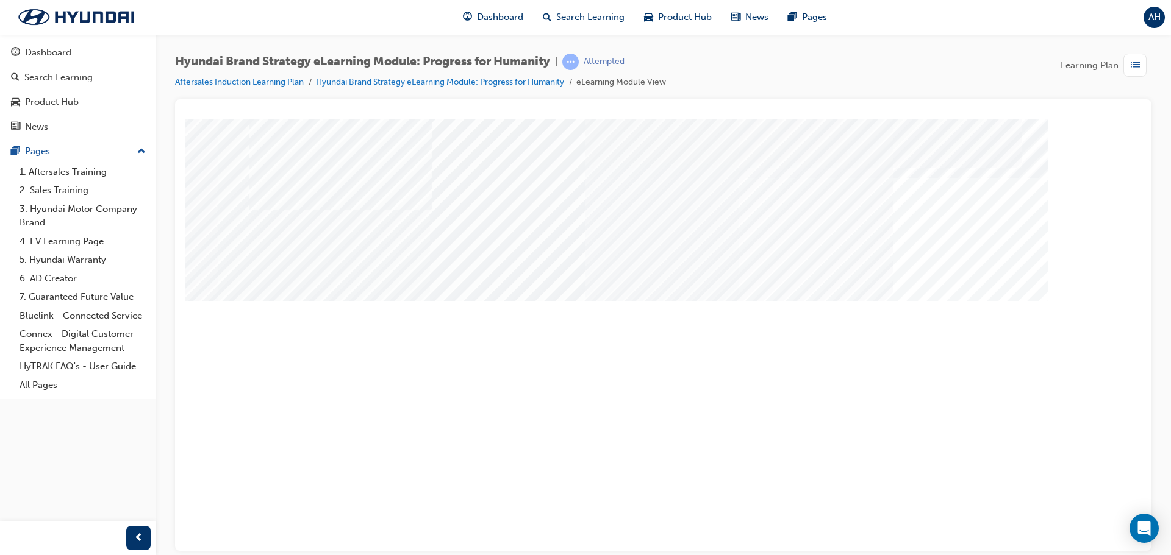
drag, startPoint x: 807, startPoint y: 418, endPoint x: 813, endPoint y: 416, distance: 6.2
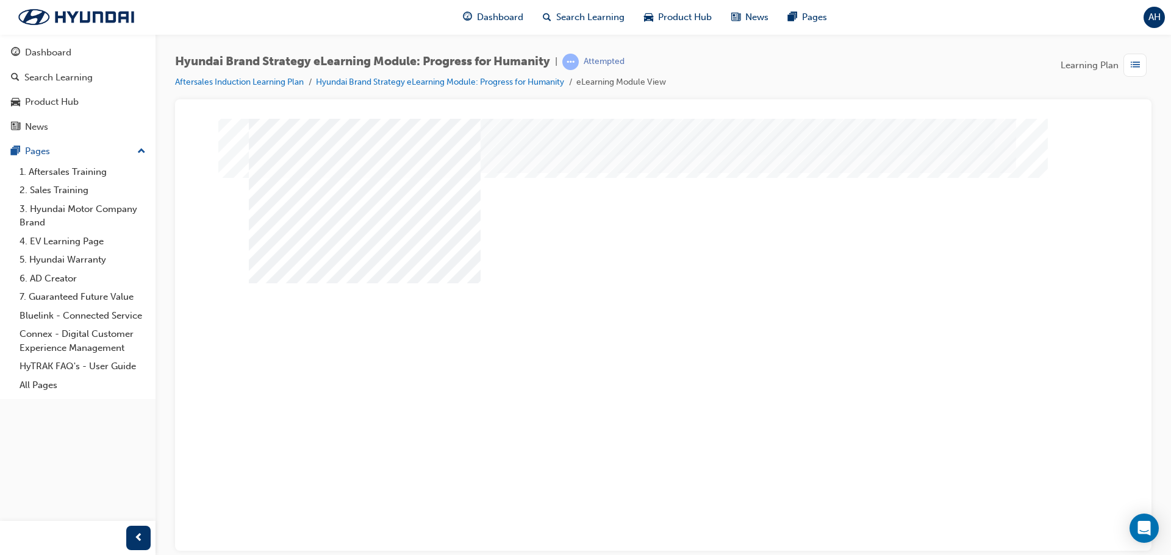
drag, startPoint x: 466, startPoint y: 340, endPoint x: 492, endPoint y: 346, distance: 26.8
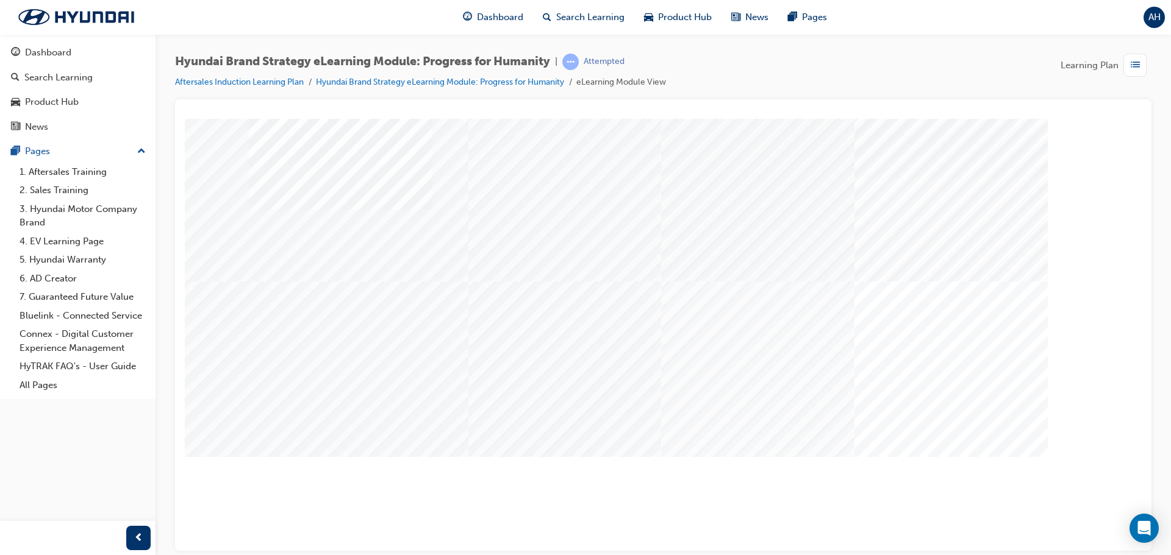
drag, startPoint x: 585, startPoint y: 417, endPoint x: 690, endPoint y: 417, distance: 104.9
drag, startPoint x: 701, startPoint y: 416, endPoint x: 820, endPoint y: 421, distance: 119.0
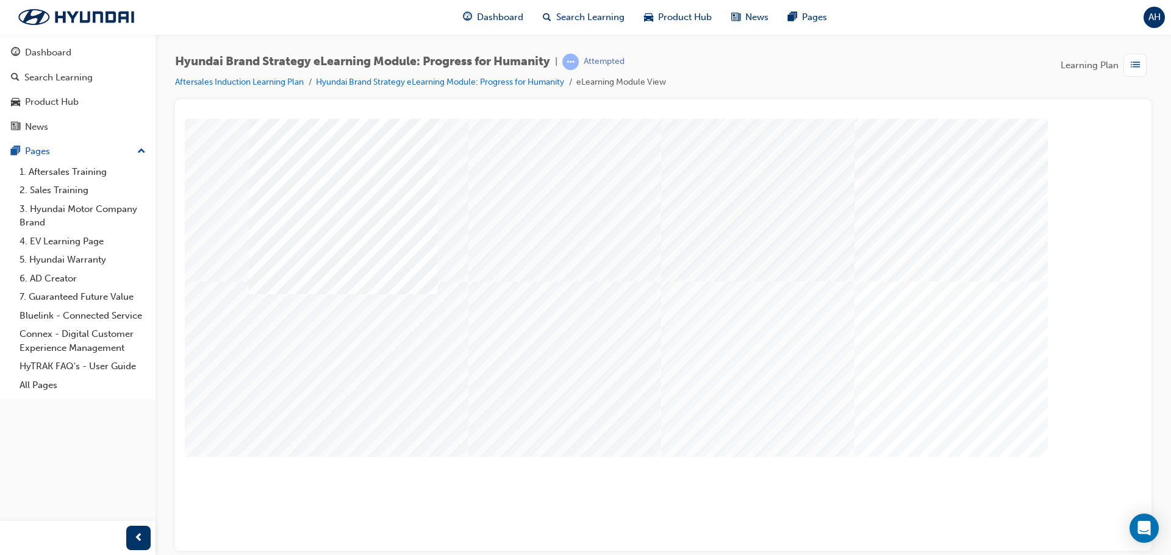
drag, startPoint x: 906, startPoint y: 416, endPoint x: 963, endPoint y: 440, distance: 61.8
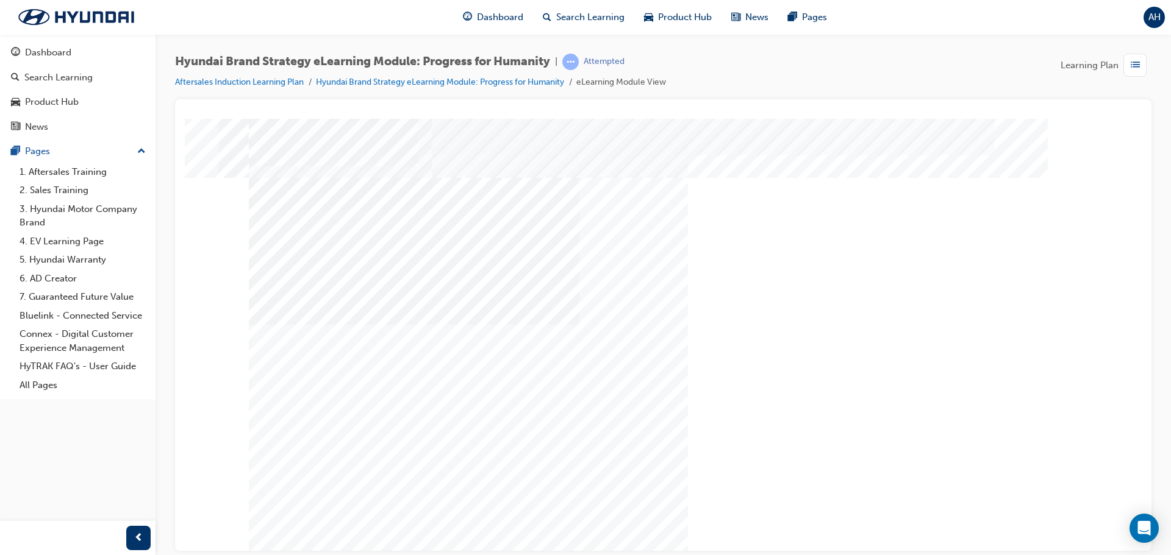
drag, startPoint x: 689, startPoint y: 412, endPoint x: 777, endPoint y: 411, distance: 88.4
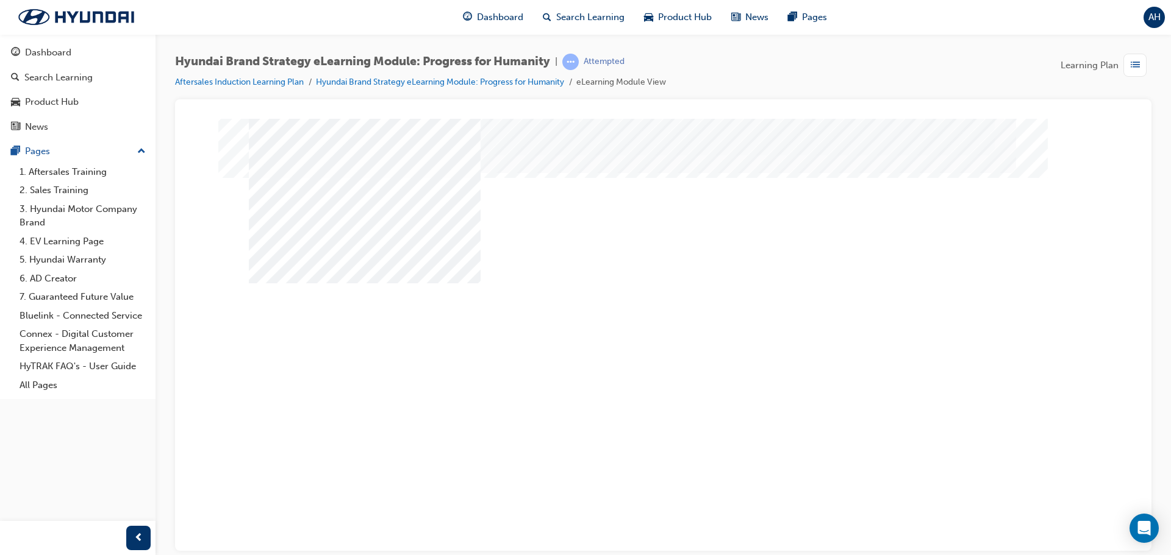
drag, startPoint x: 887, startPoint y: 385, endPoint x: 903, endPoint y: 398, distance: 20.0
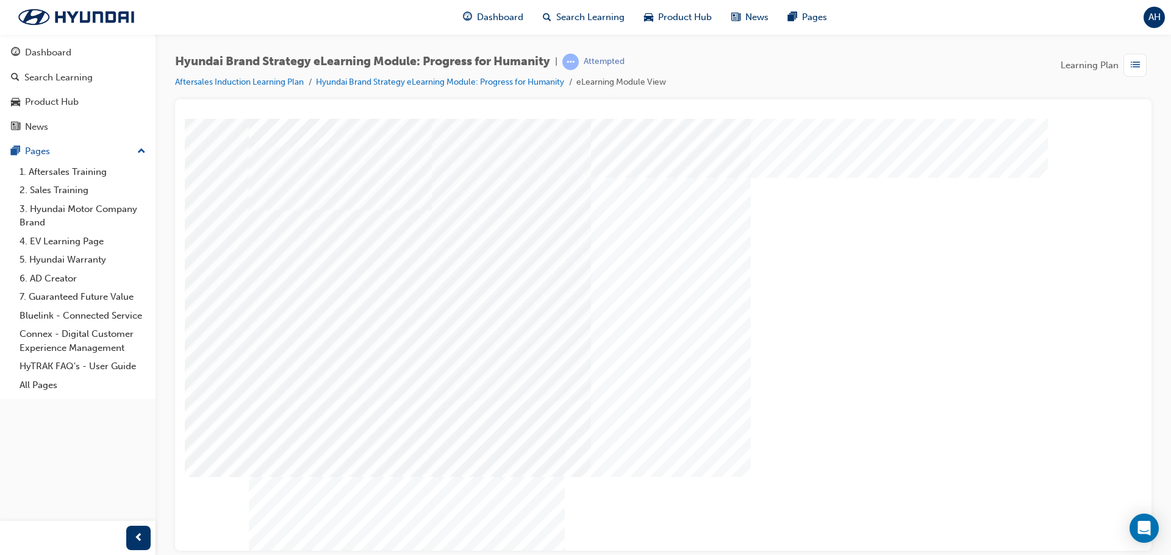
drag, startPoint x: 818, startPoint y: 240, endPoint x: 836, endPoint y: 446, distance: 207.5
click at [836, 446] on div "Content Image Right" at bounding box center [663, 337] width 829 height 439
drag, startPoint x: 655, startPoint y: 226, endPoint x: 655, endPoint y: 454, distance: 228.0
click at [655, 454] on div "Content Image Right" at bounding box center [663, 337] width 829 height 439
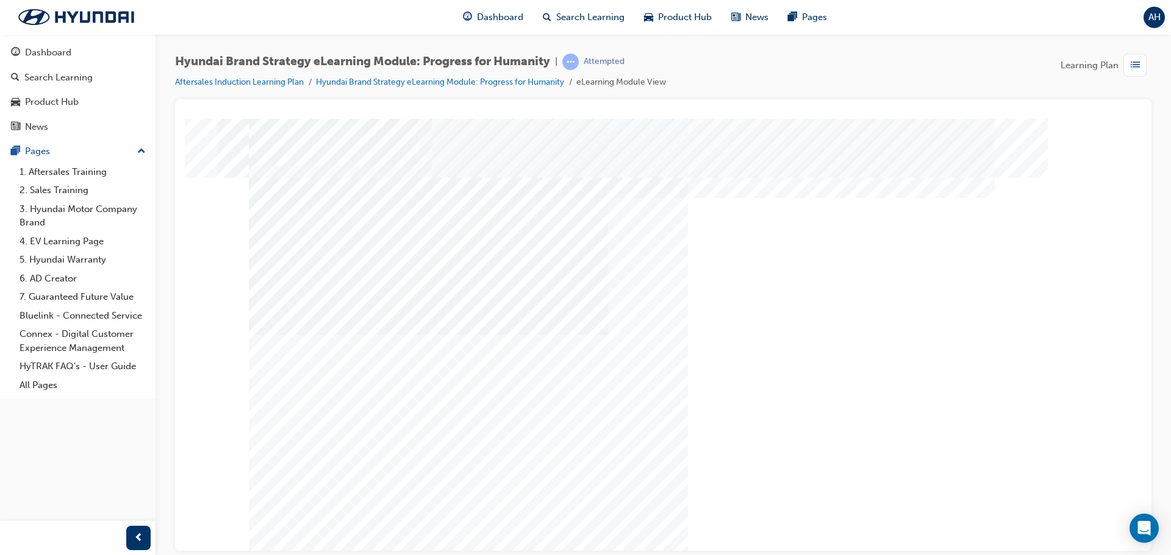
scroll to position [7, 0]
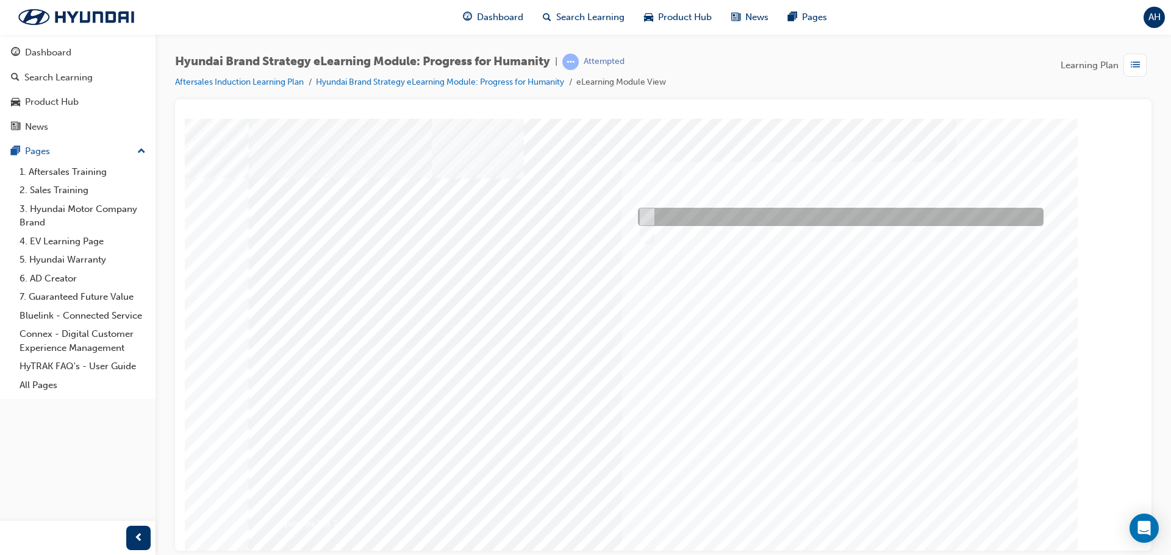
click at [685, 208] on div at bounding box center [837, 217] width 405 height 18
radio input "true"
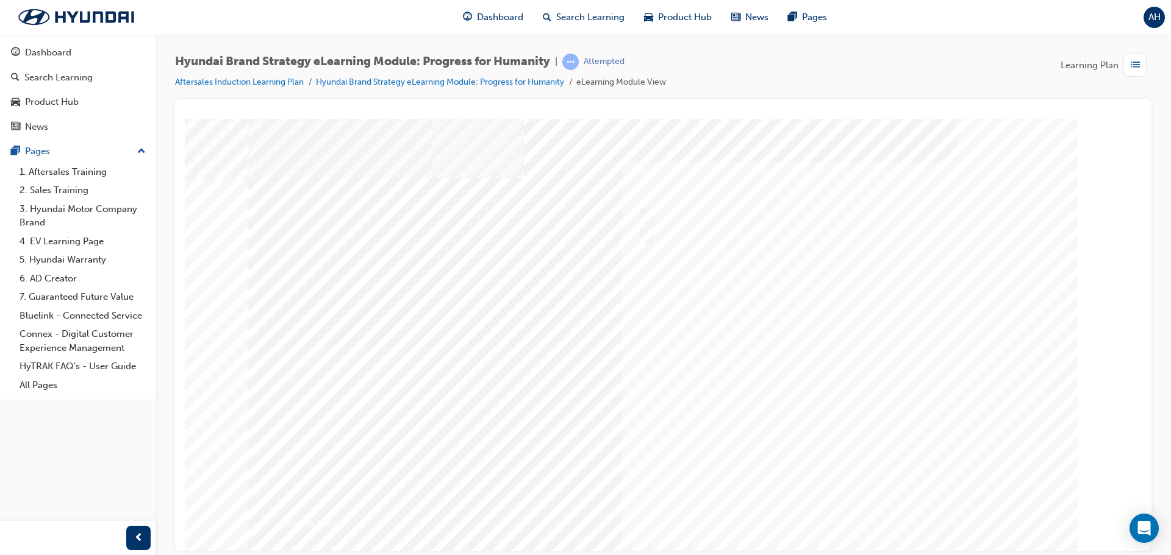
click at [644, 235] on div at bounding box center [663, 337] width 829 height 439
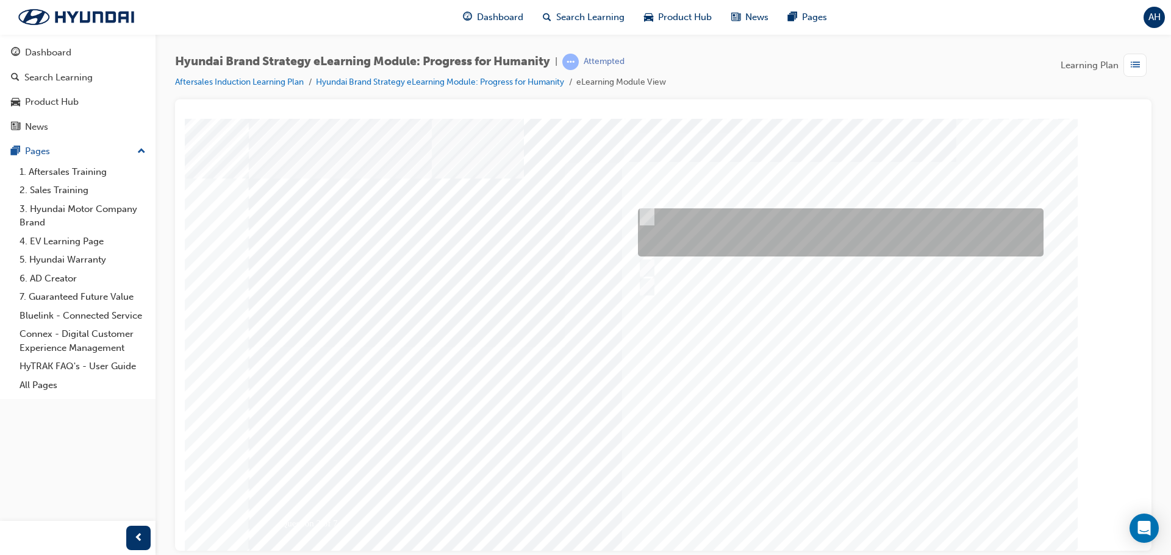
click at [663, 227] on div at bounding box center [837, 233] width 405 height 48
radio input "true"
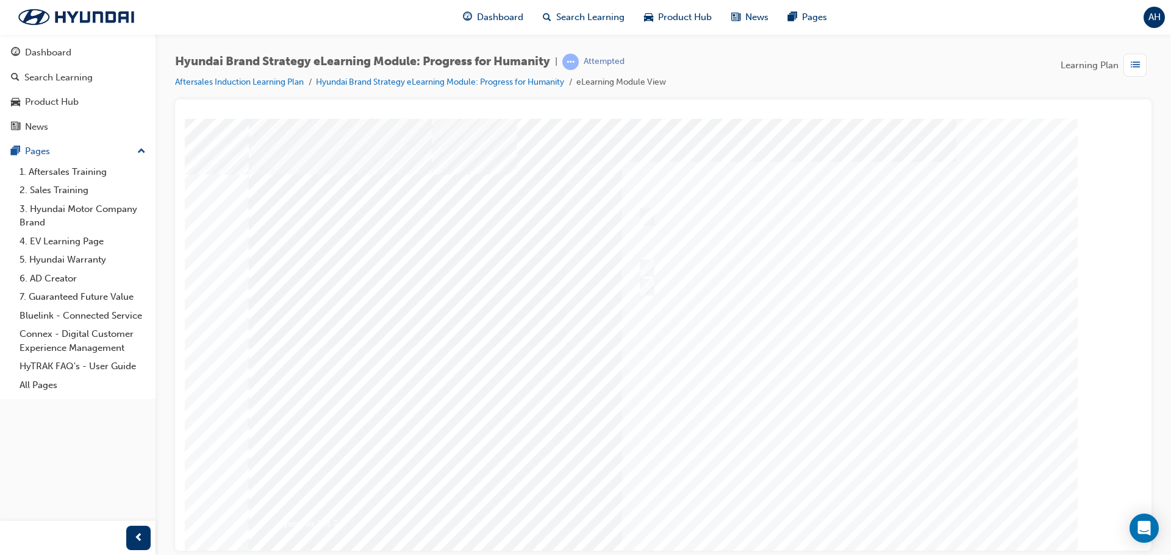
click at [821, 421] on div at bounding box center [663, 337] width 829 height 439
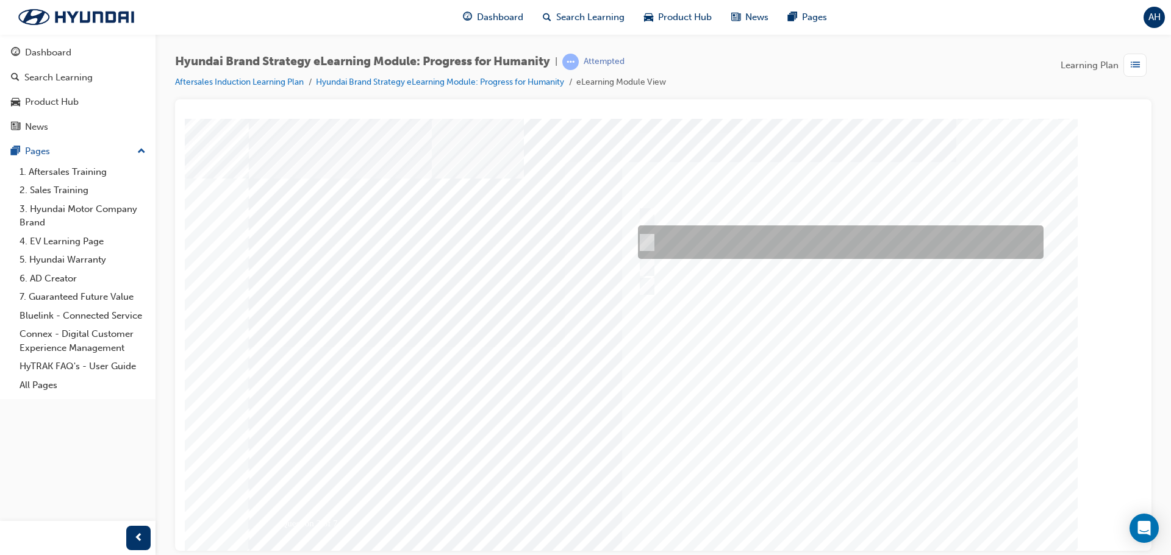
click at [654, 241] on div at bounding box center [837, 243] width 405 height 34
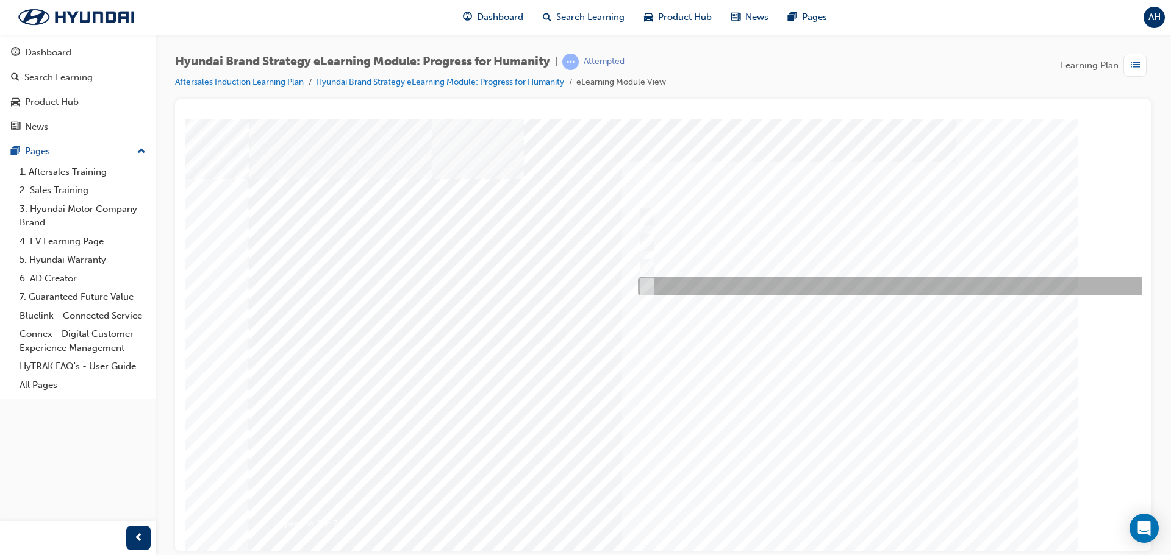
click at [659, 292] on div at bounding box center [898, 286] width 527 height 18
radio input "false"
radio input "true"
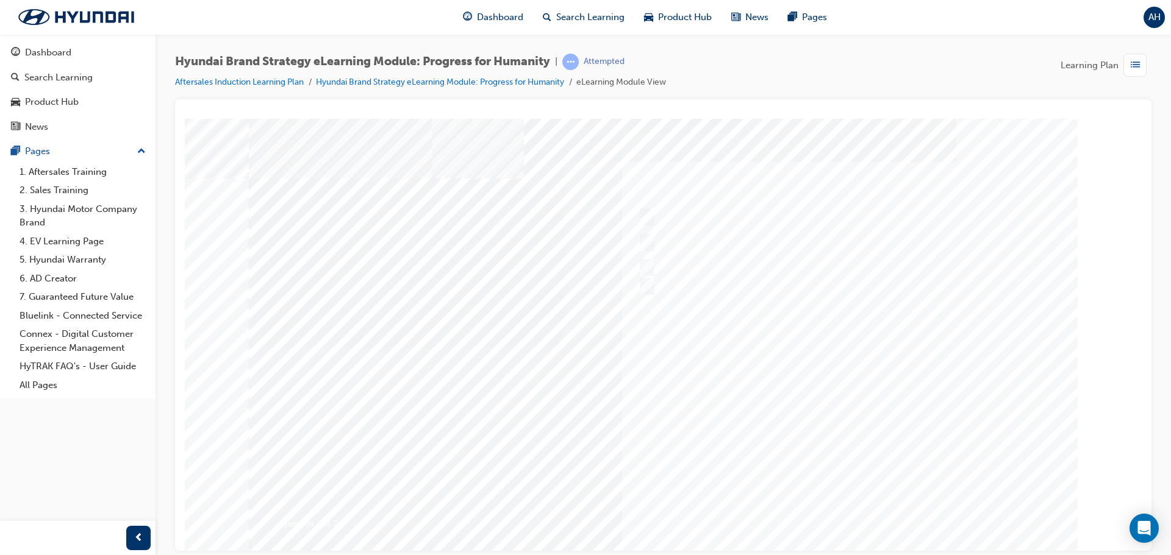
click at [759, 421] on div at bounding box center [663, 337] width 829 height 439
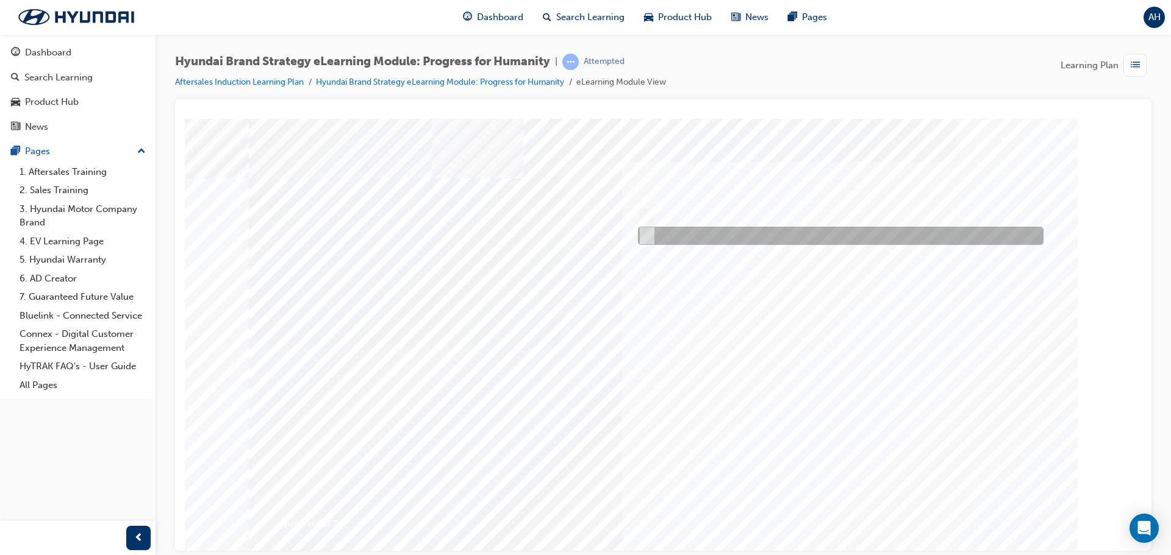
click at [671, 242] on div at bounding box center [837, 236] width 405 height 18
radio input "true"
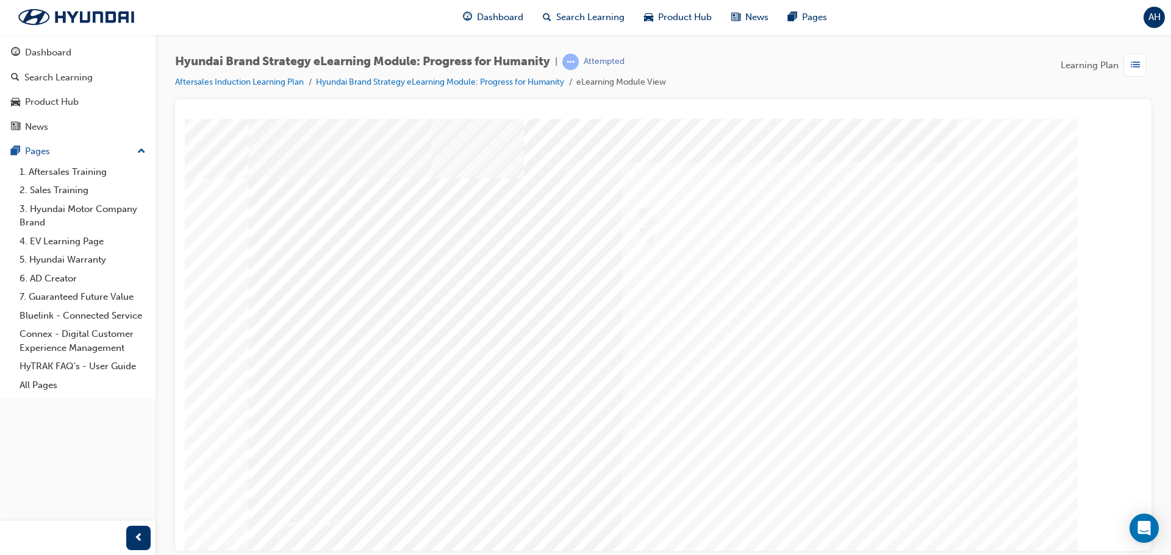
click at [726, 356] on div at bounding box center [663, 337] width 829 height 439
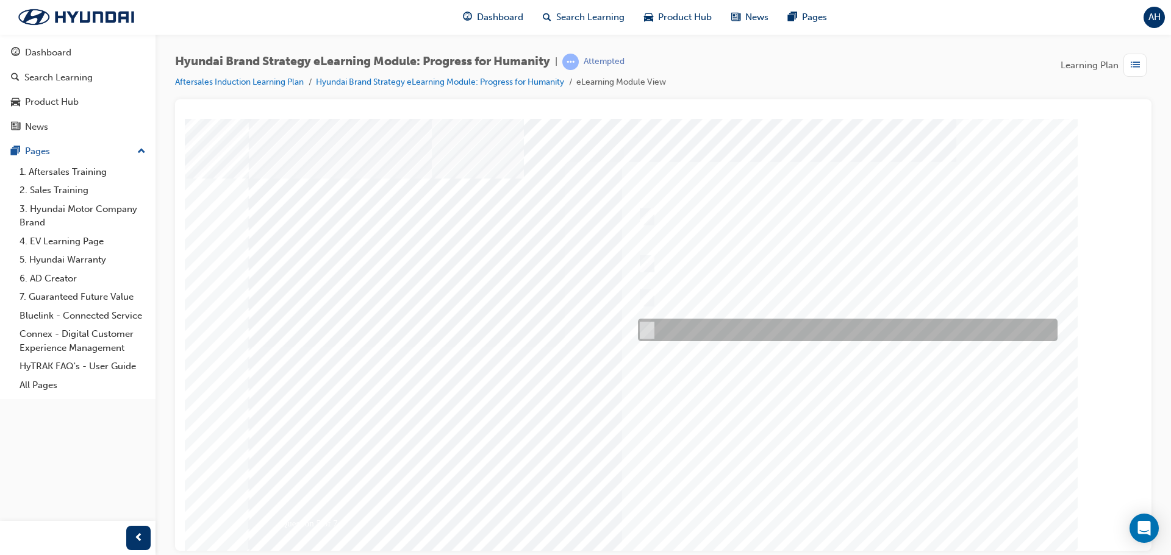
click at [694, 327] on div at bounding box center [844, 330] width 419 height 23
radio input "true"
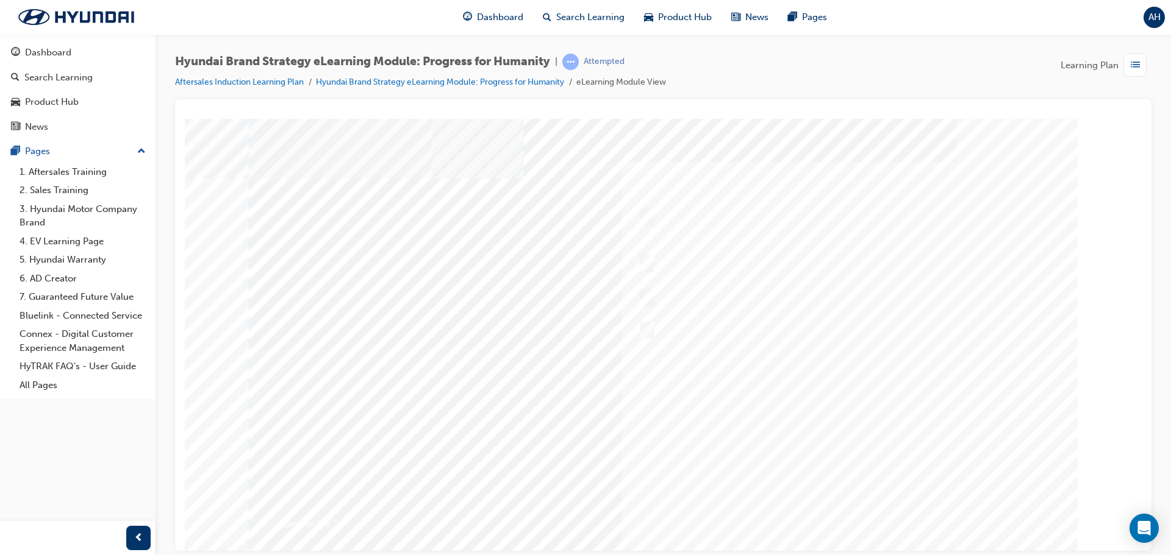
click at [807, 413] on div at bounding box center [663, 337] width 829 height 439
drag, startPoint x: 282, startPoint y: 202, endPoint x: 465, endPoint y: 203, distance: 182.3
drag, startPoint x: 465, startPoint y: 224, endPoint x: 281, endPoint y: 213, distance: 184.5
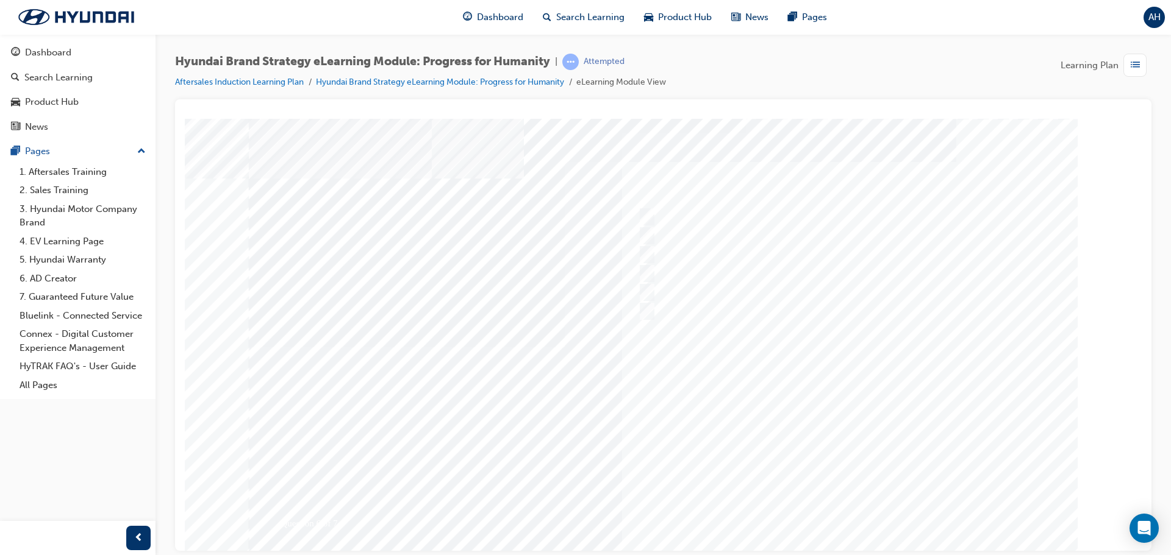
drag, startPoint x: 282, startPoint y: 201, endPoint x: 521, endPoint y: 199, distance: 239.0
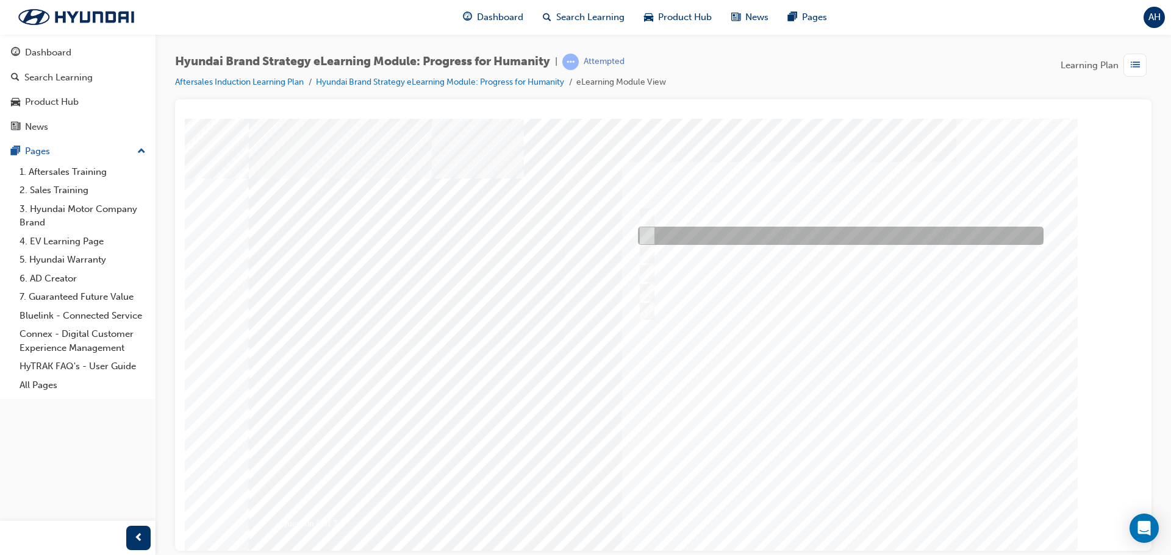
click at [740, 235] on div at bounding box center [837, 236] width 405 height 18
radio input "true"
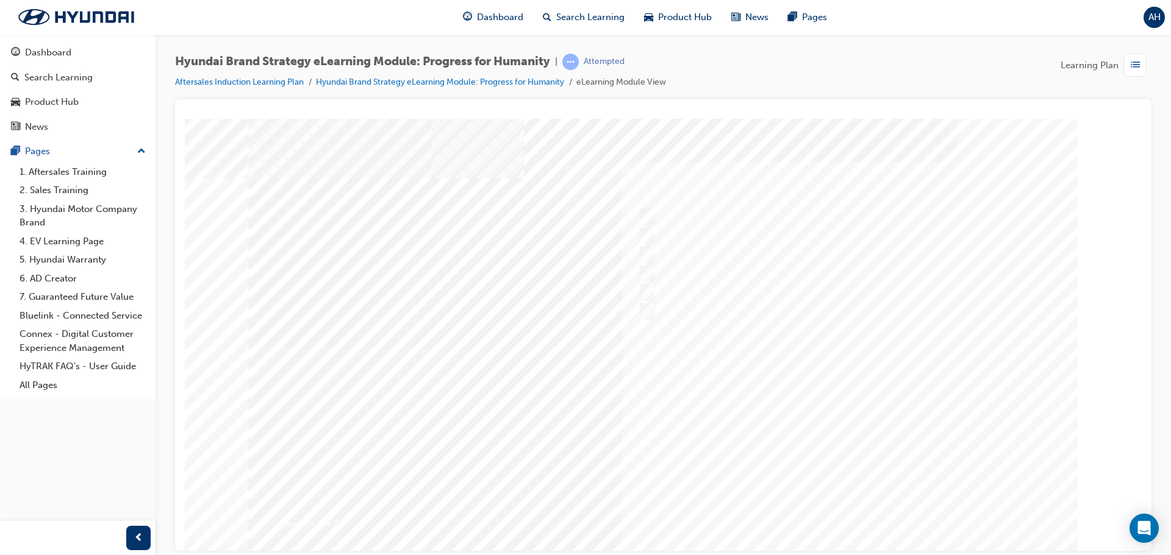
click at [771, 382] on div at bounding box center [663, 337] width 829 height 439
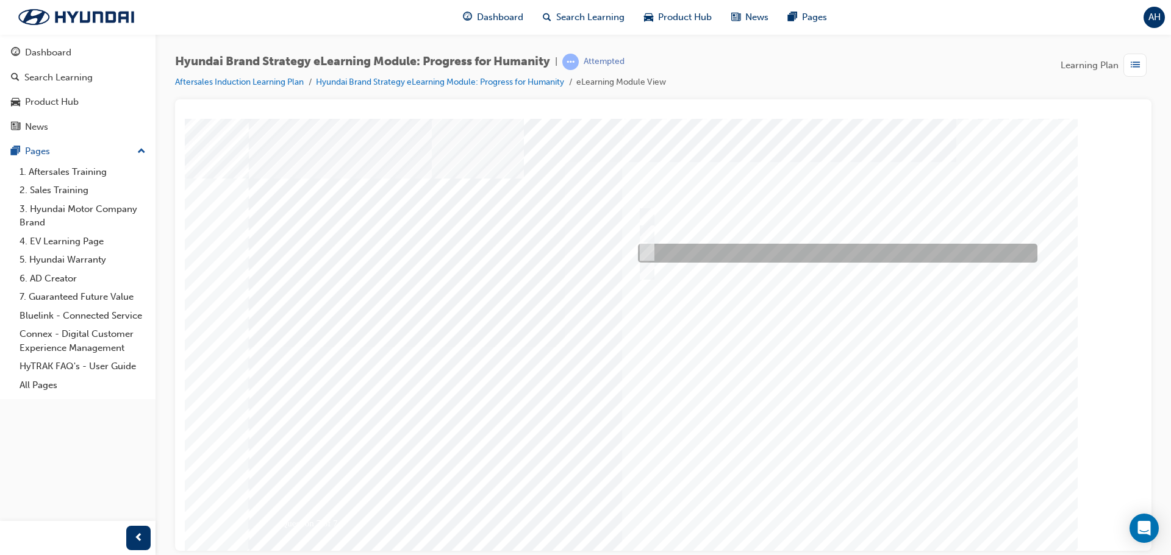
click at [793, 248] on div at bounding box center [834, 253] width 399 height 19
radio input "true"
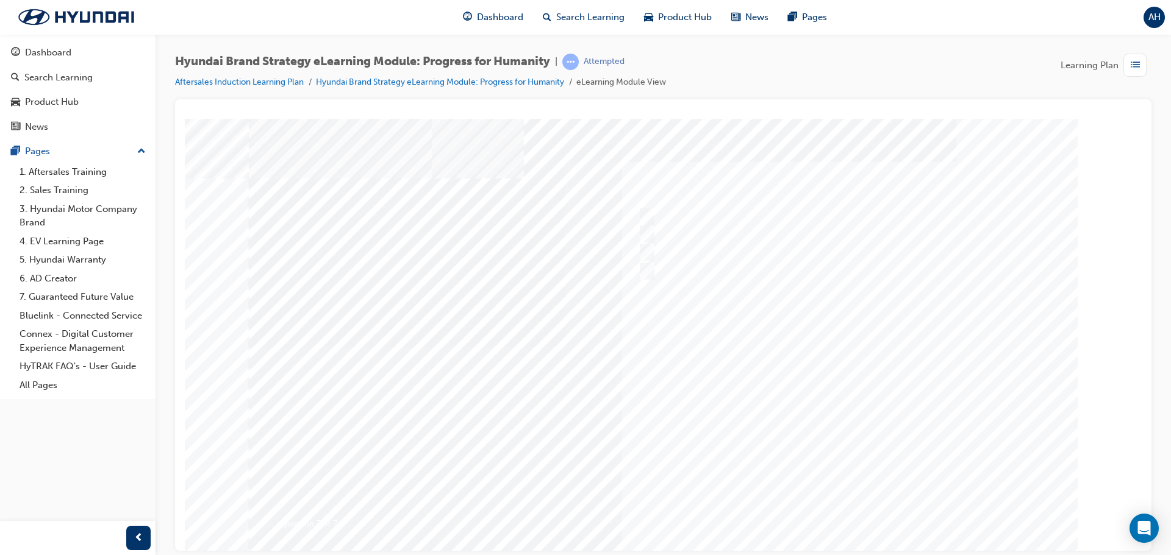
click at [789, 382] on div at bounding box center [663, 337] width 829 height 439
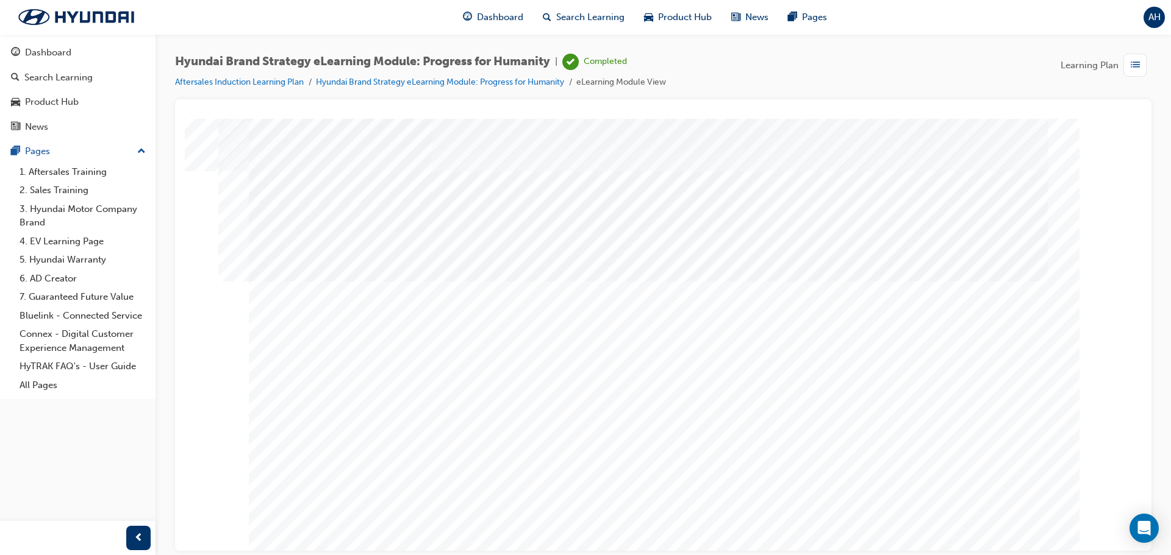
drag, startPoint x: 488, startPoint y: 16, endPoint x: 496, endPoint y: 32, distance: 18.3
click at [488, 16] on span "Dashboard" at bounding box center [500, 17] width 46 height 14
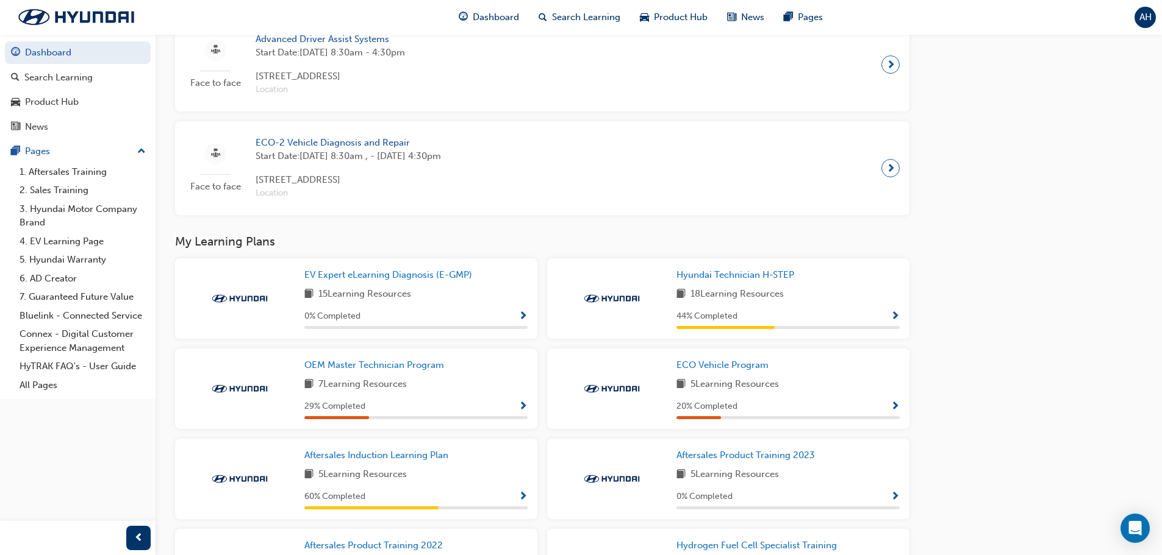
scroll to position [851, 0]
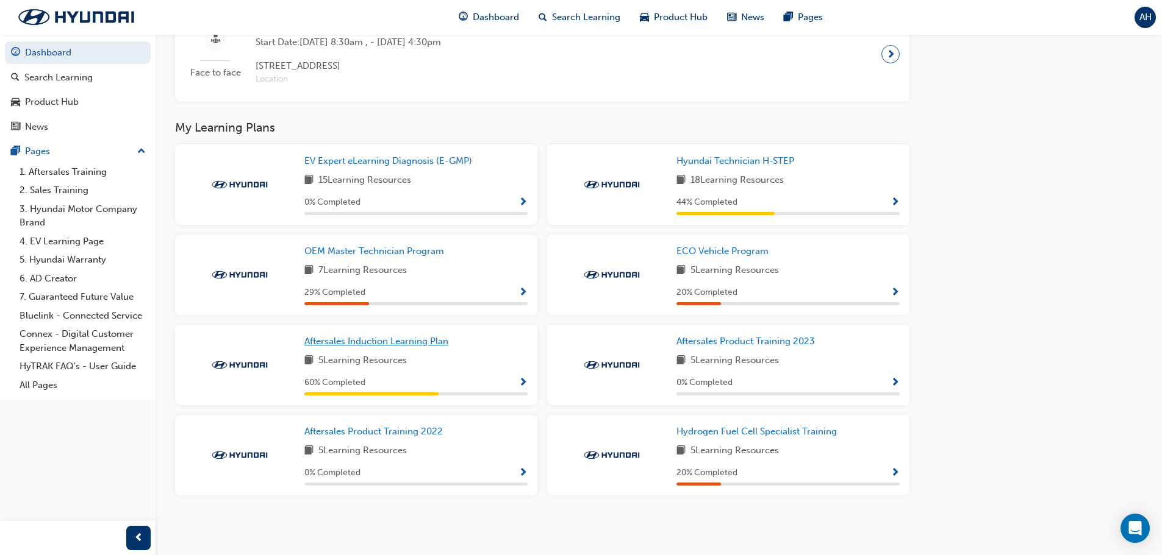
click at [434, 340] on span "Aftersales Induction Learning Plan" at bounding box center [376, 341] width 144 height 11
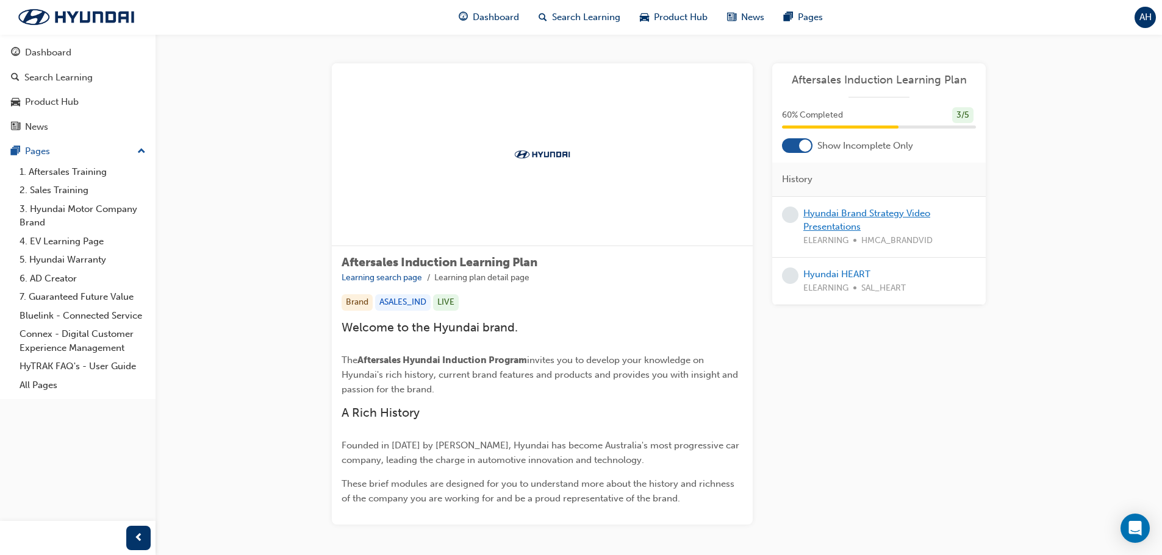
click at [849, 224] on link "Hyundai Brand Strategy Video Presentations" at bounding box center [866, 220] width 127 height 25
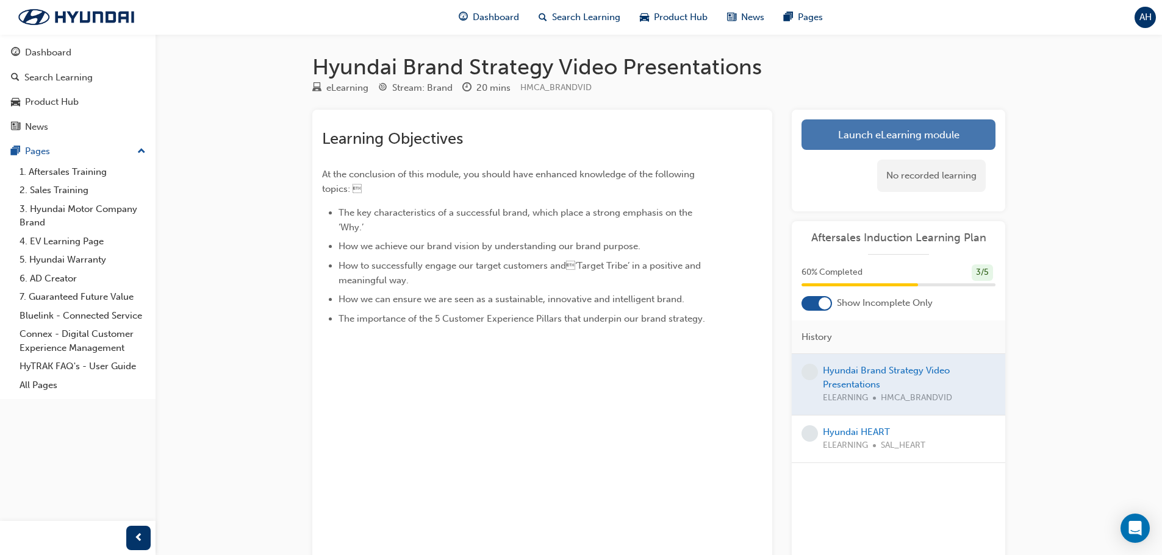
click at [854, 143] on link "Launch eLearning module" at bounding box center [898, 135] width 194 height 30
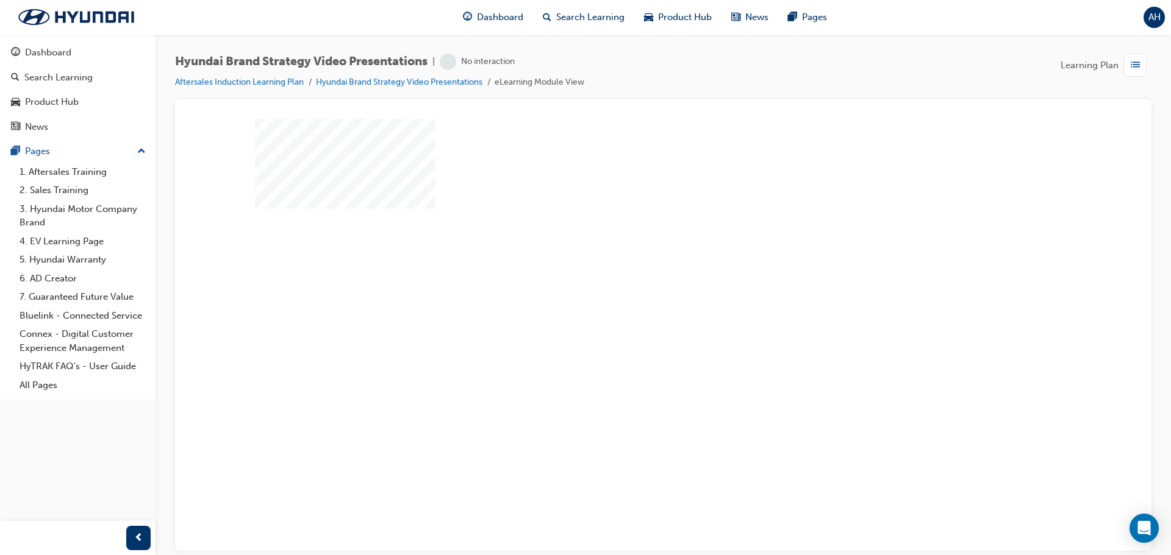
click at [628, 299] on div "play" at bounding box center [628, 299] width 0 height 0
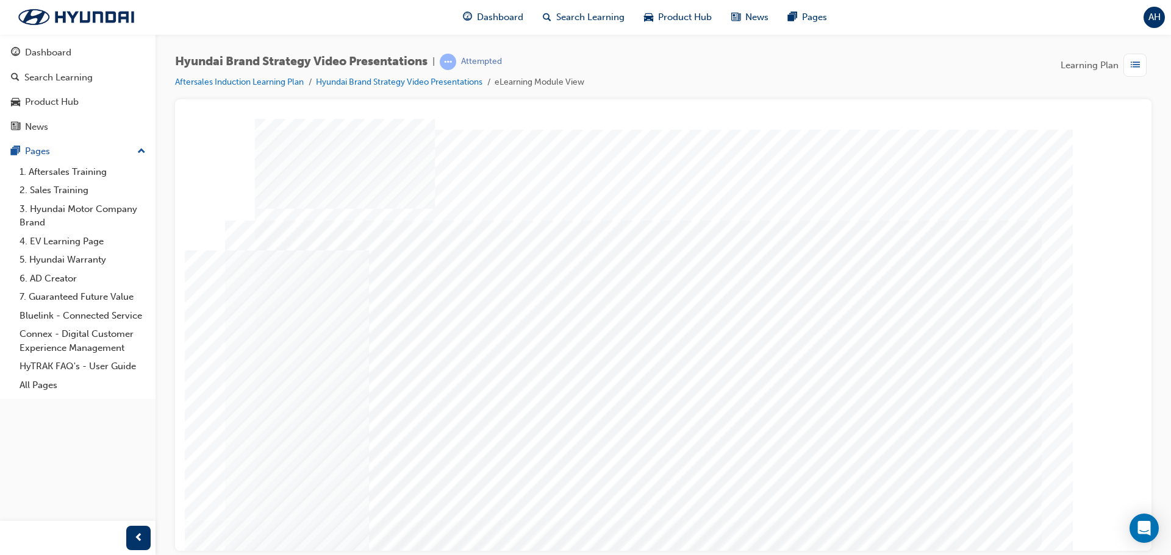
click at [490, 18] on span "Dashboard" at bounding box center [500, 17] width 46 height 14
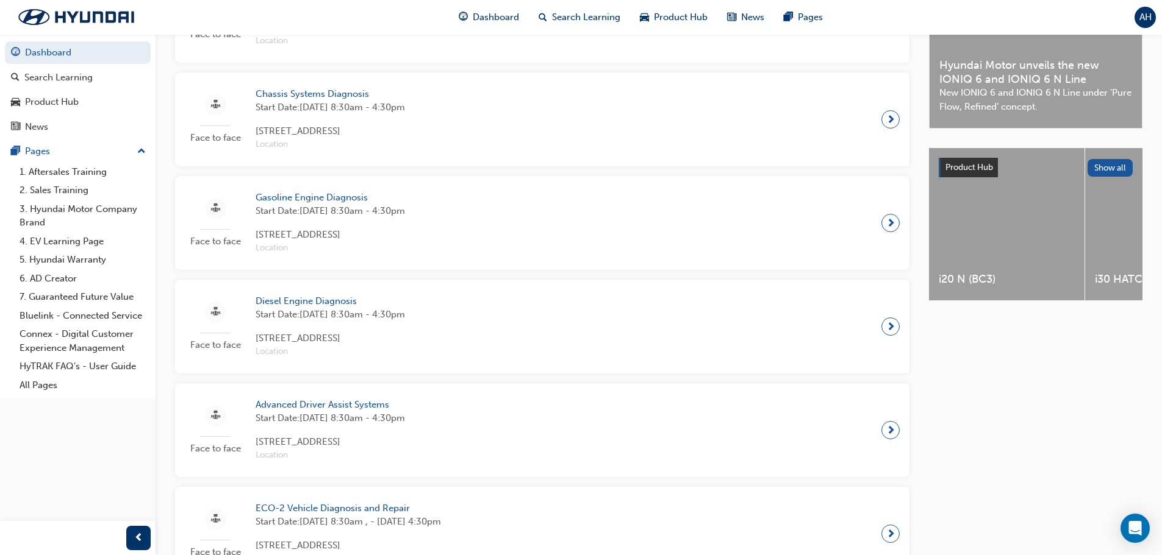
scroll to position [851, 0]
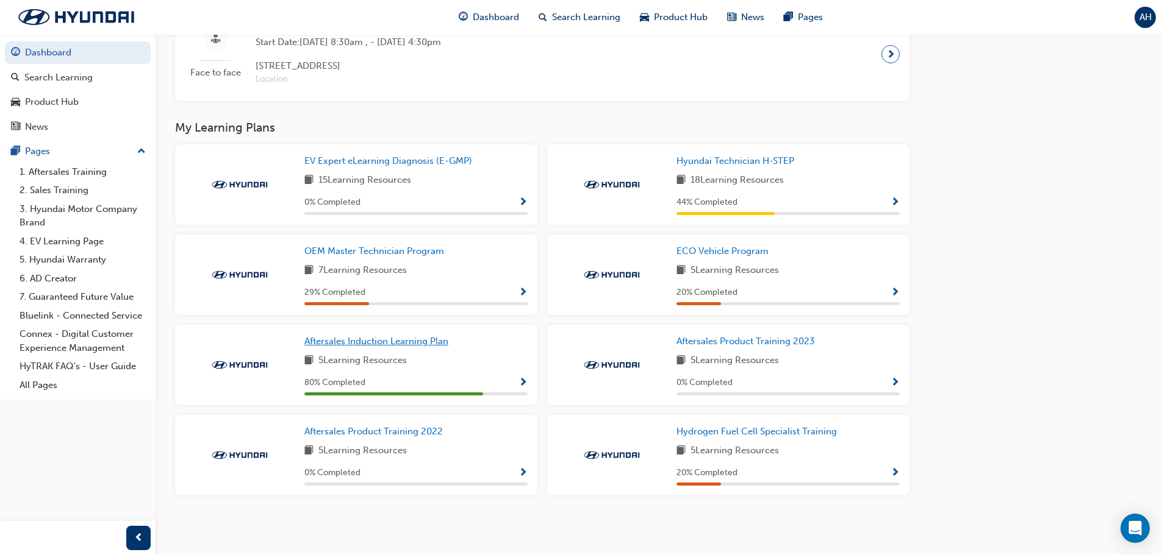
click at [373, 340] on span "Aftersales Induction Learning Plan" at bounding box center [376, 341] width 144 height 11
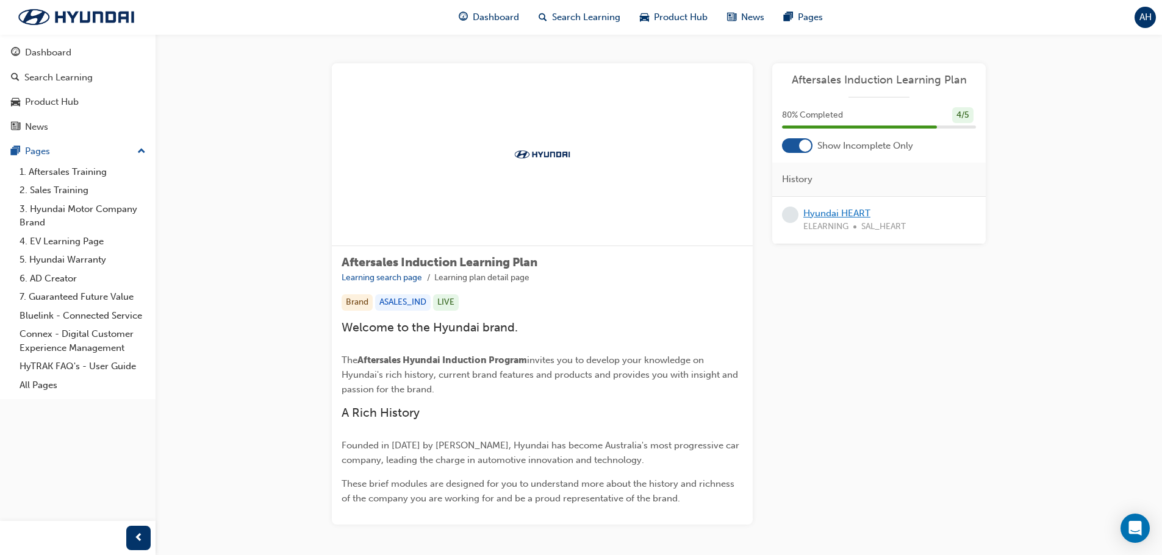
click at [846, 215] on link "Hyundai HEART" at bounding box center [836, 213] width 67 height 11
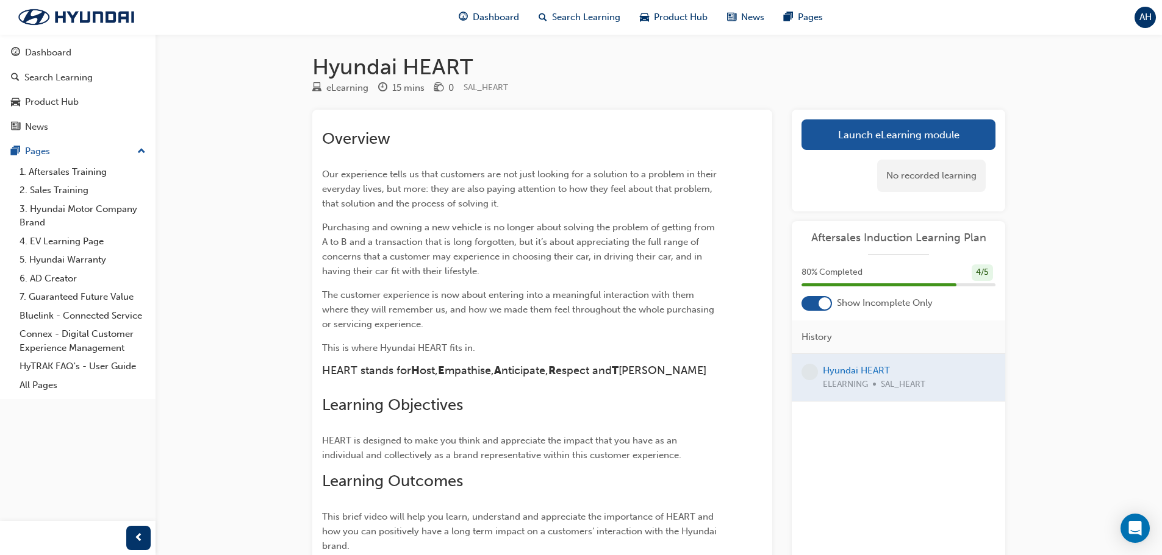
click at [838, 151] on div "No recorded learning" at bounding box center [898, 176] width 194 height 52
click at [844, 141] on link "Launch eLearning module" at bounding box center [898, 135] width 194 height 30
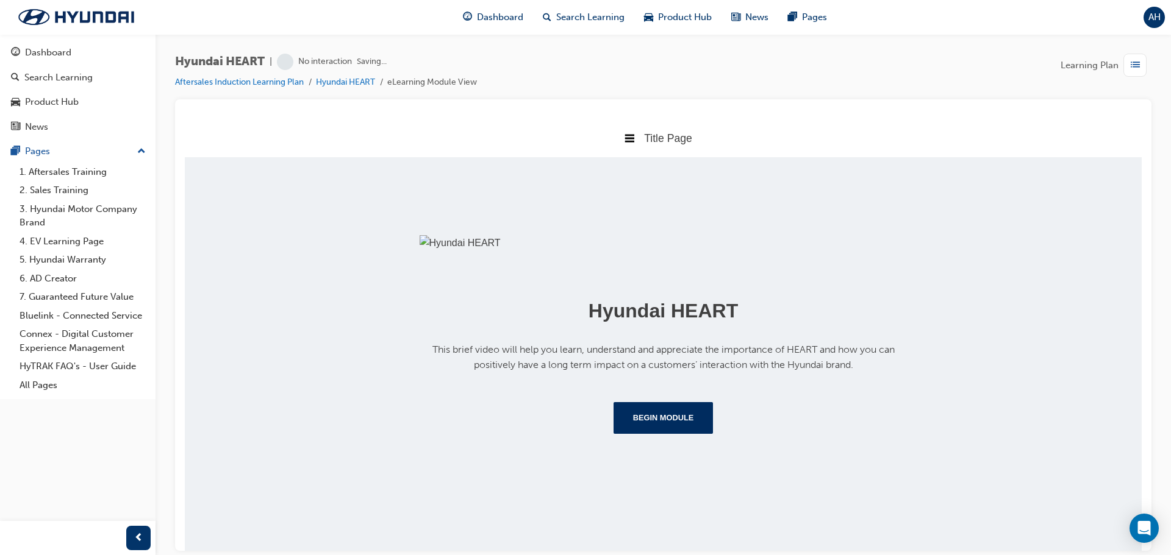
scroll to position [141, 0]
click at [649, 434] on button "Begin Module" at bounding box center [663, 418] width 100 height 32
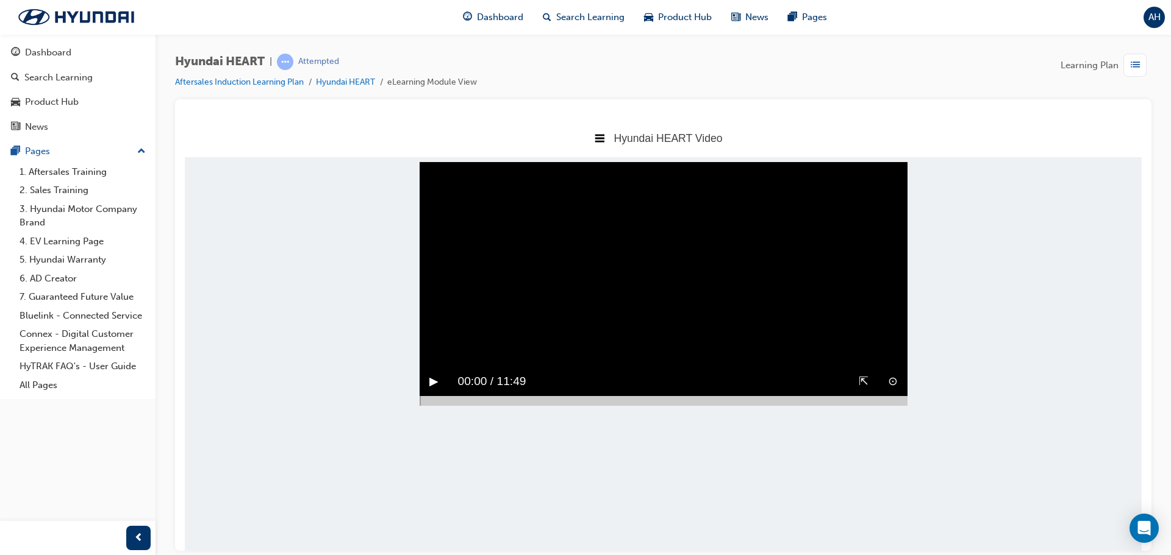
click at [433, 391] on button "▶︎" at bounding box center [433, 381] width 9 height 19
click at [544, 405] on div at bounding box center [663, 401] width 488 height 10
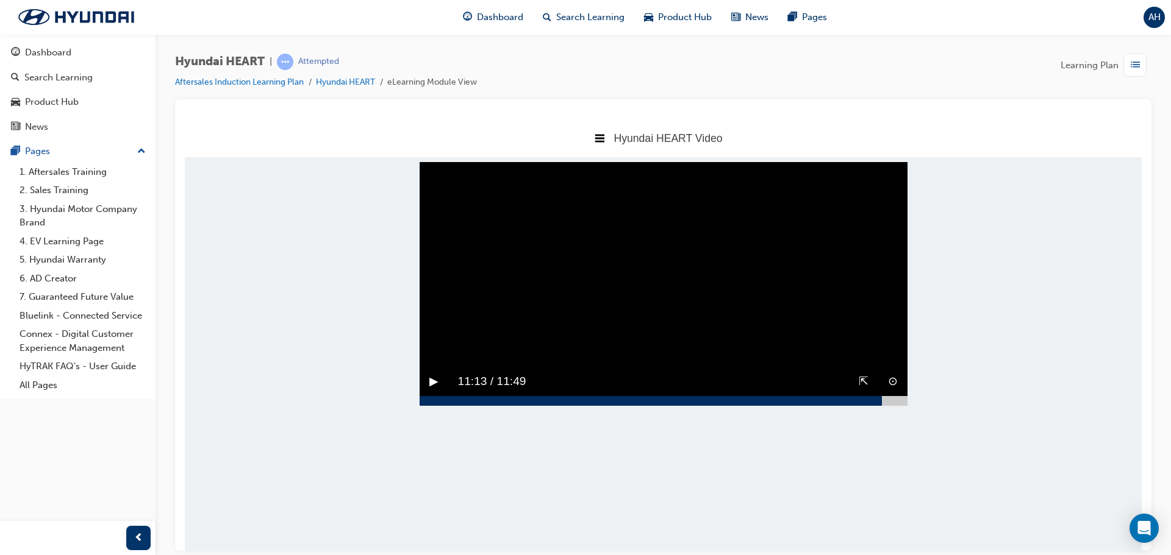
click at [882, 405] on div at bounding box center [663, 401] width 488 height 10
click at [435, 391] on button "▶︎" at bounding box center [433, 381] width 9 height 19
click at [900, 405] on div at bounding box center [663, 401] width 488 height 10
click at [595, 140] on icon at bounding box center [599, 138] width 10 height 8
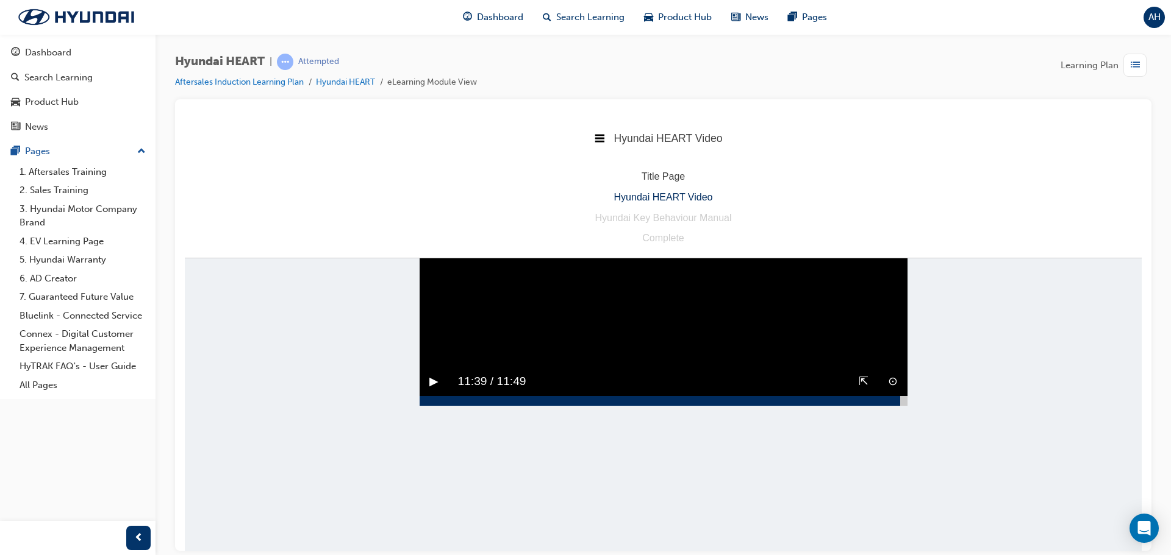
click at [996, 345] on body "Hyundai HEART Video Title Page Hyundai HEART Video Hyundai Key Behaviour Manual…" at bounding box center [663, 334] width 957 height 432
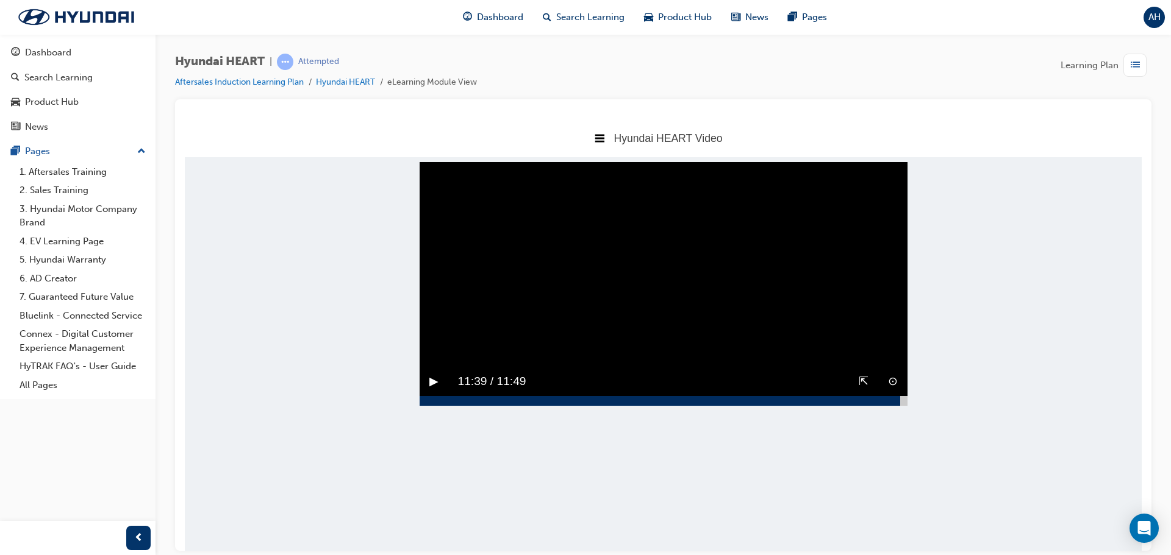
click at [595, 134] on icon at bounding box center [599, 138] width 10 height 8
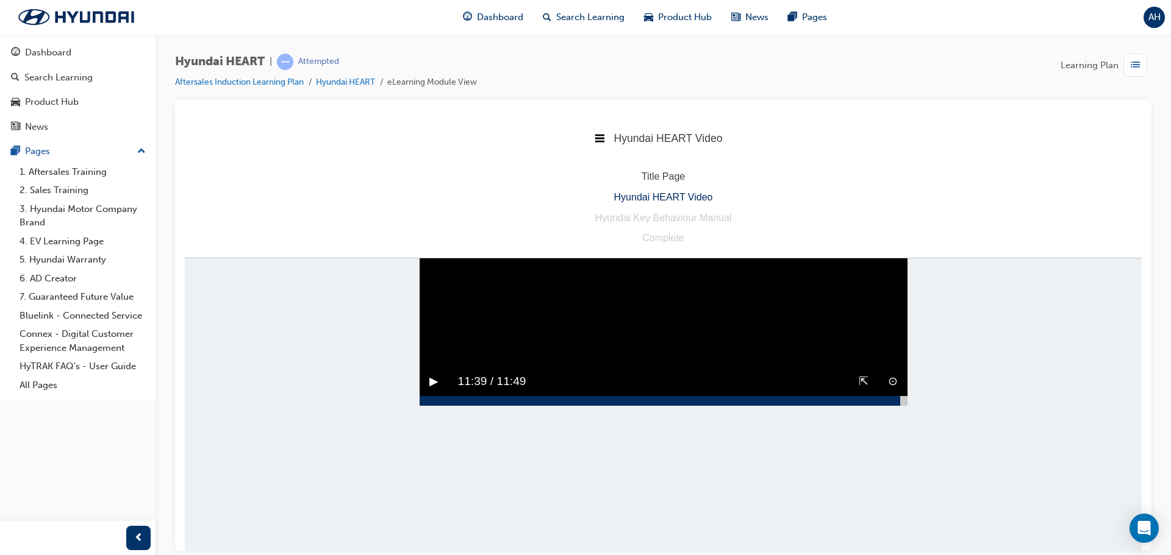
drag, startPoint x: 1052, startPoint y: 348, endPoint x: 1045, endPoint y: 348, distance: 6.7
click at [1050, 348] on body "Hyundai HEART Video Title Page Hyundai HEART Video Hyundai Key Behaviour Manual…" at bounding box center [663, 334] width 957 height 432
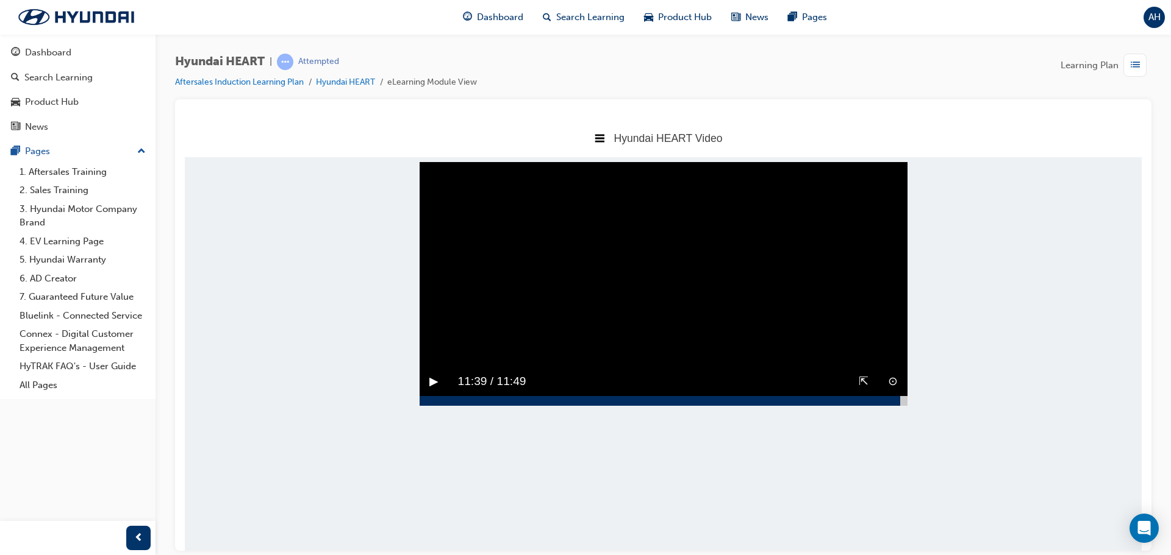
click at [434, 391] on button "▶︎" at bounding box center [433, 381] width 9 height 19
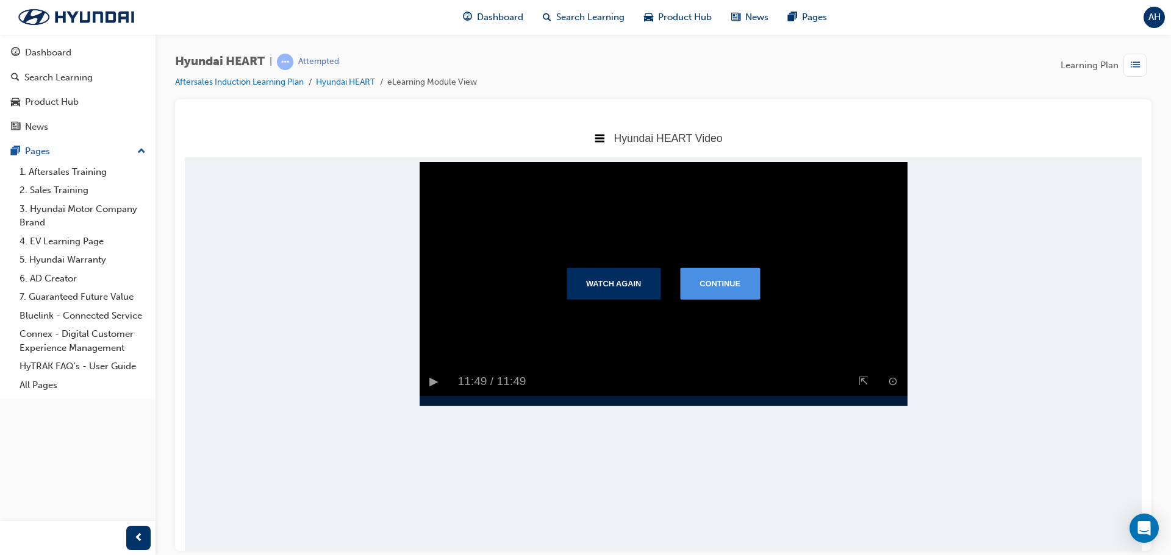
click at [730, 292] on button "Continue" at bounding box center [720, 284] width 80 height 32
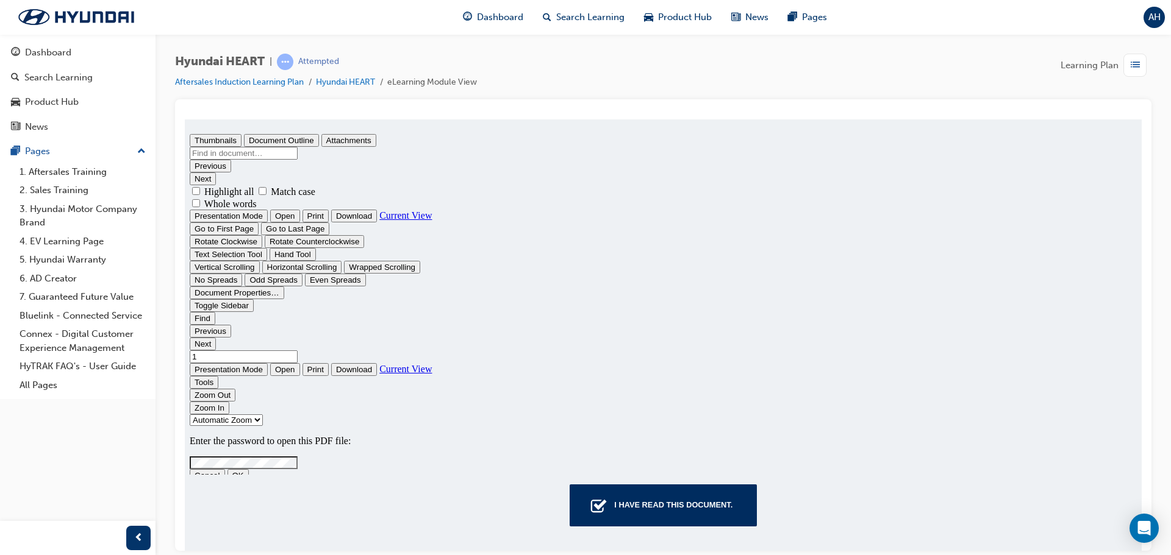
type input "0"
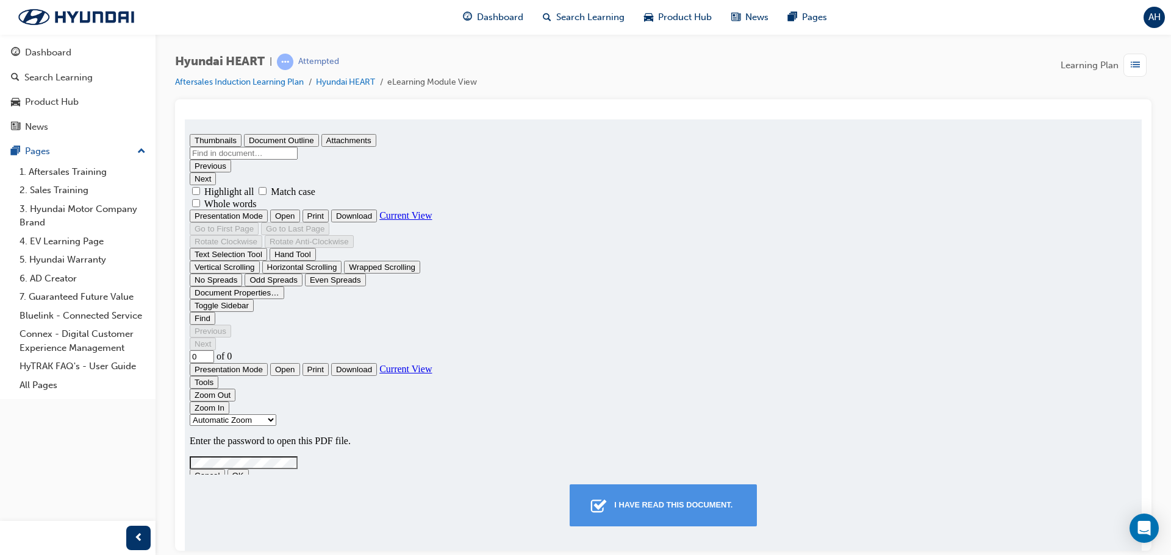
click at [594, 508] on icon "button" at bounding box center [599, 504] width 13 height 10
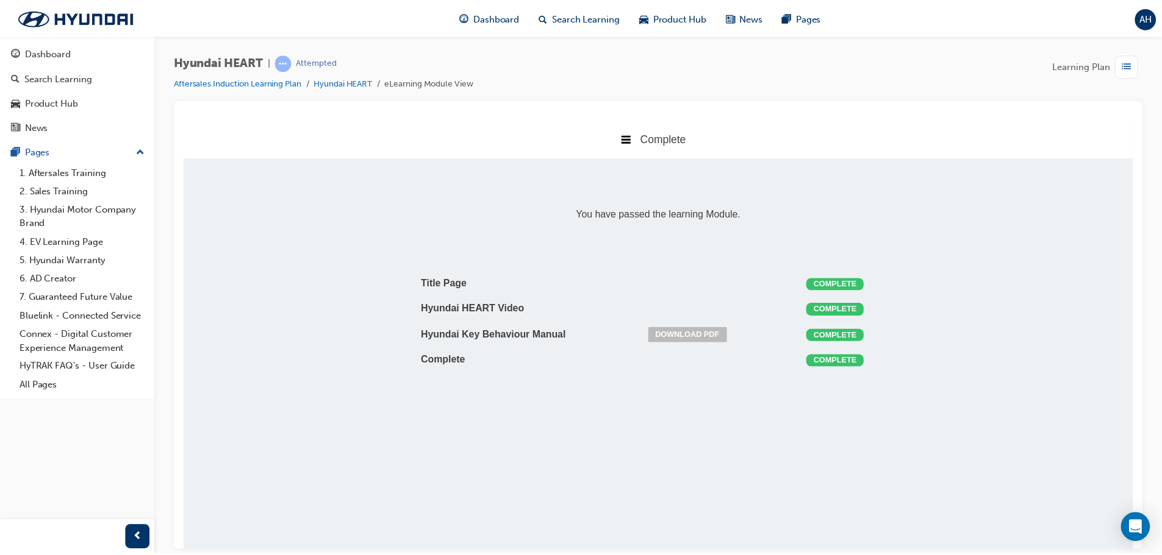
scroll to position [6, 6]
click at [494, 19] on span "Dashboard" at bounding box center [500, 17] width 46 height 14
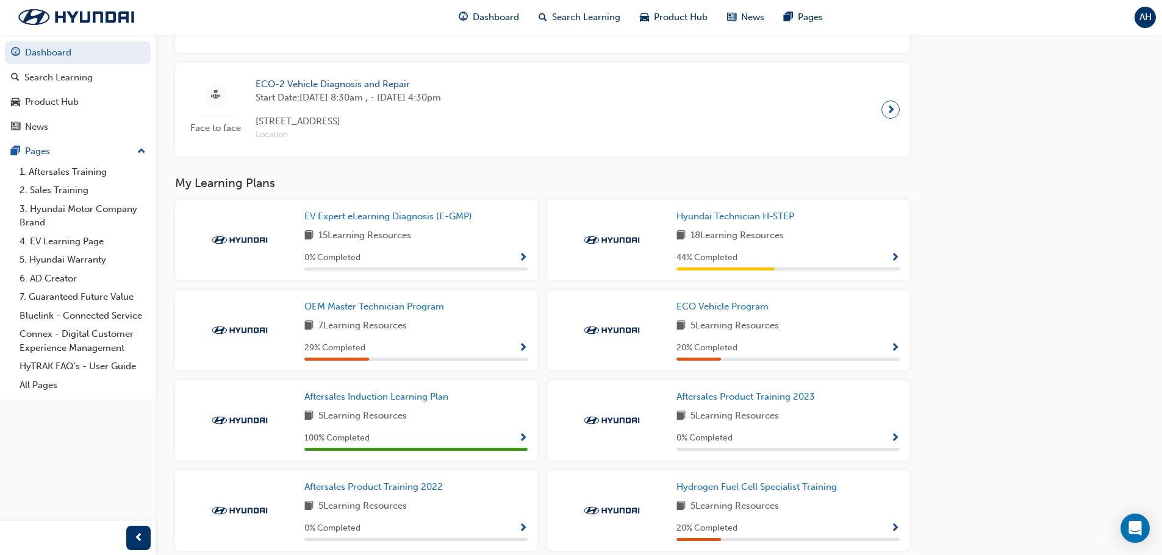
scroll to position [851, 0]
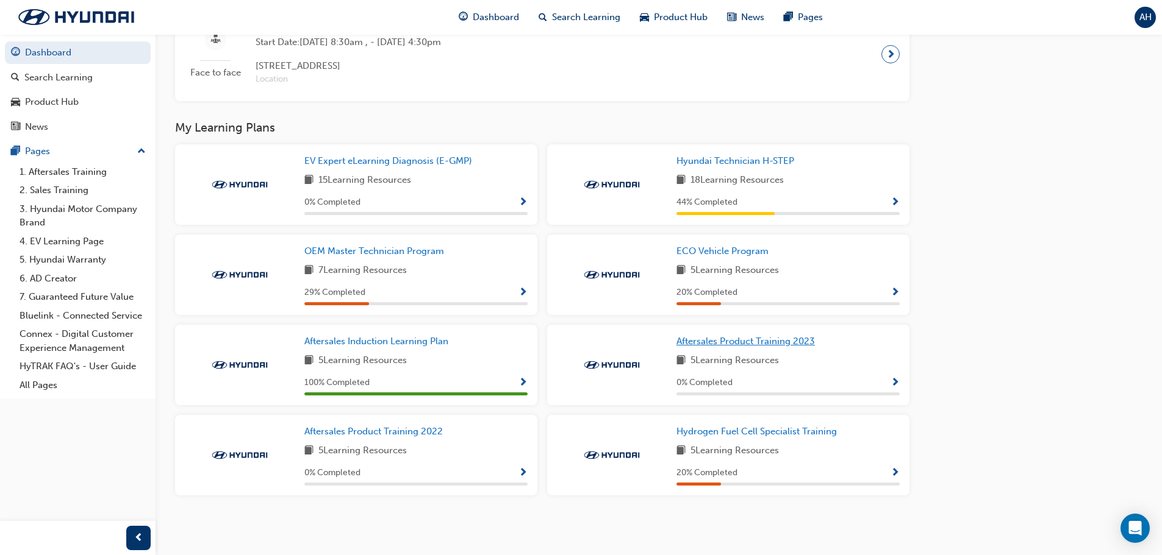
click at [732, 344] on span "Aftersales Product Training 2023" at bounding box center [745, 341] width 138 height 11
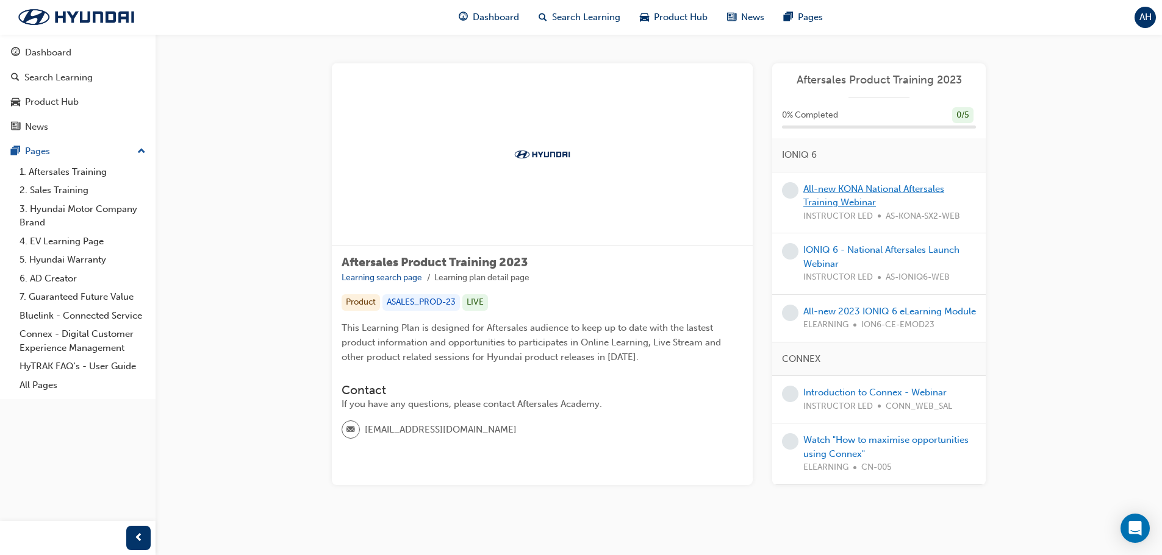
click at [838, 184] on link "All-new KONA National Aftersales Training Webinar" at bounding box center [873, 196] width 141 height 25
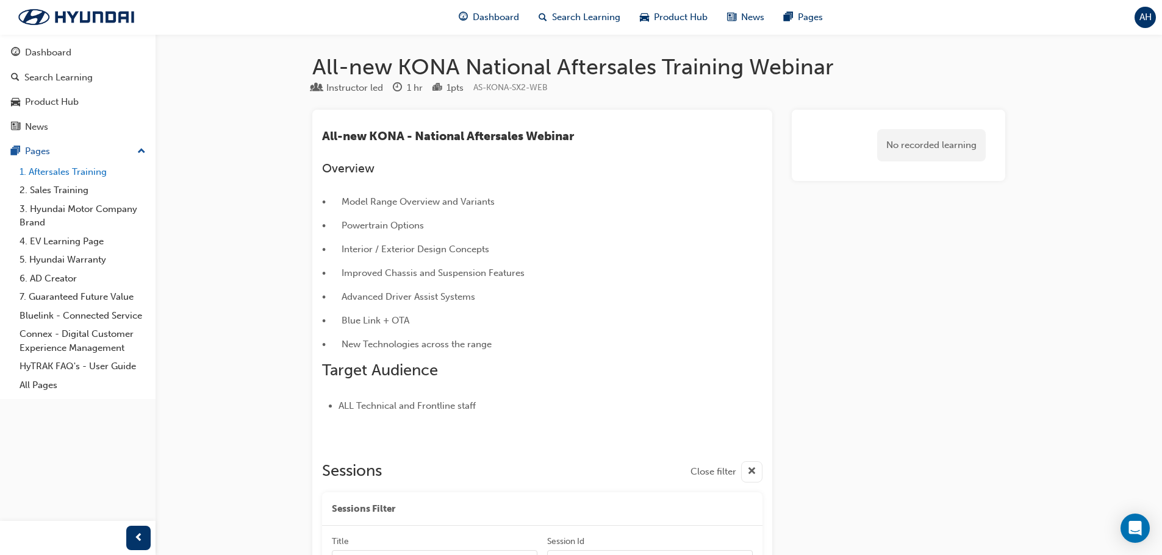
click at [76, 172] on link "1. Aftersales Training" at bounding box center [83, 172] width 136 height 19
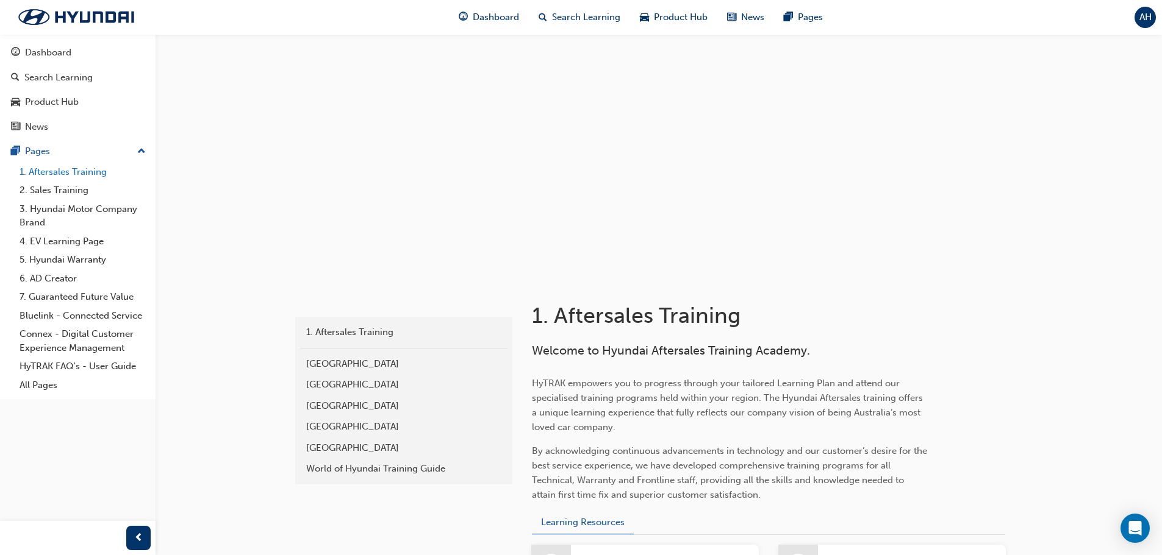
click at [72, 174] on link "1. Aftersales Training" at bounding box center [83, 172] width 136 height 19
click at [500, 16] on span "Dashboard" at bounding box center [496, 17] width 46 height 14
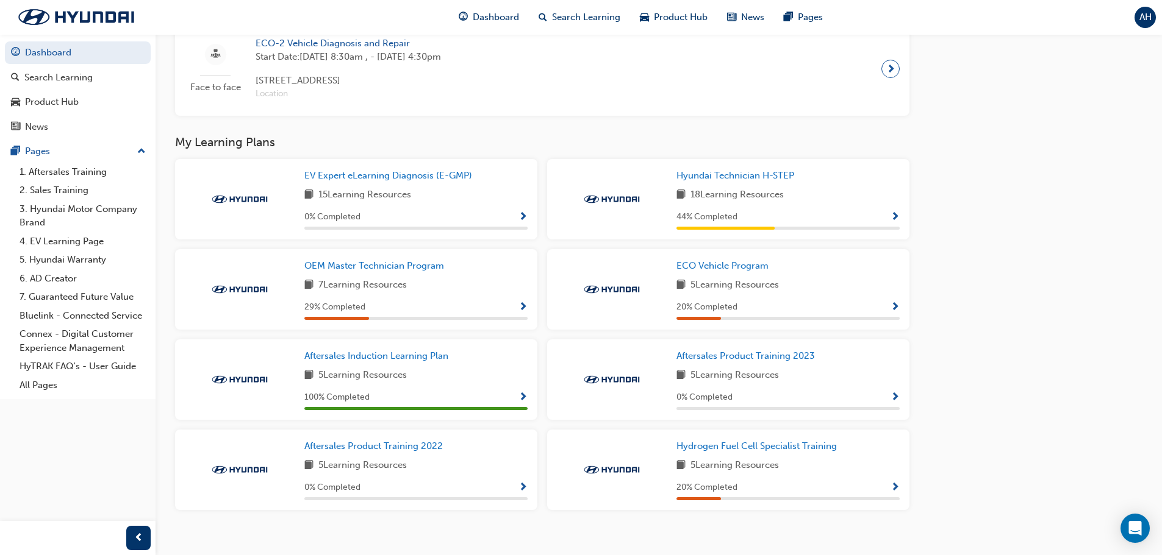
scroll to position [851, 0]
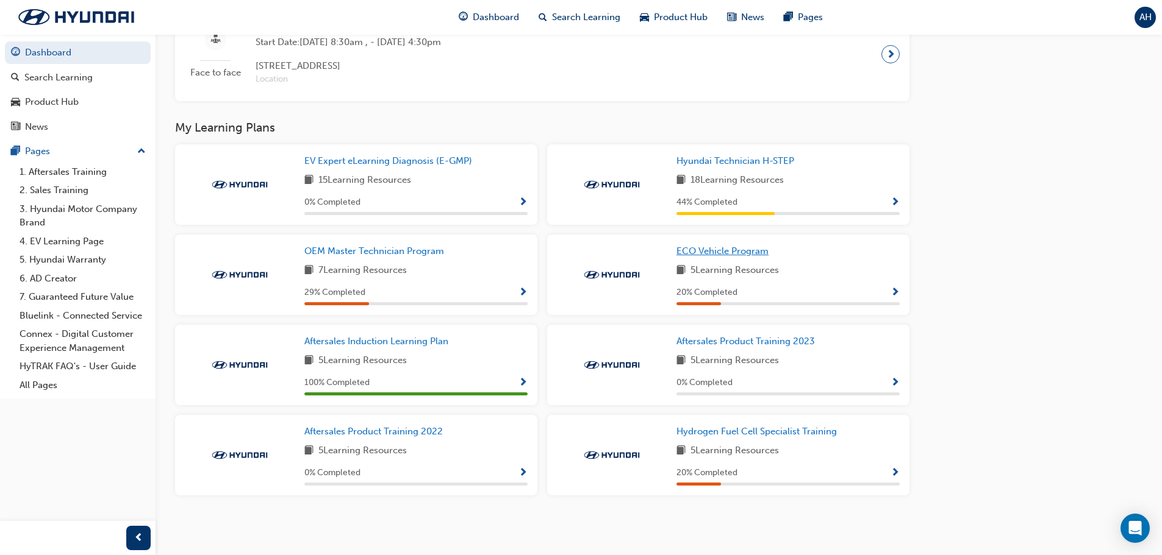
click at [735, 252] on span "ECO Vehicle Program" at bounding box center [722, 251] width 92 height 11
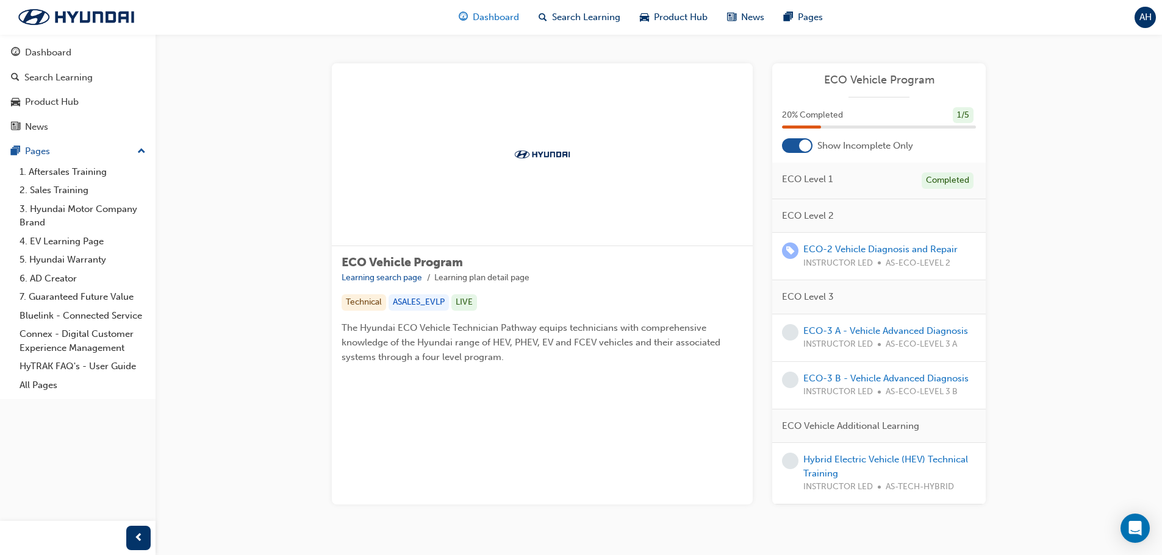
click at [496, 26] on div "Dashboard" at bounding box center [489, 17] width 80 height 25
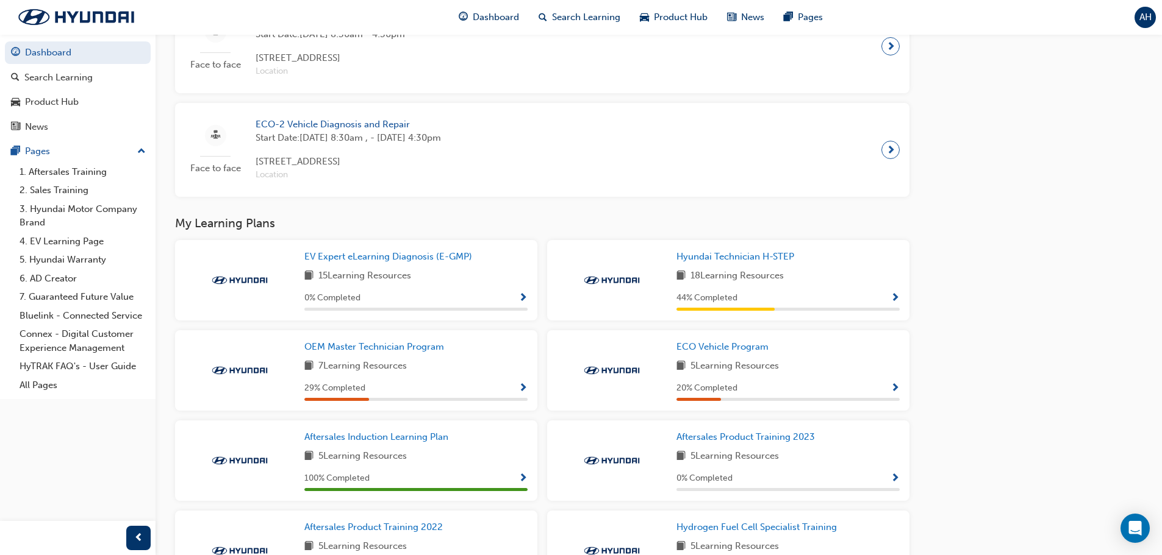
scroll to position [851, 0]
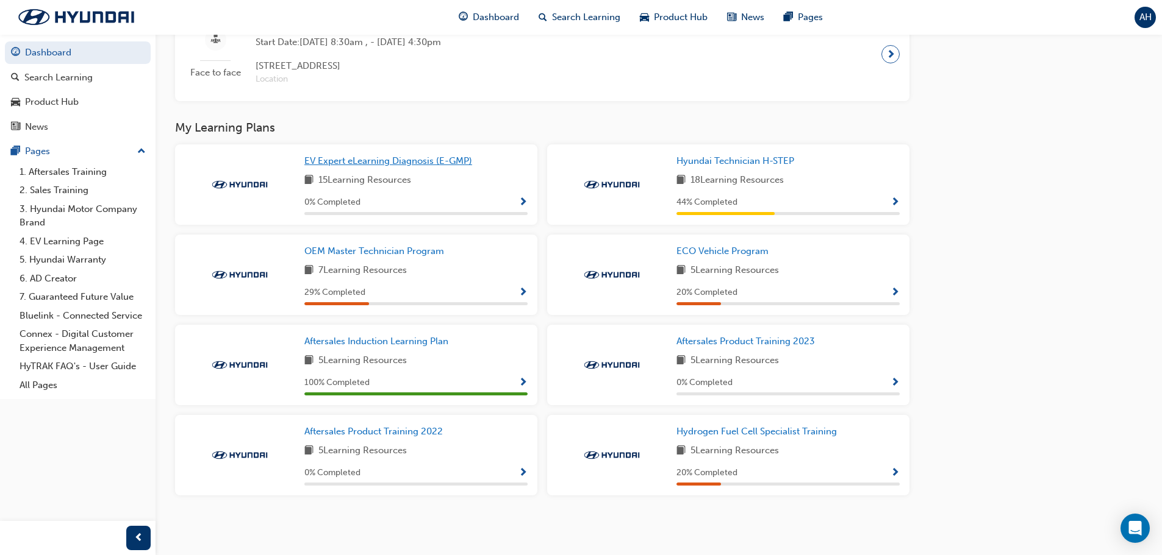
click at [449, 159] on span "EV Expert eLearning Diagnosis (E-GMP)" at bounding box center [388, 160] width 168 height 11
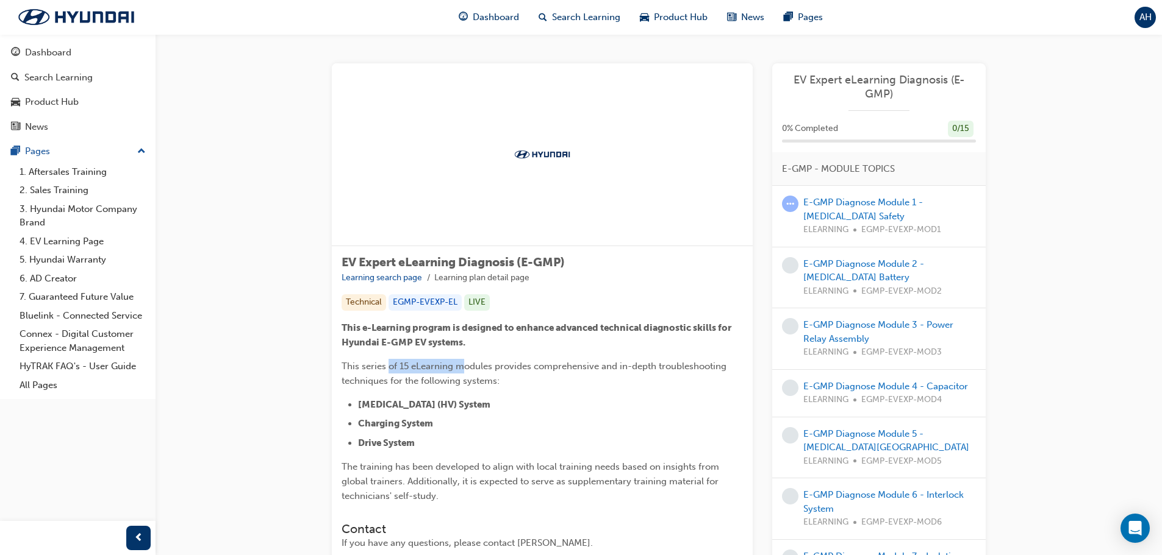
drag, startPoint x: 387, startPoint y: 368, endPoint x: 463, endPoint y: 367, distance: 76.2
click at [463, 367] on span "This series of 15 eLearning modules provides comprehensive and in-depth trouble…" at bounding box center [534, 374] width 387 height 26
click at [810, 202] on link "E-GMP Diagnose Module 1 - [MEDICAL_DATA] Safety" at bounding box center [863, 209] width 120 height 25
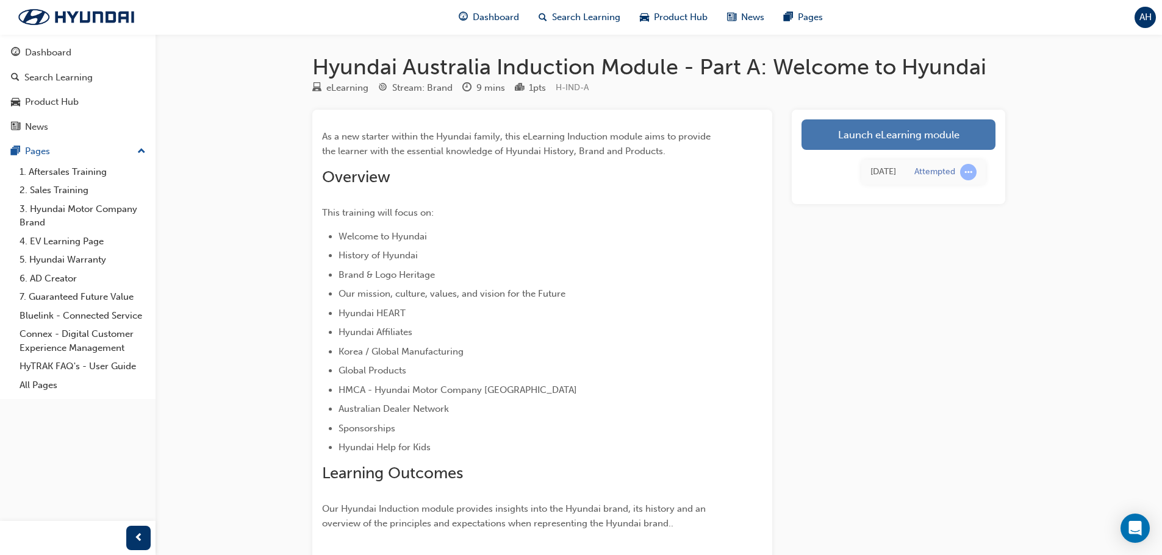
click at [863, 138] on link "Launch eLearning module" at bounding box center [898, 135] width 194 height 30
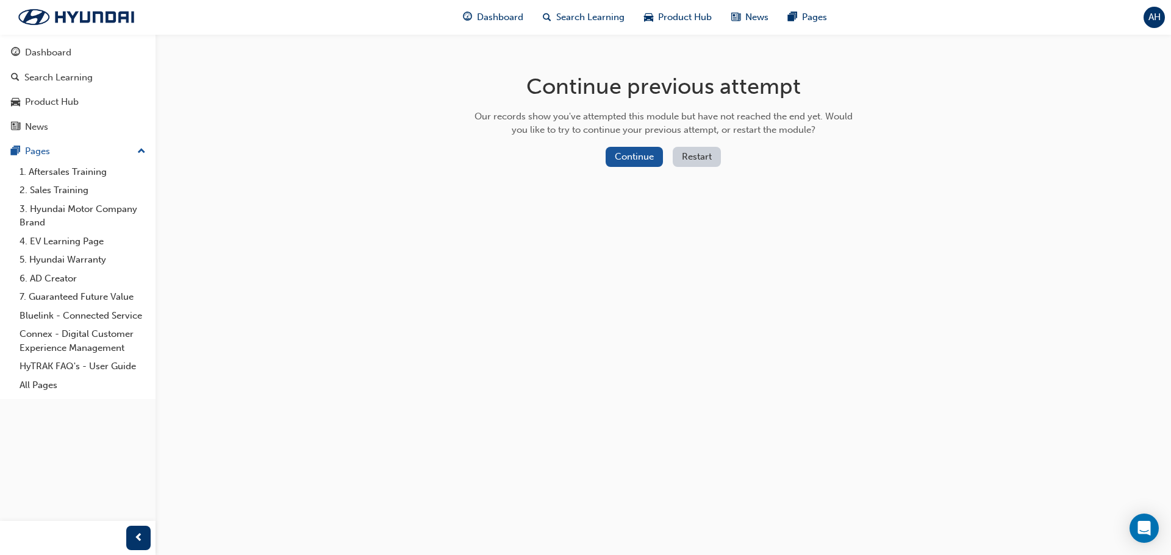
click at [683, 159] on button "Restart" at bounding box center [697, 157] width 48 height 20
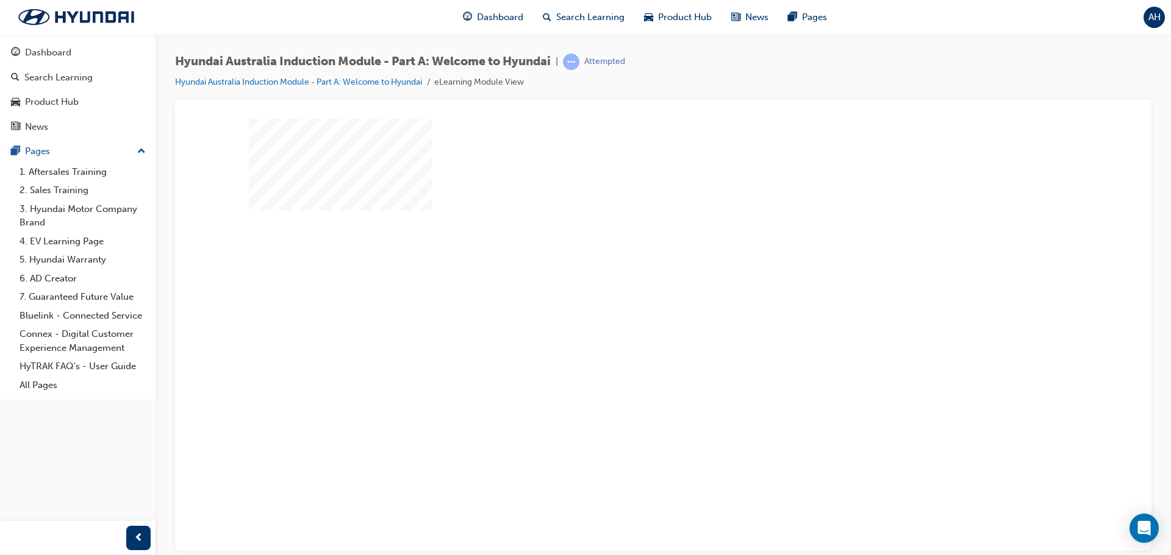
click at [628, 299] on div "play" at bounding box center [628, 299] width 0 height 0
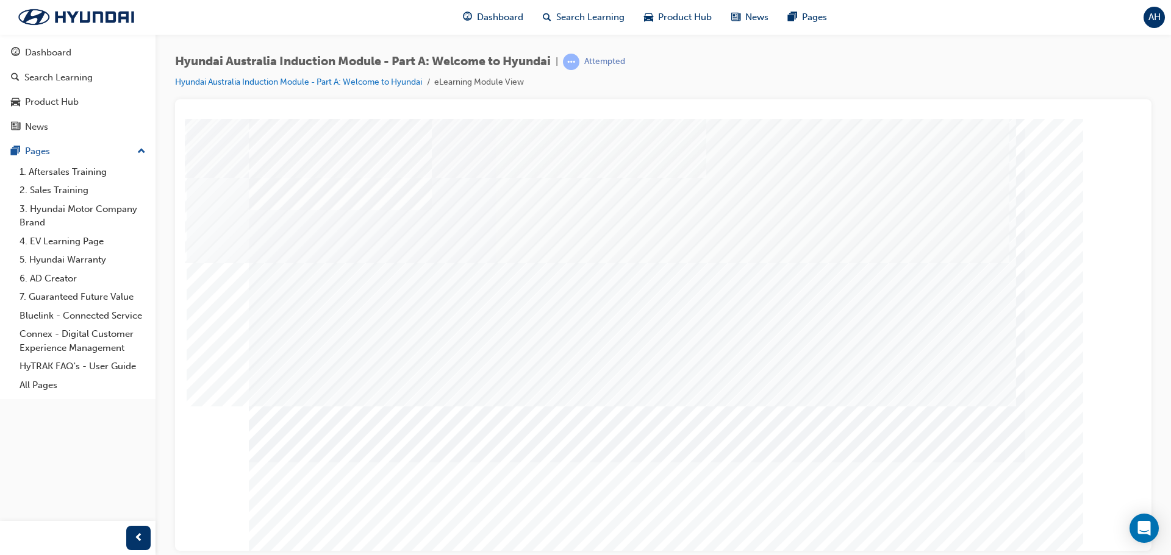
scroll to position [25, 0]
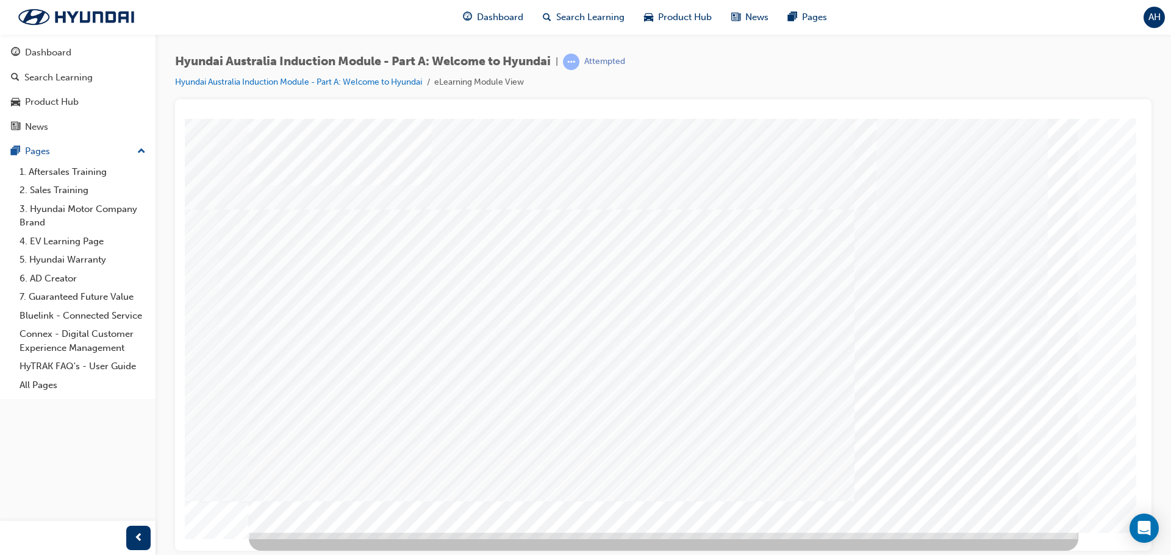
scroll to position [0, 0]
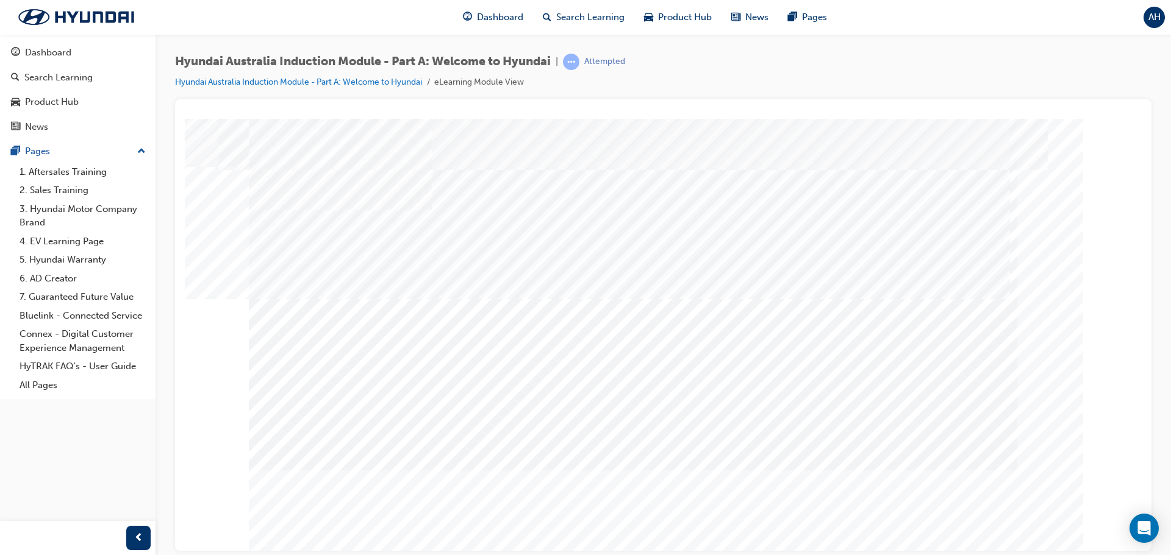
drag, startPoint x: 791, startPoint y: 262, endPoint x: 831, endPoint y: 273, distance: 41.1
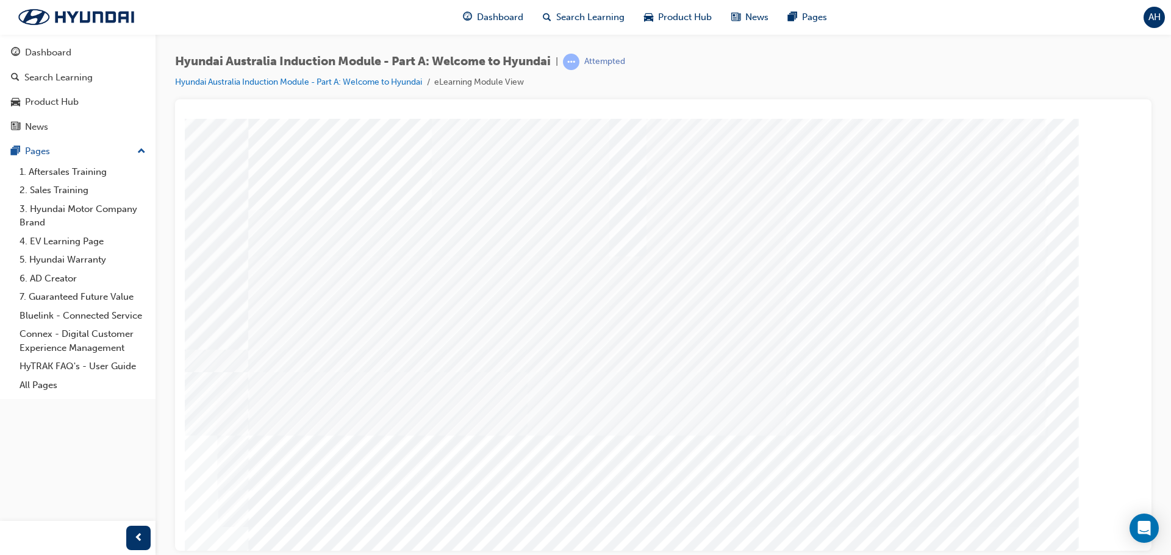
drag, startPoint x: 504, startPoint y: 337, endPoint x: 785, endPoint y: 346, distance: 280.6
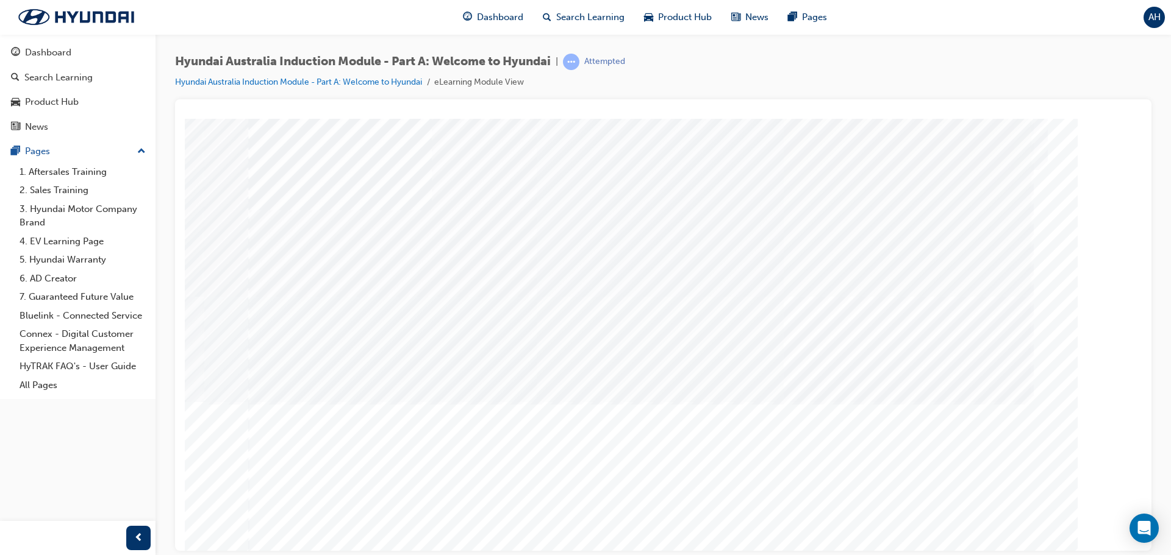
drag, startPoint x: 476, startPoint y: 401, endPoint x: 502, endPoint y: 384, distance: 31.6
drag, startPoint x: 692, startPoint y: 340, endPoint x: 694, endPoint y: 421, distance: 80.5
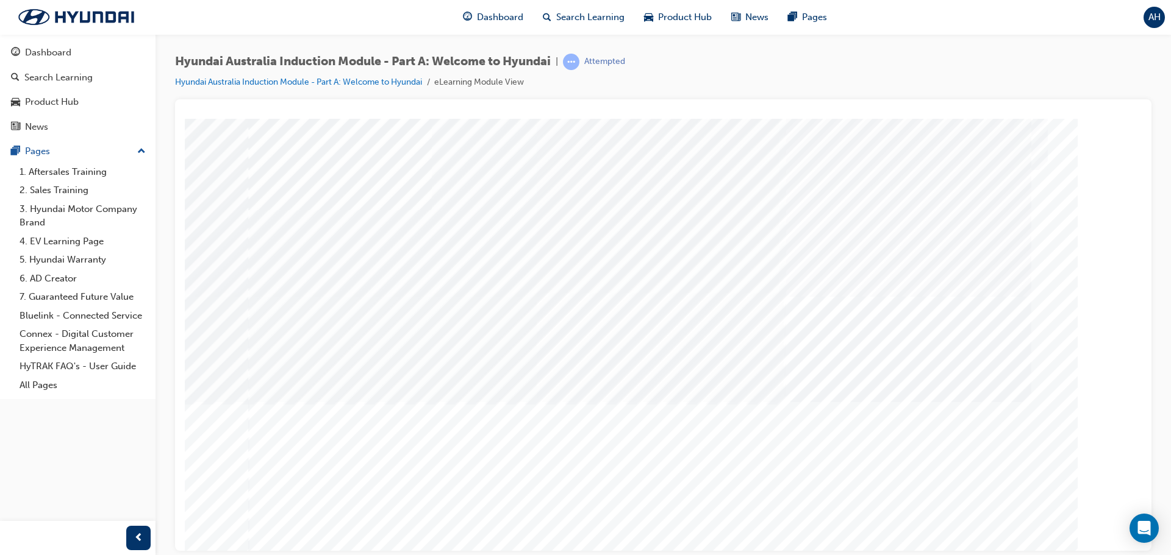
drag, startPoint x: 694, startPoint y: 424, endPoint x: 852, endPoint y: 323, distance: 188.4
drag, startPoint x: 852, startPoint y: 323, endPoint x: 879, endPoint y: 408, distance: 89.5
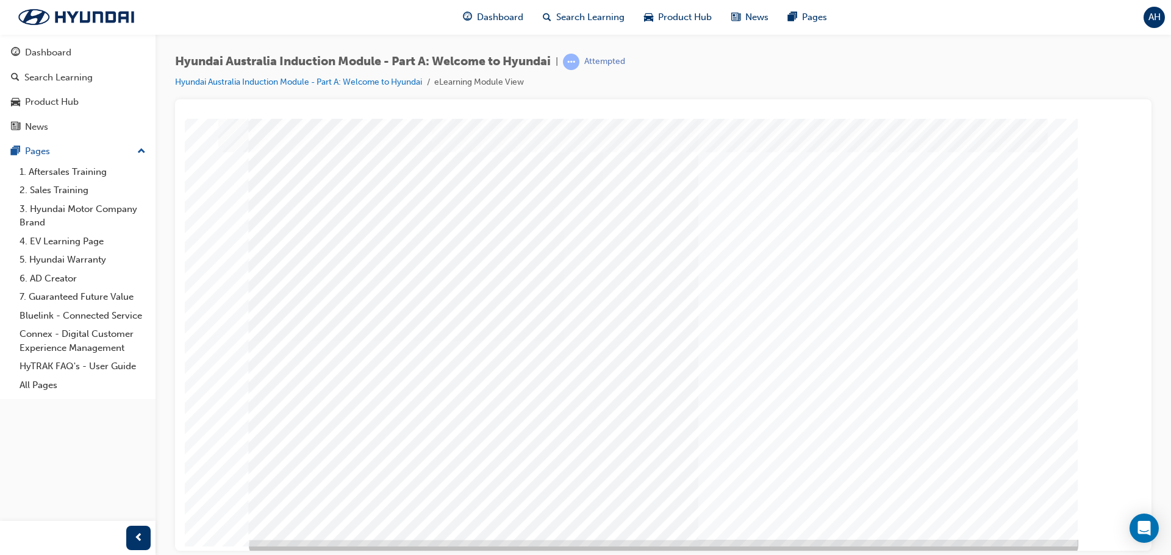
scroll to position [25, 0]
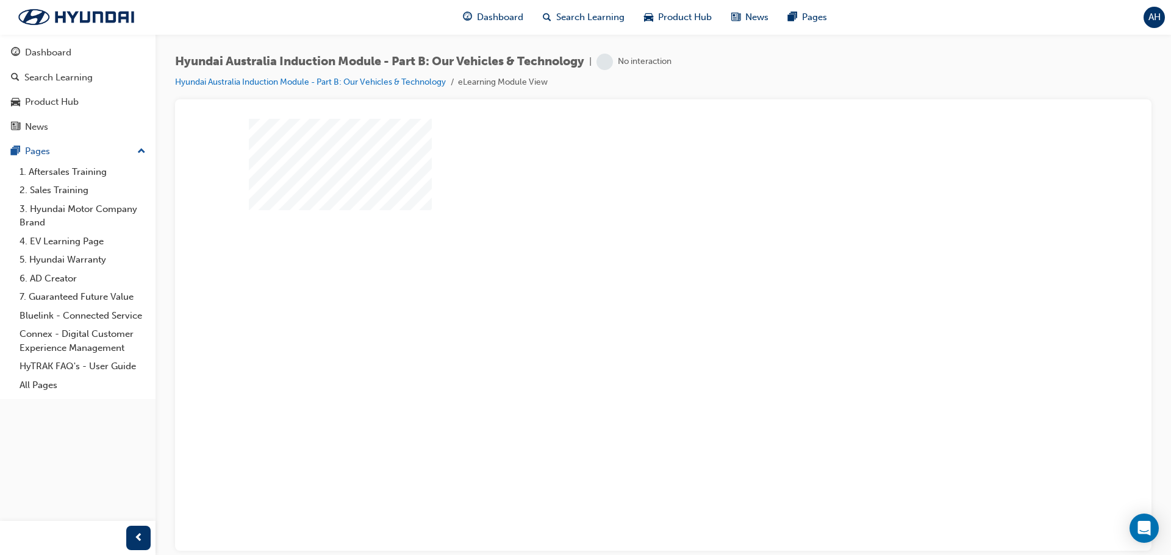
click at [628, 299] on div "play" at bounding box center [628, 299] width 0 height 0
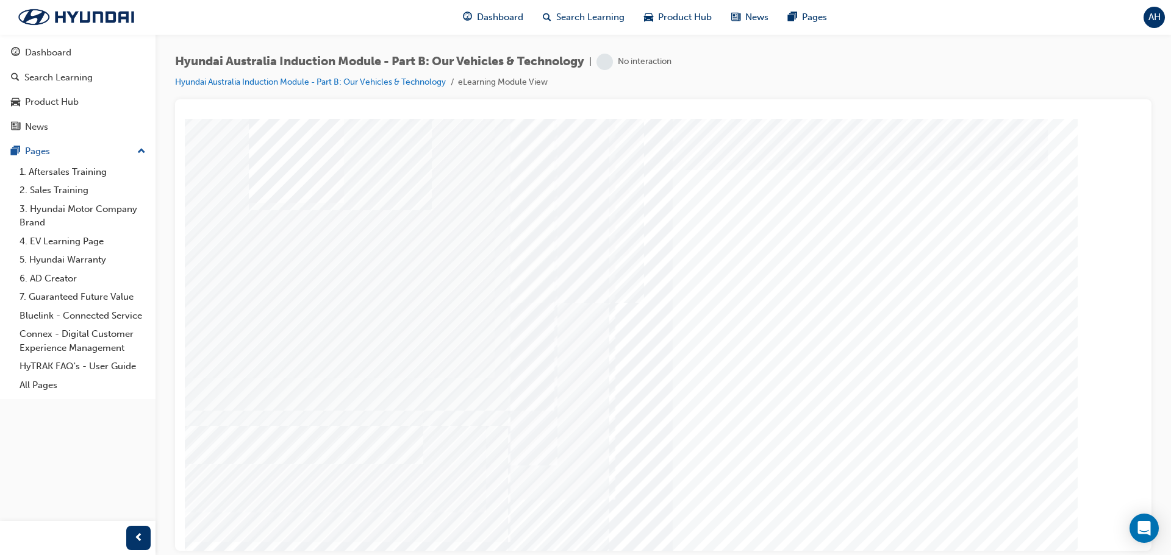
drag, startPoint x: 808, startPoint y: 224, endPoint x: 842, endPoint y: 188, distance: 49.2
drag, startPoint x: 862, startPoint y: 174, endPoint x: 872, endPoint y: 179, distance: 11.2
drag, startPoint x: 931, startPoint y: 212, endPoint x: 947, endPoint y: 259, distance: 49.6
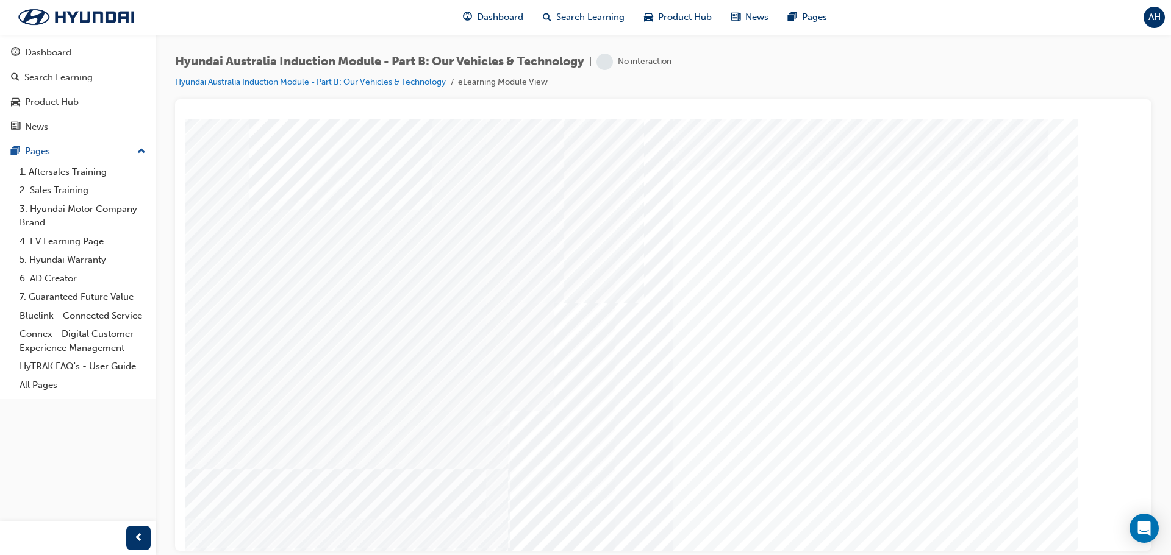
drag, startPoint x: 947, startPoint y: 259, endPoint x: 941, endPoint y: 276, distance: 17.6
drag, startPoint x: 913, startPoint y: 307, endPoint x: 871, endPoint y: 332, distance: 48.9
click at [907, 312] on div "Hyundai Categories" at bounding box center [663, 337] width 829 height 439
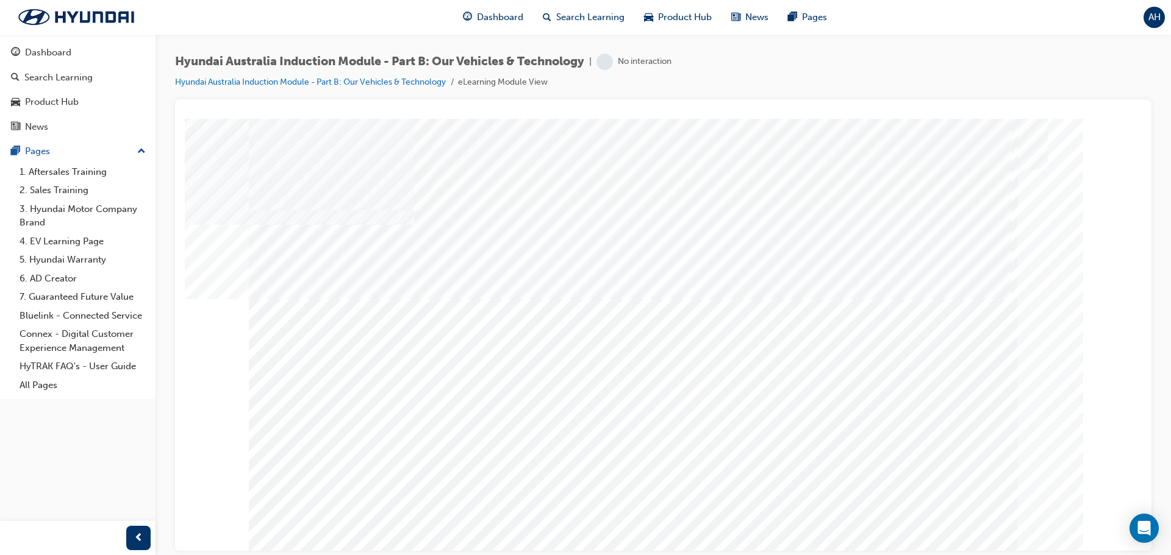
drag, startPoint x: 650, startPoint y: 203, endPoint x: 657, endPoint y: 233, distance: 30.8
